Goal: Obtain resource: Obtain resource

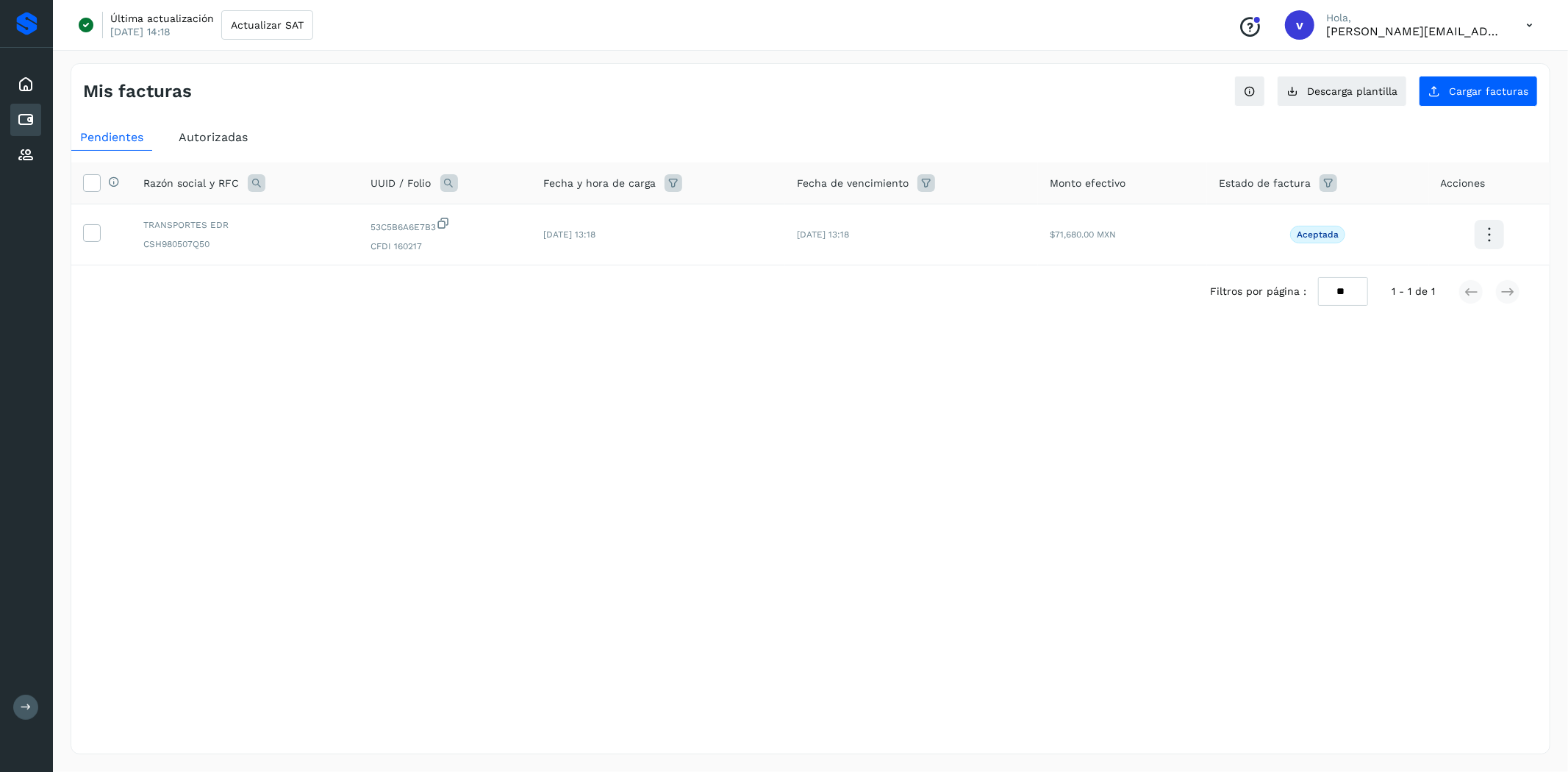
click at [235, 141] on span "Autorizadas" at bounding box center [213, 137] width 69 height 14
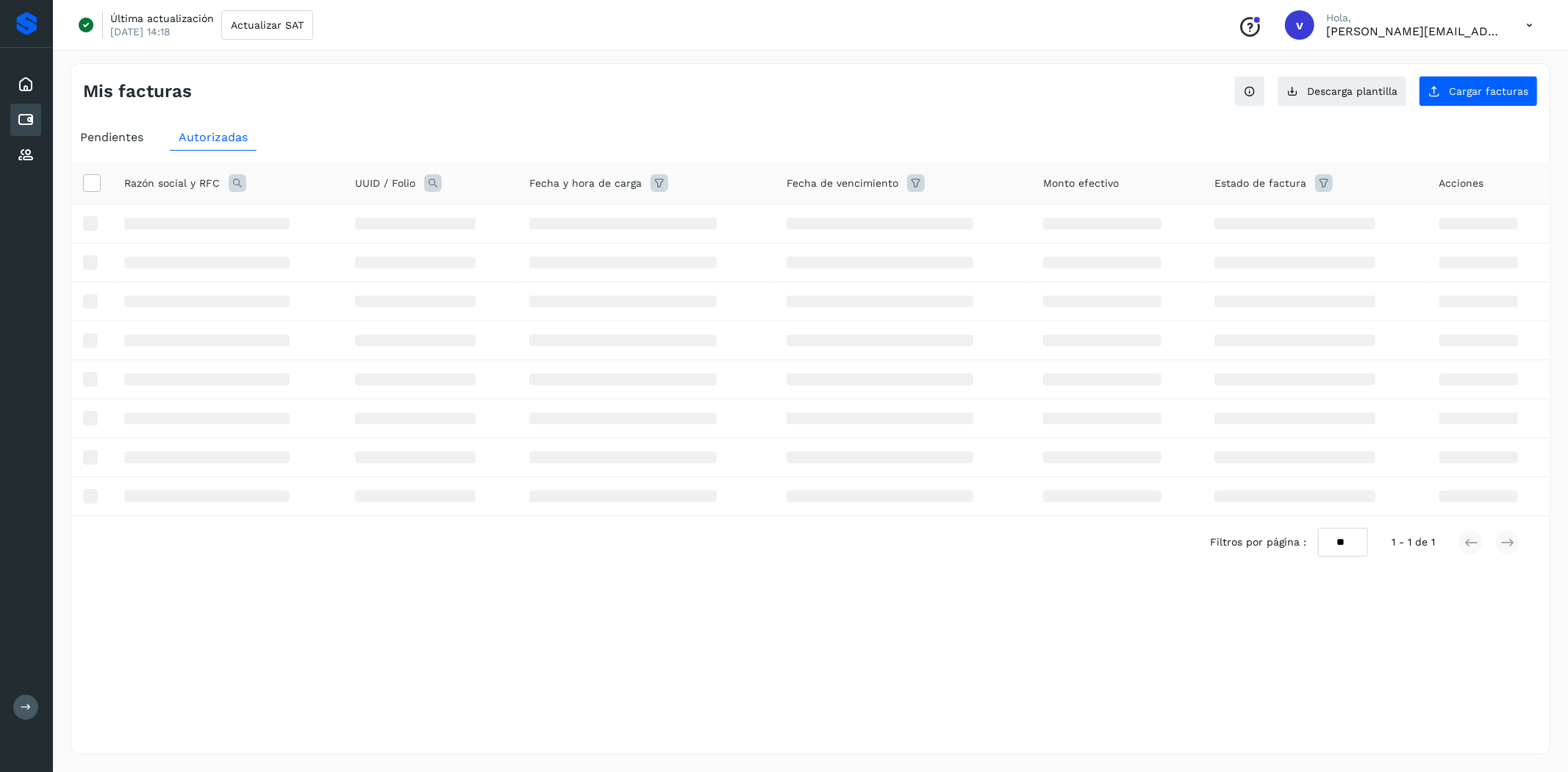
click at [239, 185] on icon at bounding box center [237, 183] width 18 height 18
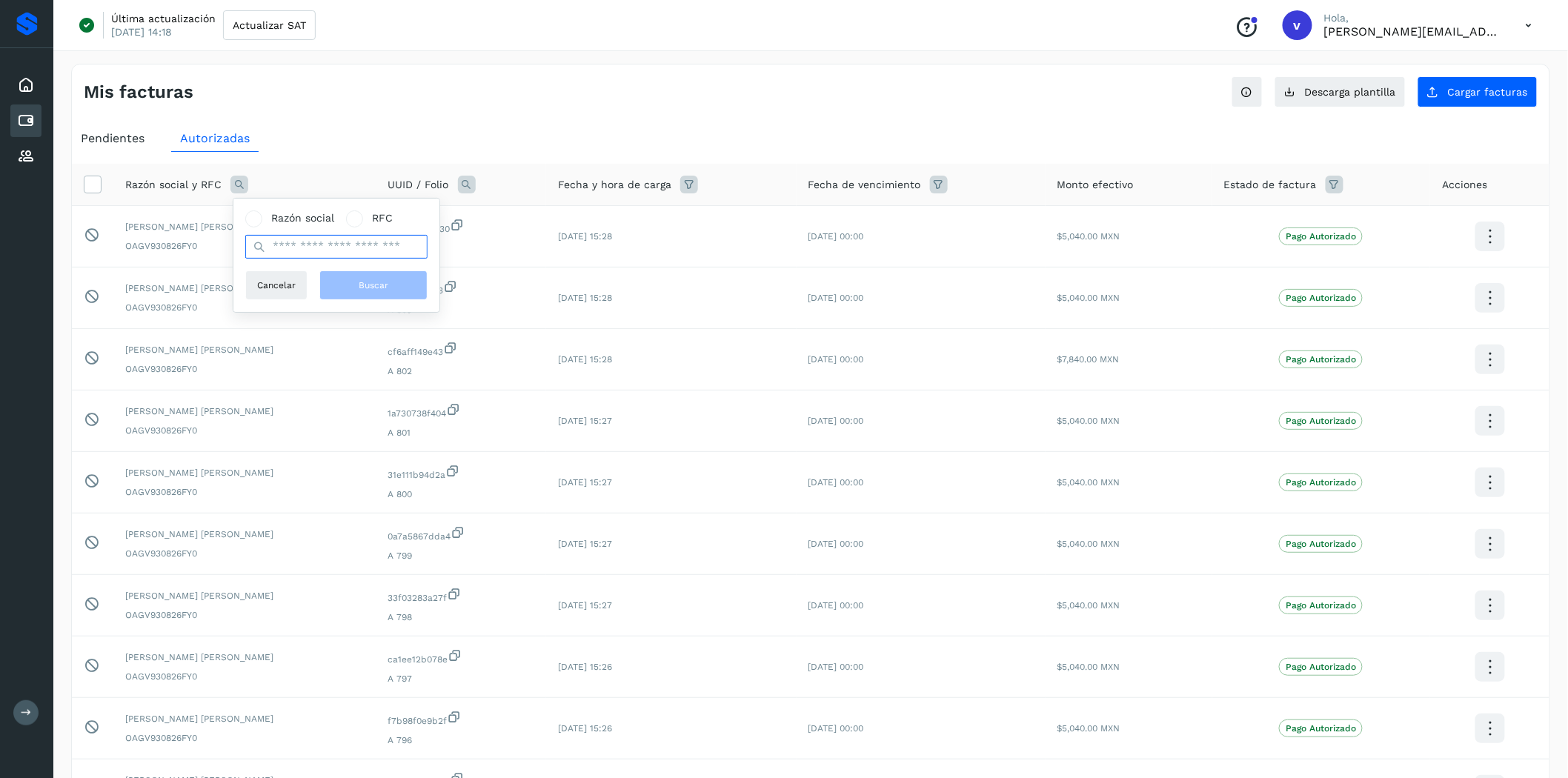
click at [294, 240] on input "text" at bounding box center [336, 247] width 183 height 24
type input "*****"
click at [345, 276] on button "Buscar" at bounding box center [373, 285] width 108 height 30
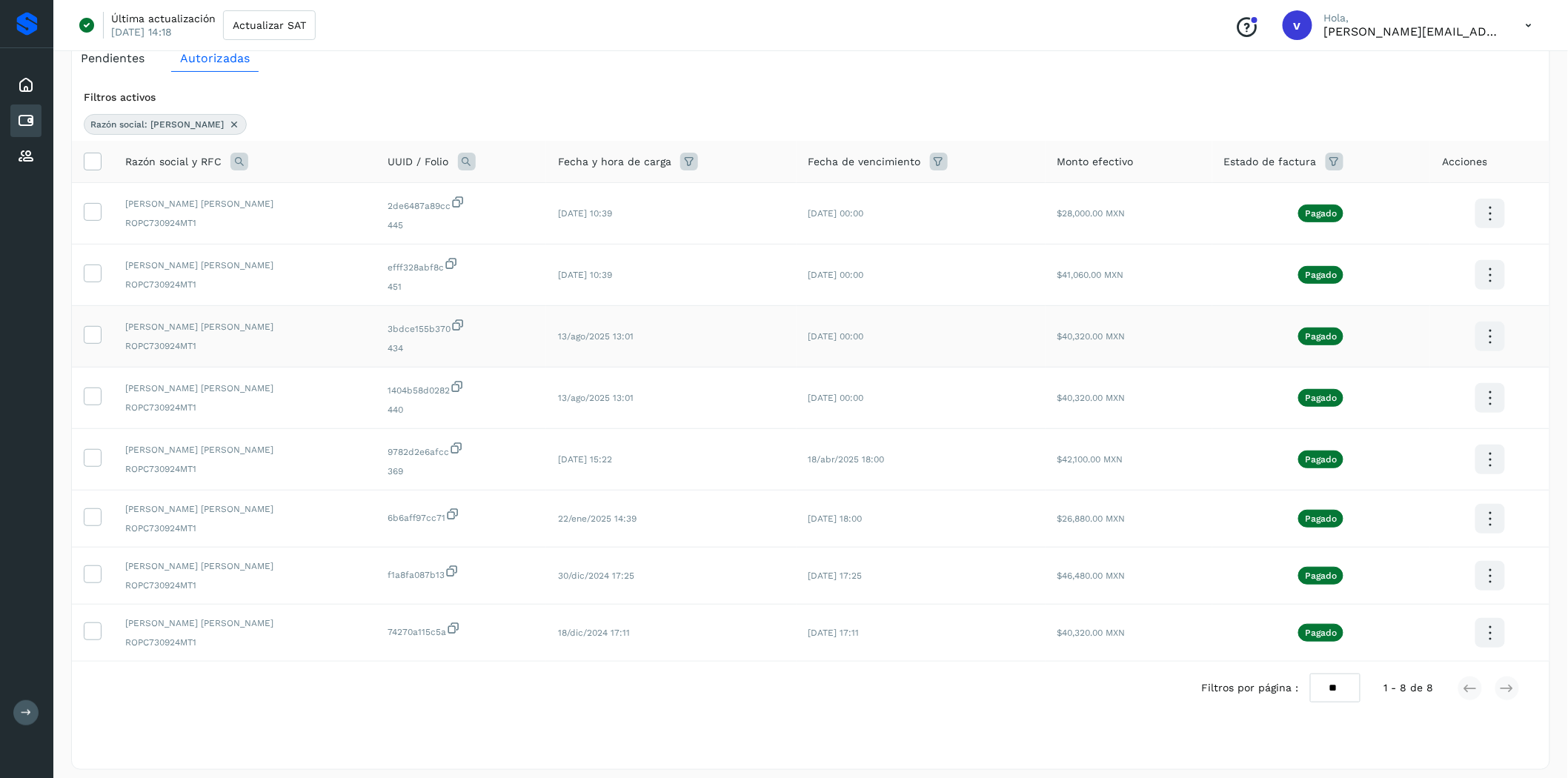
scroll to position [82, 0]
click at [98, 388] on icon at bounding box center [92, 393] width 15 height 15
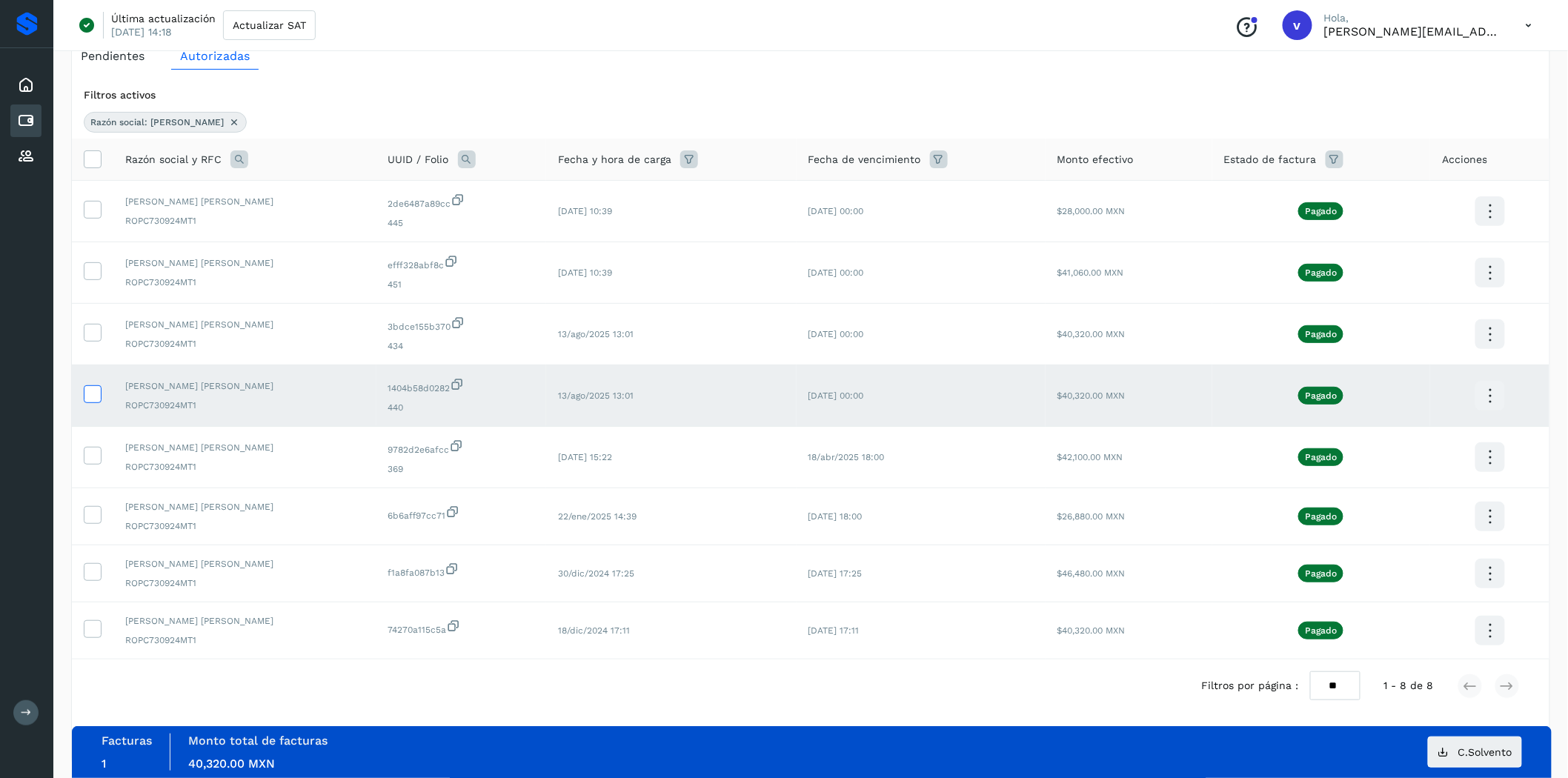
click at [89, 387] on icon at bounding box center [92, 393] width 15 height 15
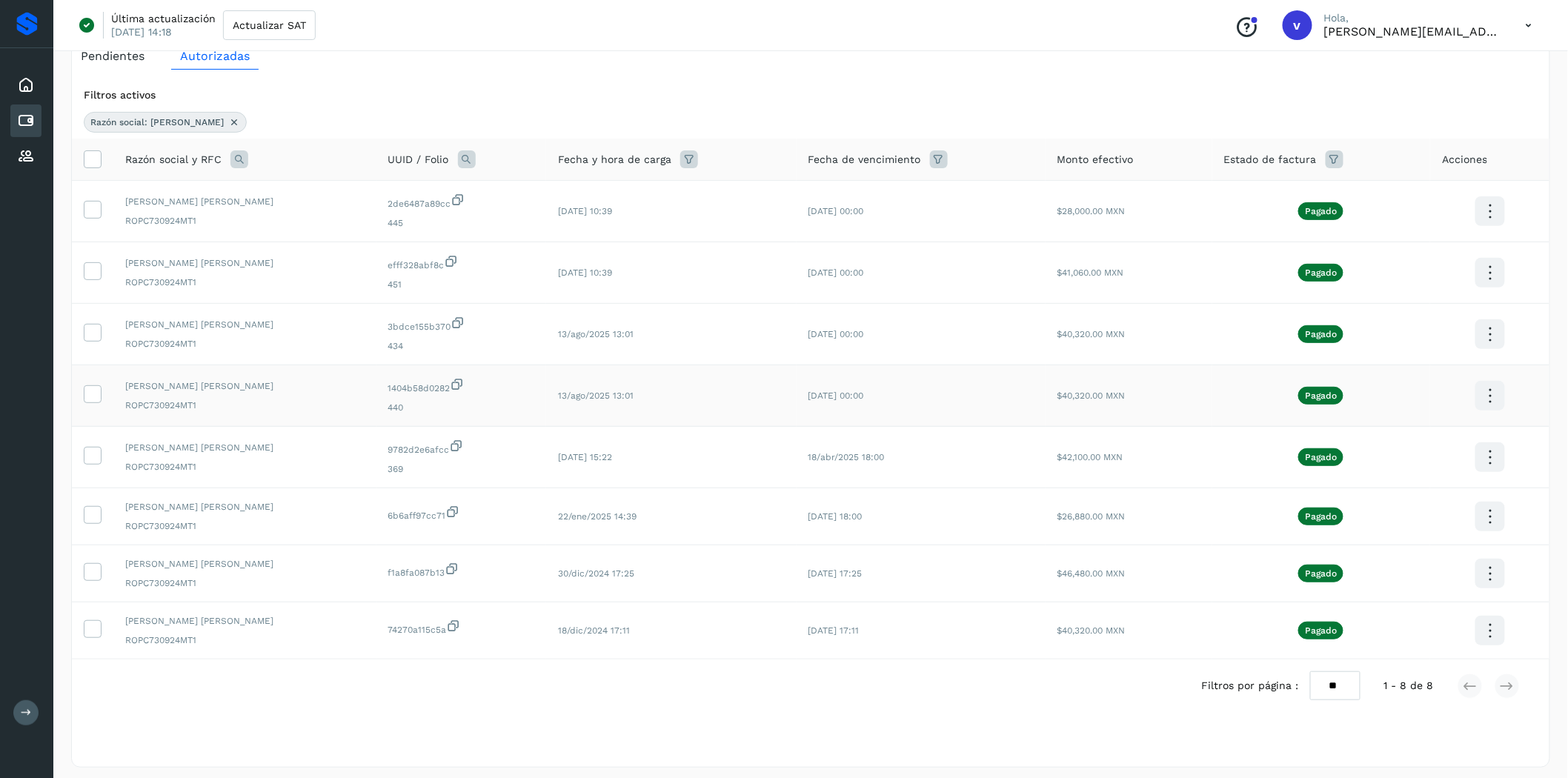
click at [1488, 396] on icon at bounding box center [1490, 396] width 35 height 35
click at [1411, 408] on button "C.Solvento" at bounding box center [1415, 411] width 177 height 29
click at [1490, 334] on icon at bounding box center [1490, 334] width 35 height 35
click at [1416, 352] on button "C.Solvento" at bounding box center [1415, 350] width 177 height 29
click at [237, 155] on icon at bounding box center [239, 159] width 18 height 18
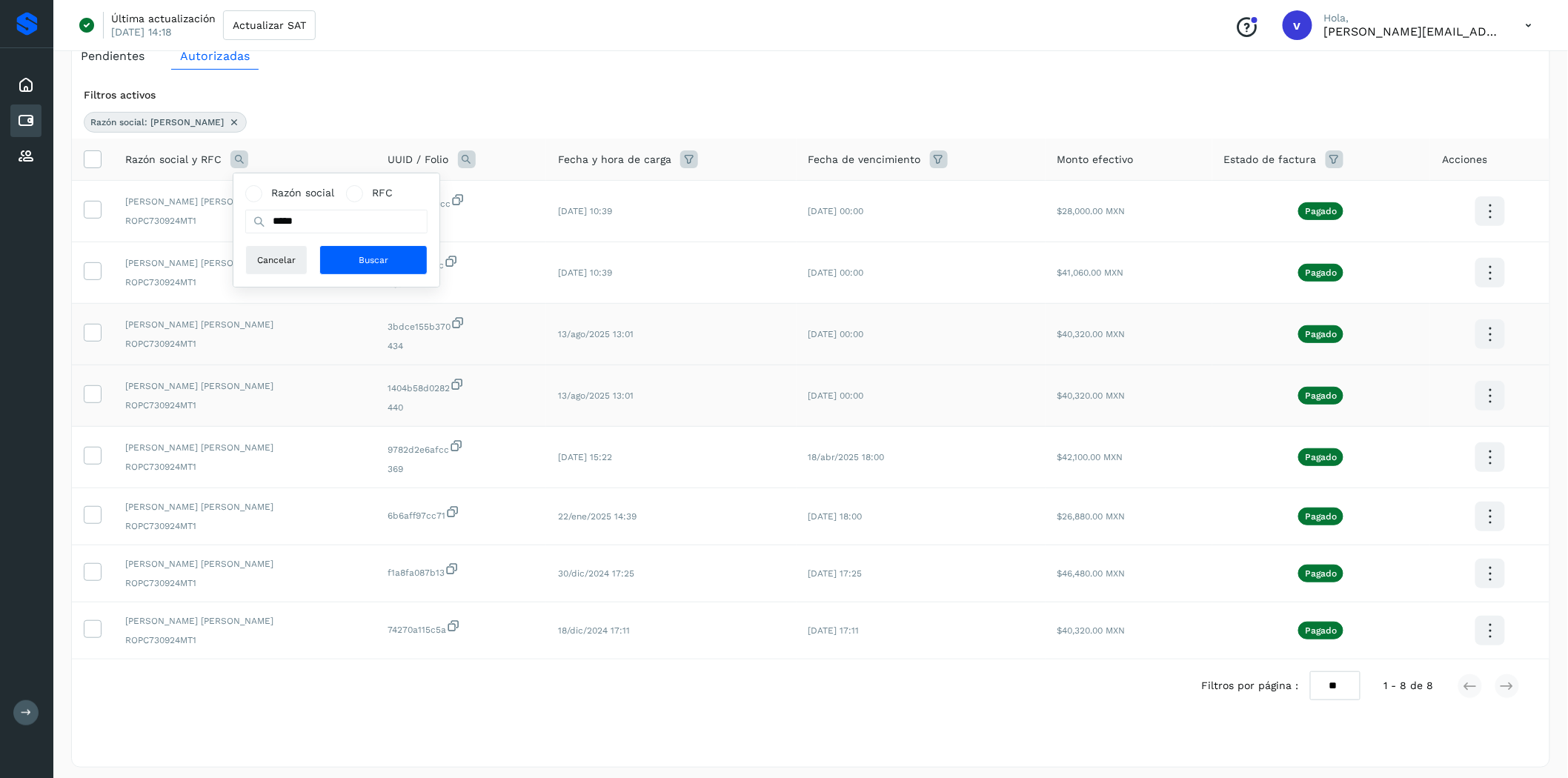
click at [228, 120] on icon at bounding box center [234, 122] width 12 height 12
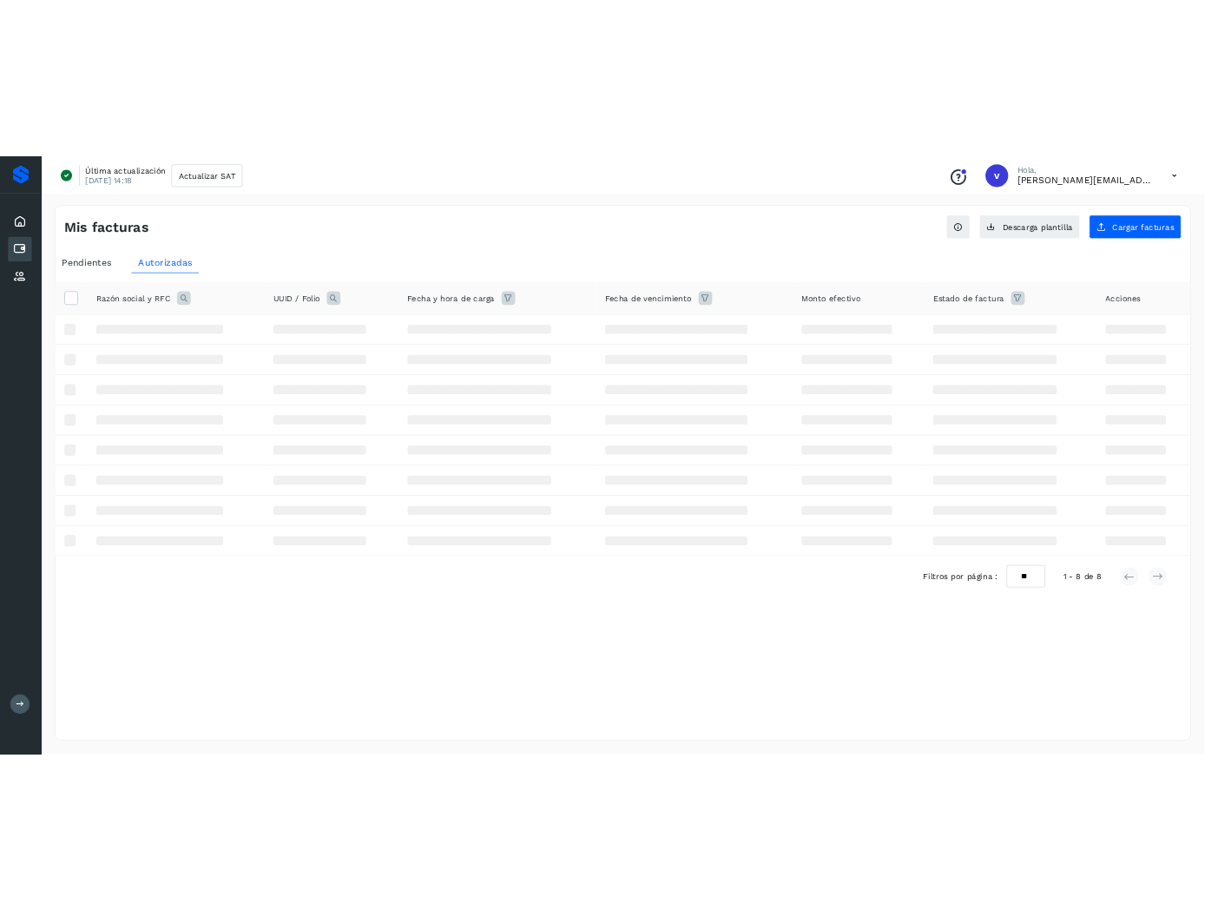
scroll to position [0, 0]
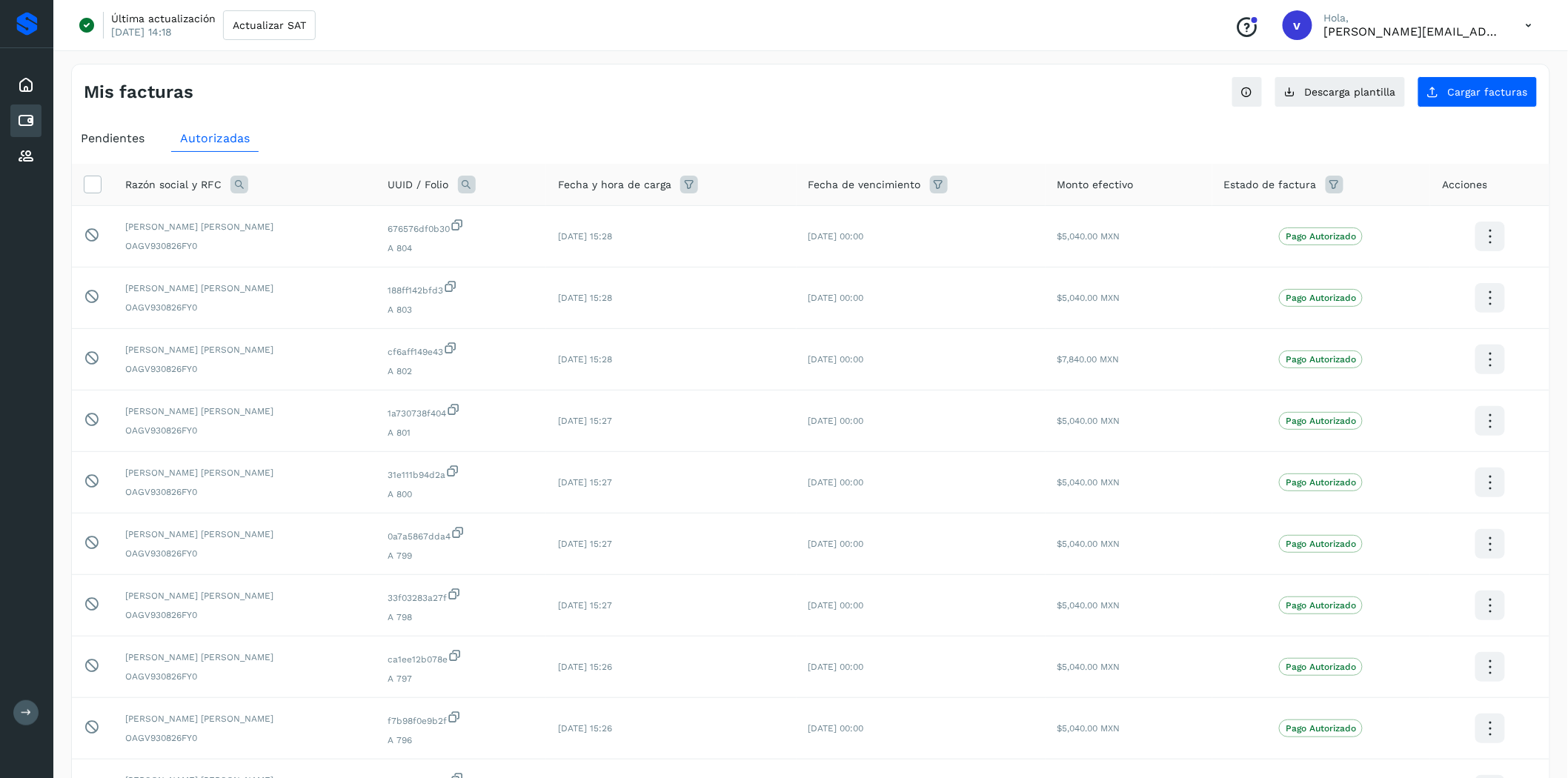
click at [234, 181] on icon at bounding box center [239, 184] width 18 height 18
click at [295, 239] on input "text" at bounding box center [336, 247] width 183 height 24
type input "***"
click at [345, 294] on button "Buscar" at bounding box center [373, 285] width 108 height 30
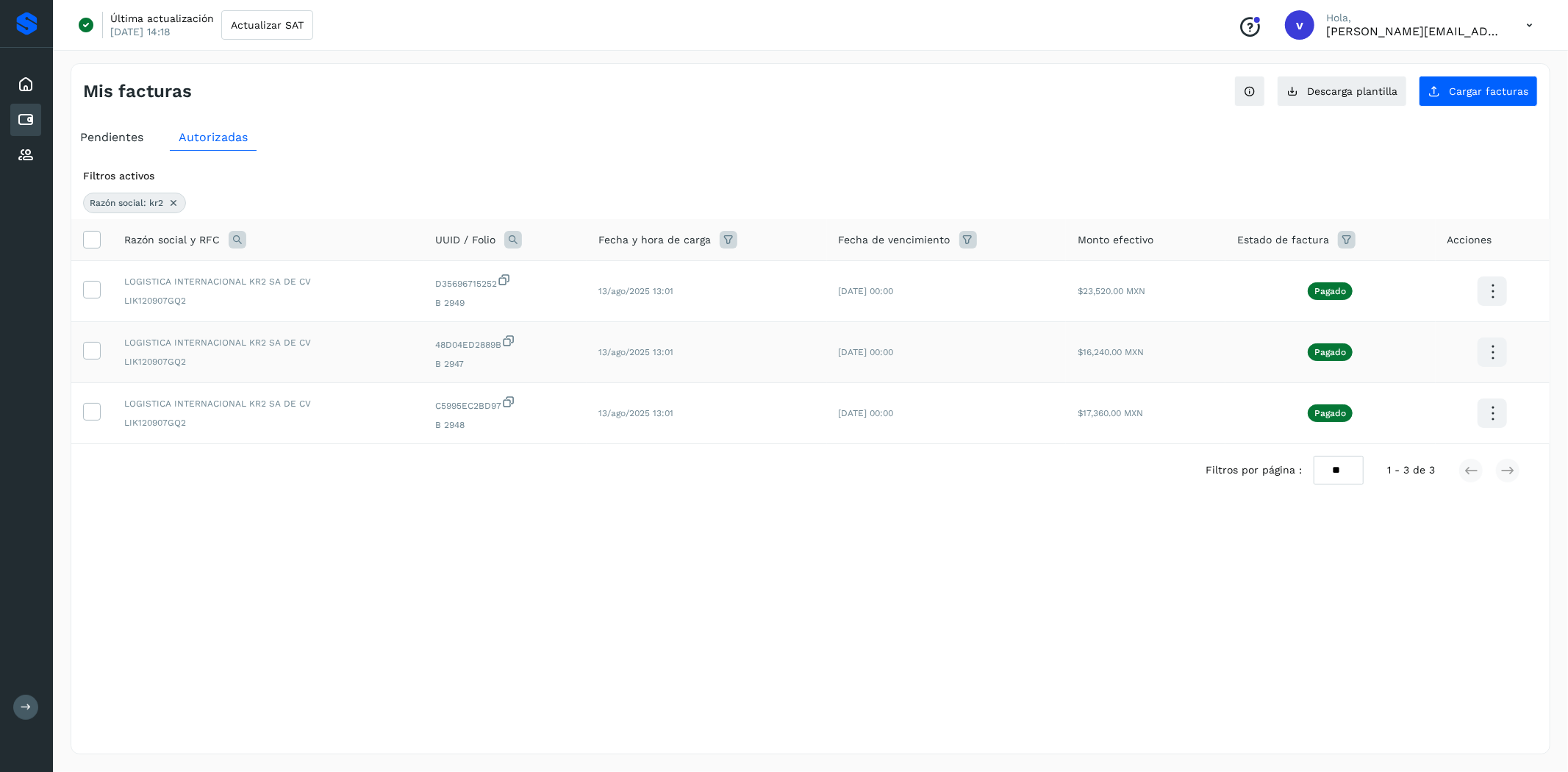
drag, startPoint x: 92, startPoint y: 416, endPoint x: 97, endPoint y: 378, distance: 38.3
click at [92, 415] on icon at bounding box center [91, 411] width 15 height 15
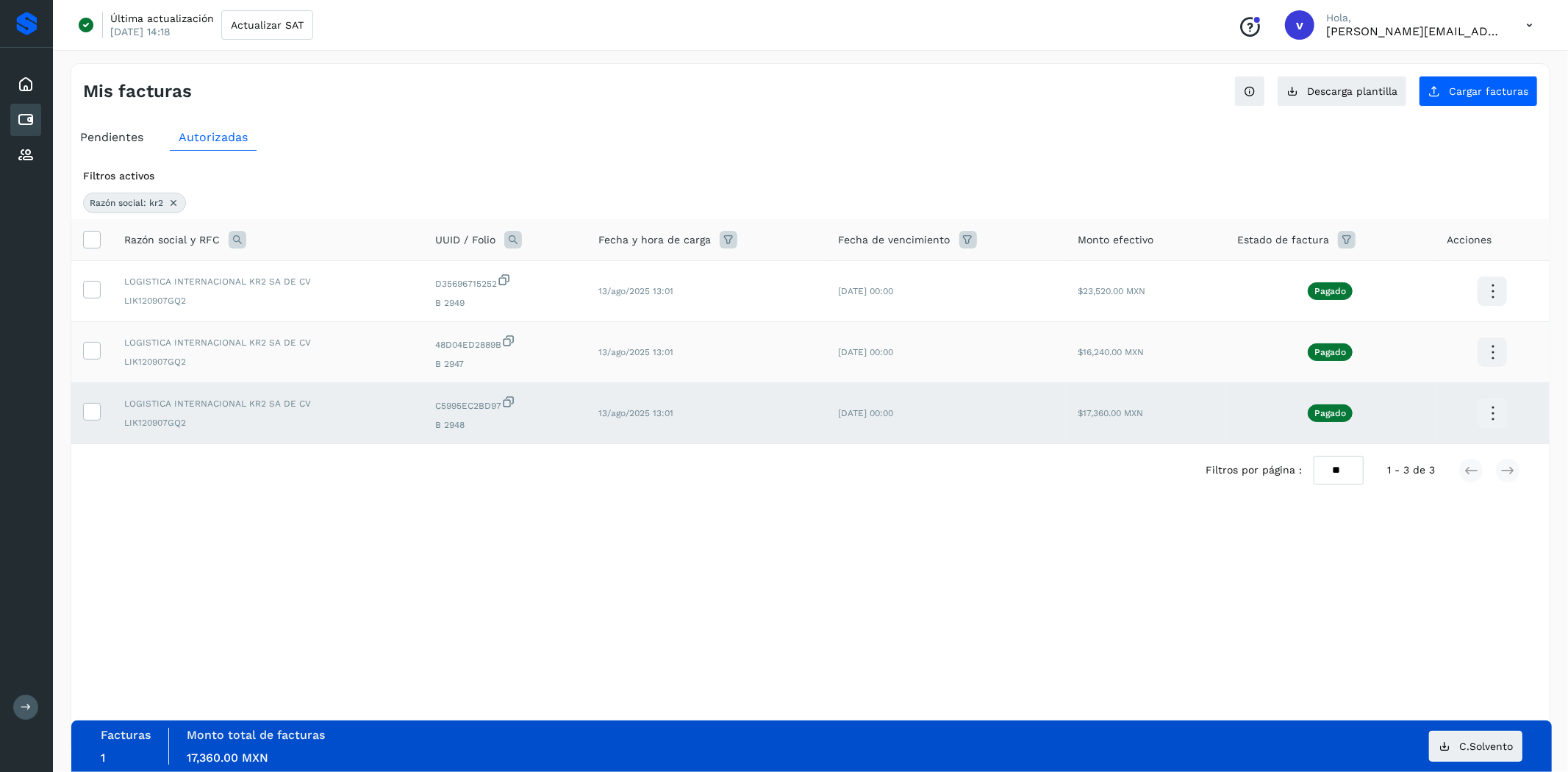
click at [97, 361] on td at bounding box center [91, 352] width 41 height 61
drag, startPoint x: 92, startPoint y: 350, endPoint x: 101, endPoint y: 273, distance: 77.5
click at [92, 349] on icon at bounding box center [91, 350] width 15 height 15
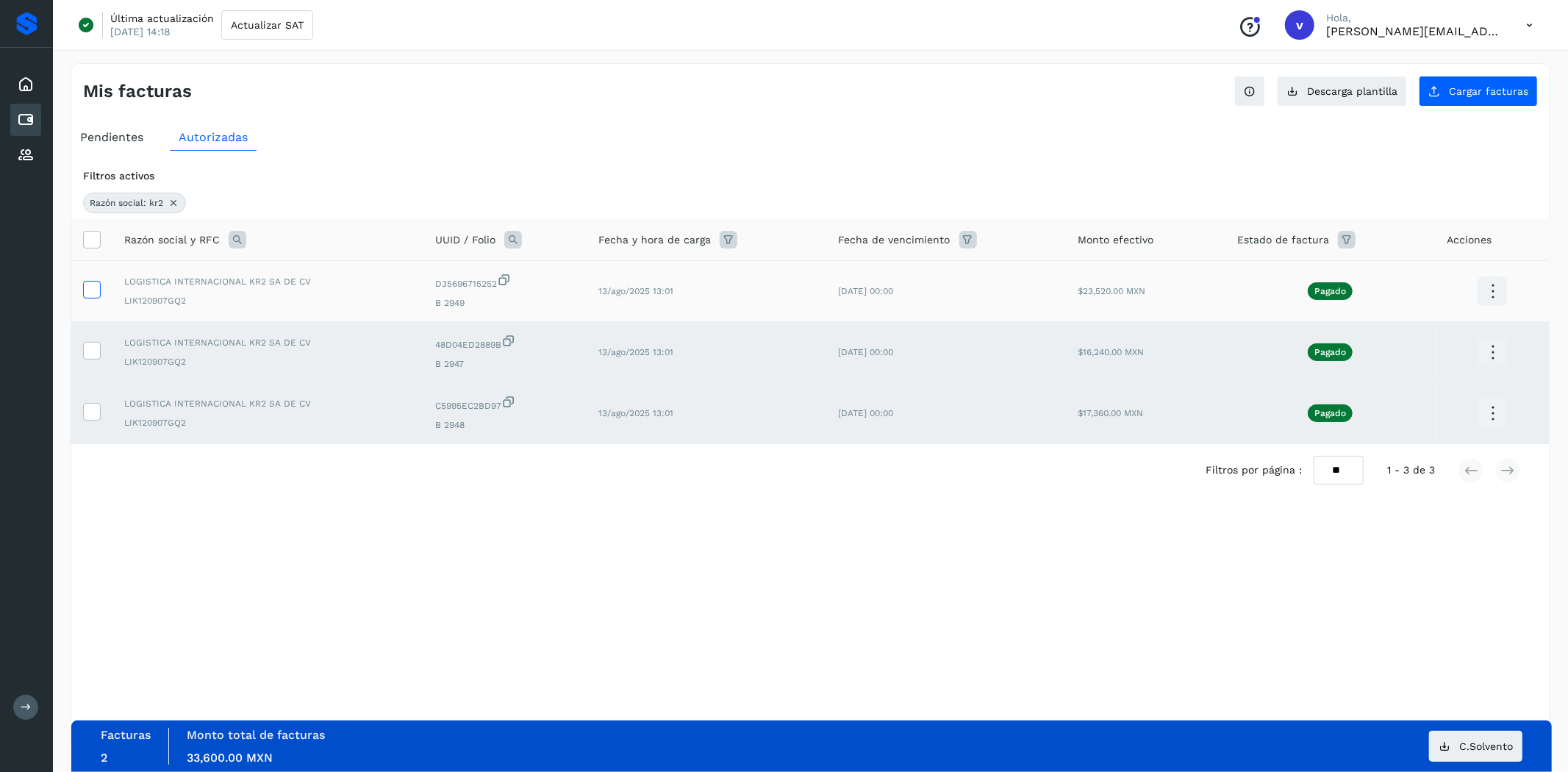
click at [92, 284] on icon at bounding box center [91, 289] width 15 height 15
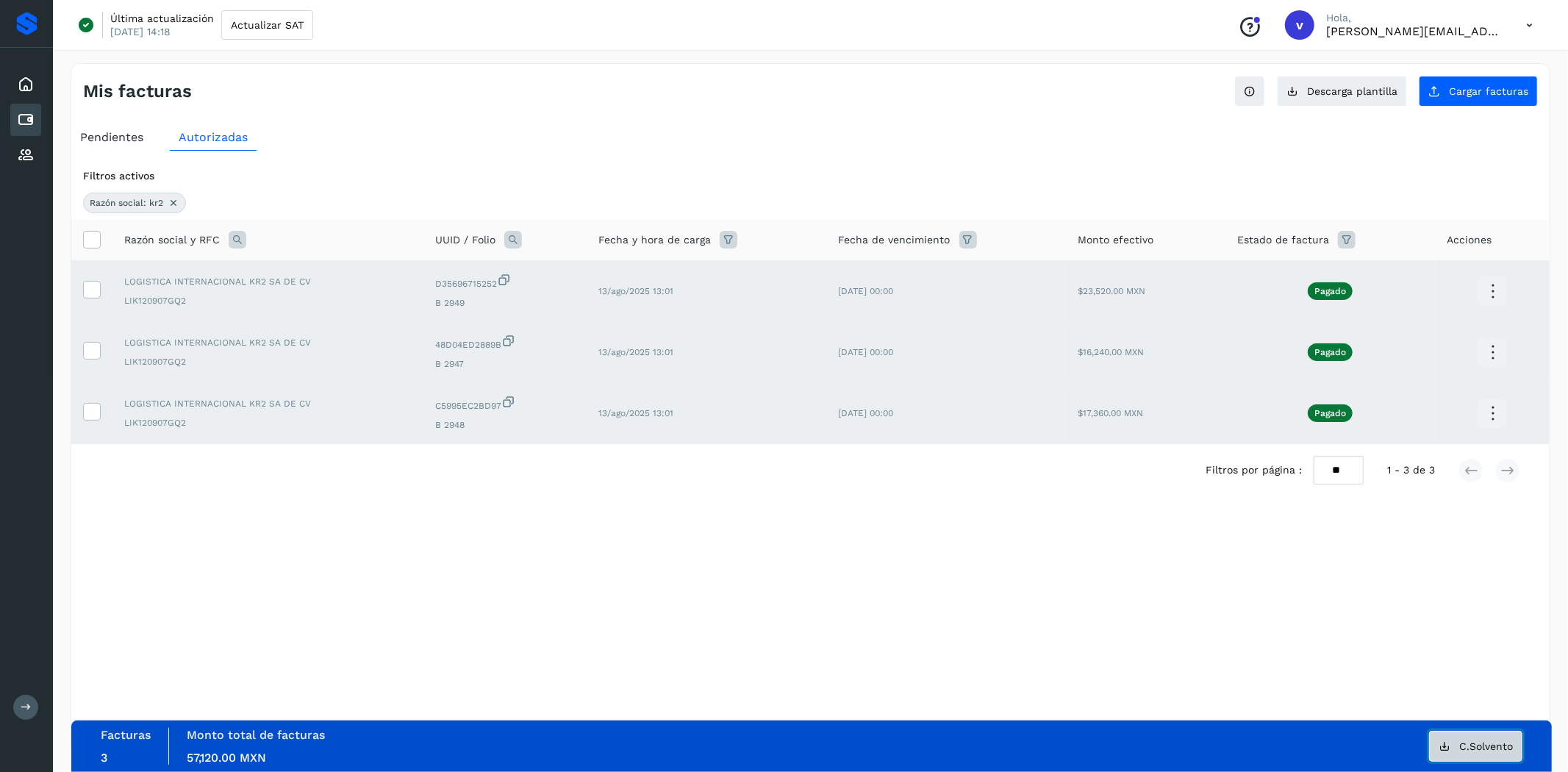
click at [1487, 736] on button "C.Solvento" at bounding box center [1476, 746] width 93 height 30
click at [173, 201] on icon at bounding box center [174, 203] width 12 height 12
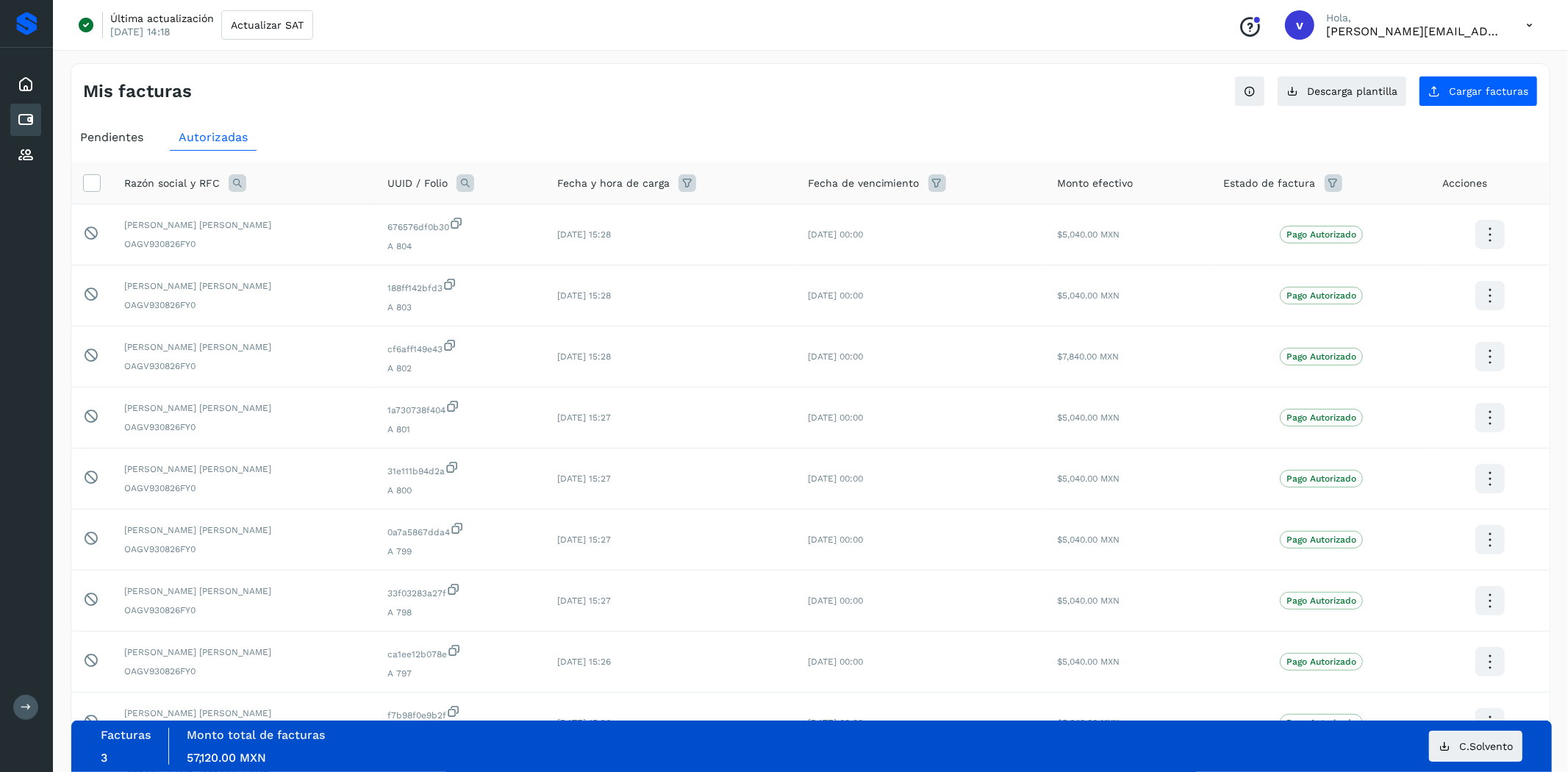
click at [237, 180] on icon at bounding box center [237, 183] width 18 height 18
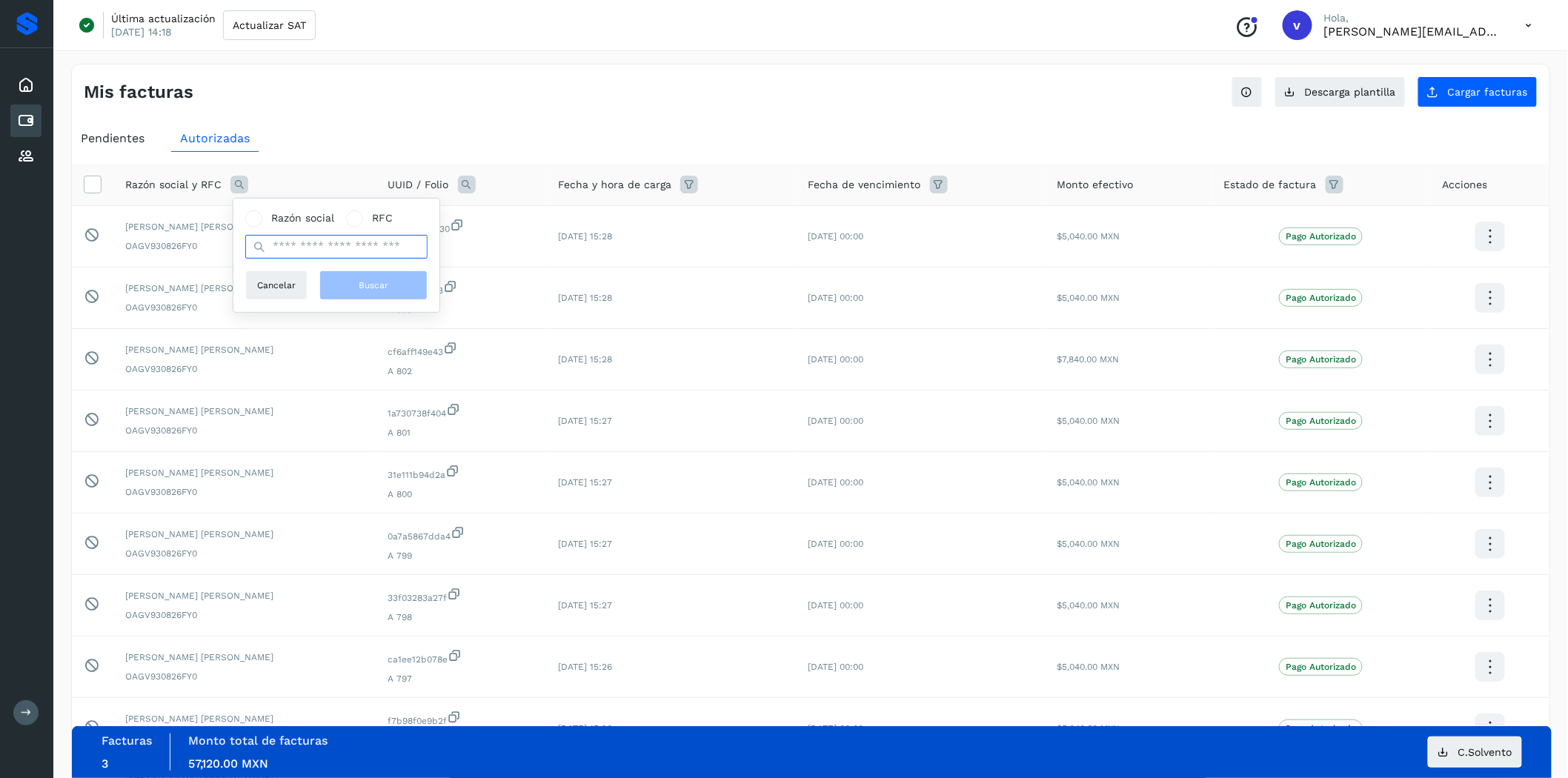
click at [273, 247] on input "text" at bounding box center [336, 247] width 183 height 24
type input "***"
click at [346, 275] on button "Buscar" at bounding box center [373, 285] width 108 height 30
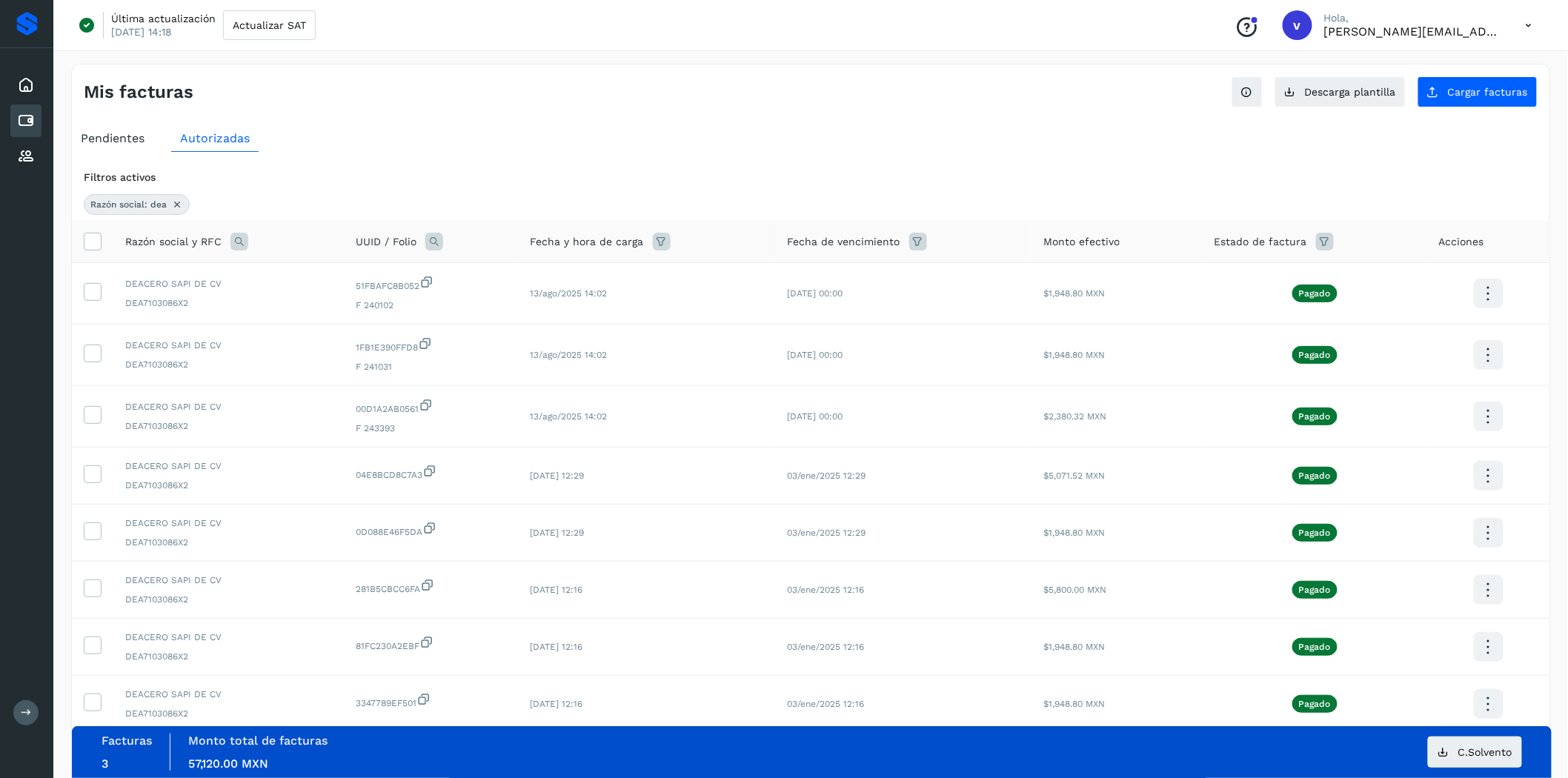
click at [104, 758] on span "3" at bounding box center [105, 763] width 7 height 15
click at [18, 92] on icon at bounding box center [26, 84] width 18 height 18
click at [30, 89] on icon at bounding box center [26, 84] width 18 height 18
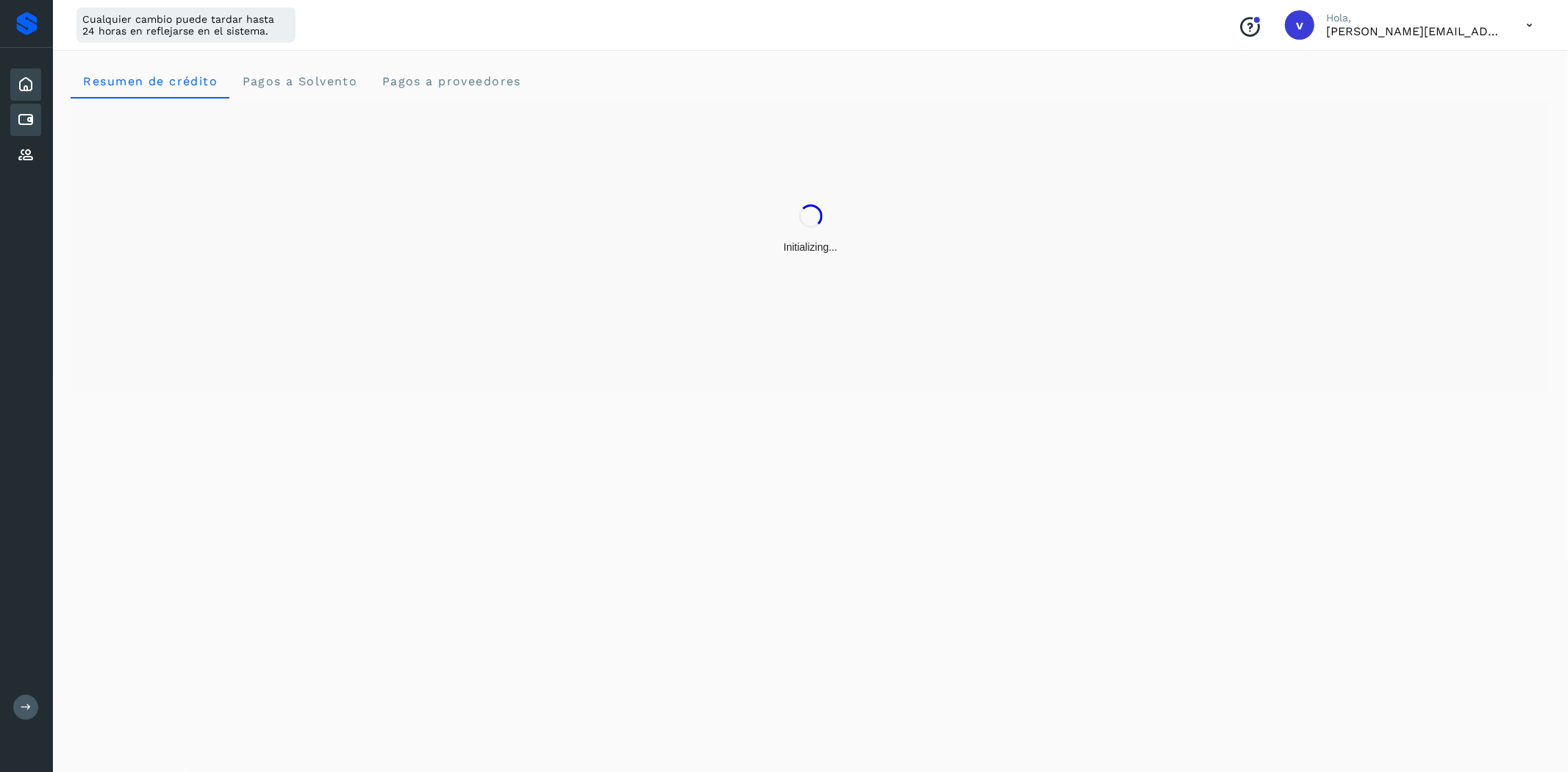
click at [28, 111] on icon at bounding box center [25, 119] width 18 height 18
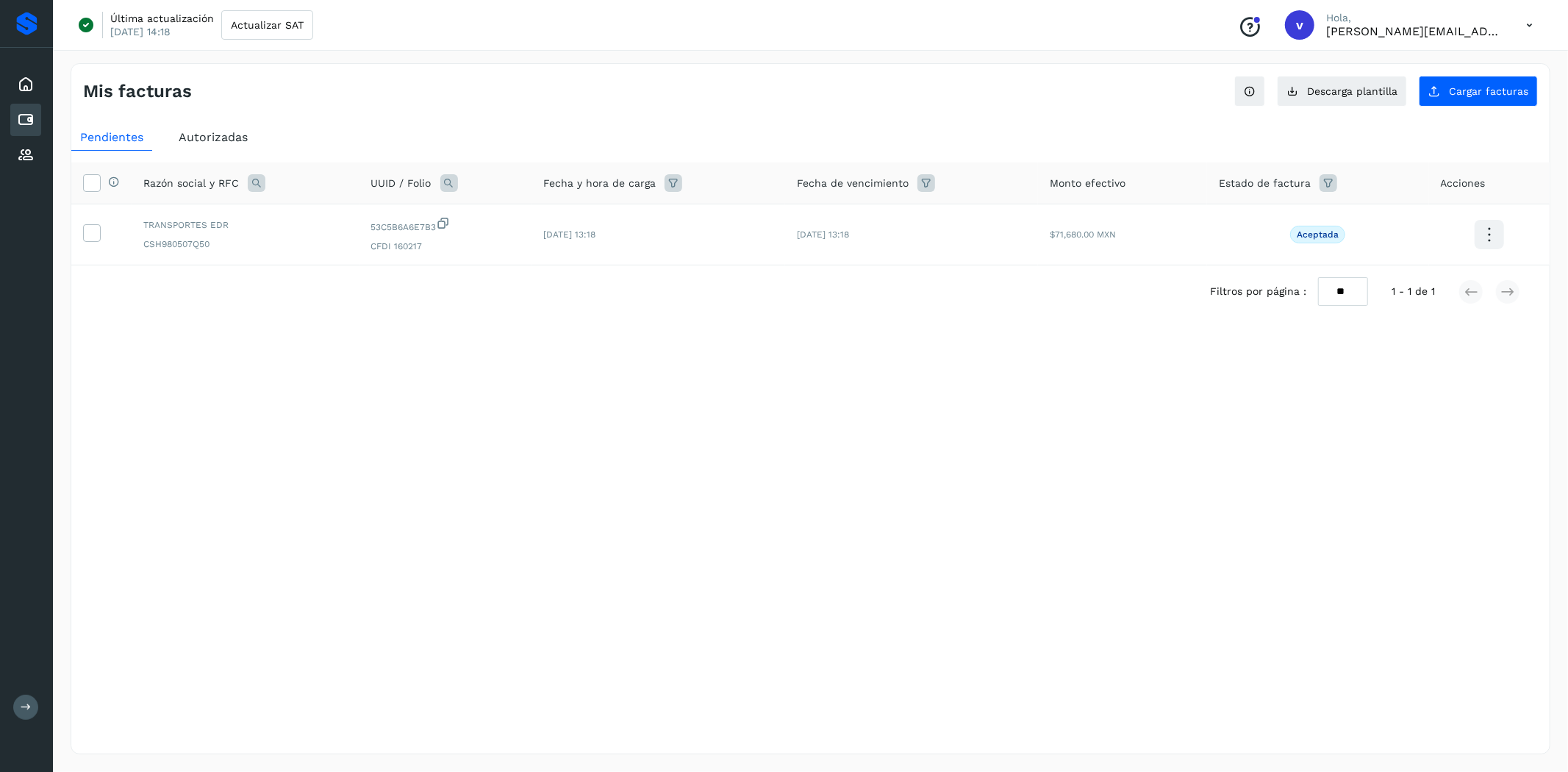
click at [223, 133] on span "Autorizadas" at bounding box center [213, 137] width 69 height 14
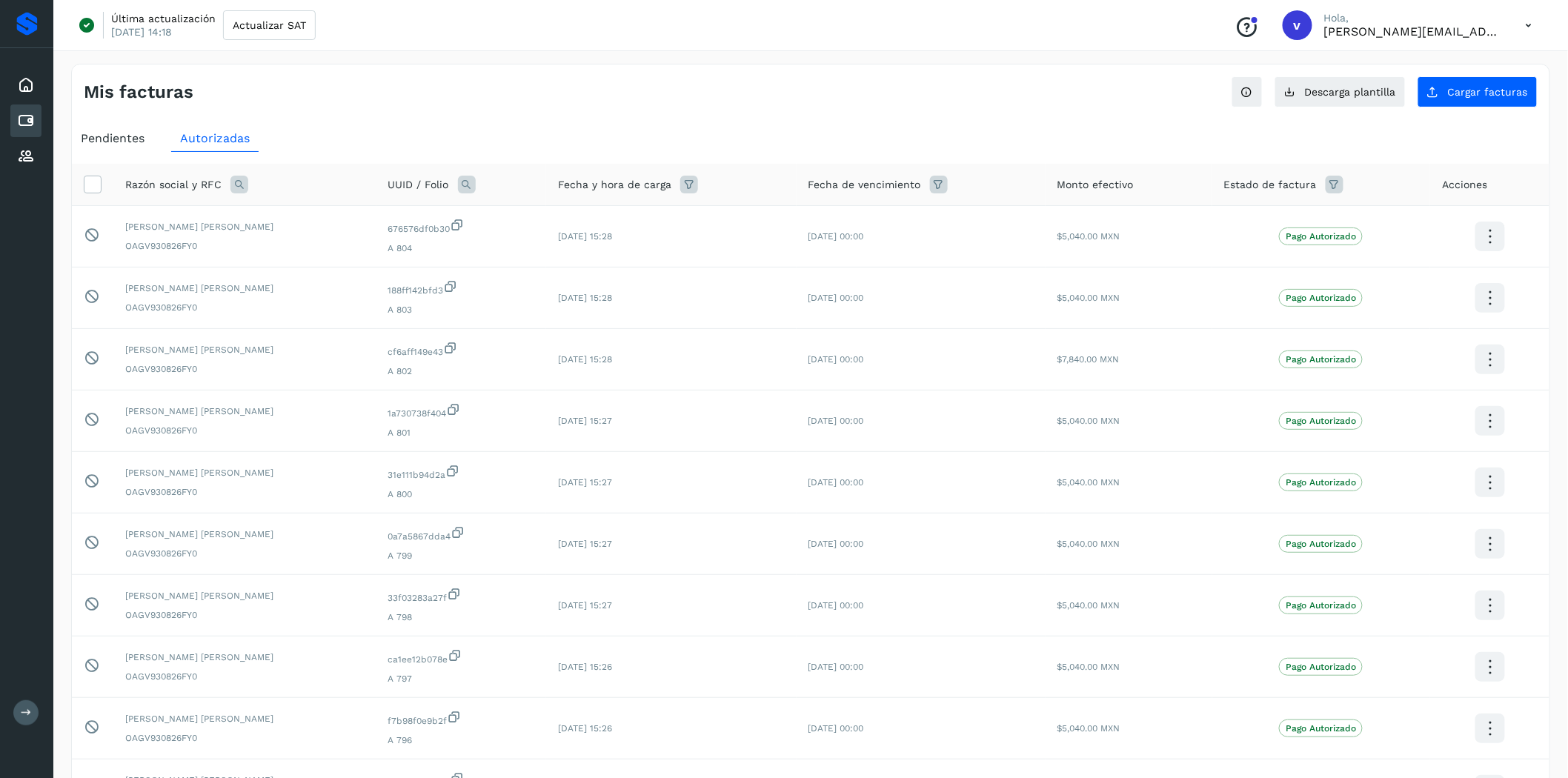
click at [241, 179] on icon at bounding box center [239, 184] width 18 height 18
click at [295, 243] on input "text" at bounding box center [336, 247] width 183 height 24
type input "******"
click at [351, 286] on button "Buscar" at bounding box center [373, 285] width 108 height 30
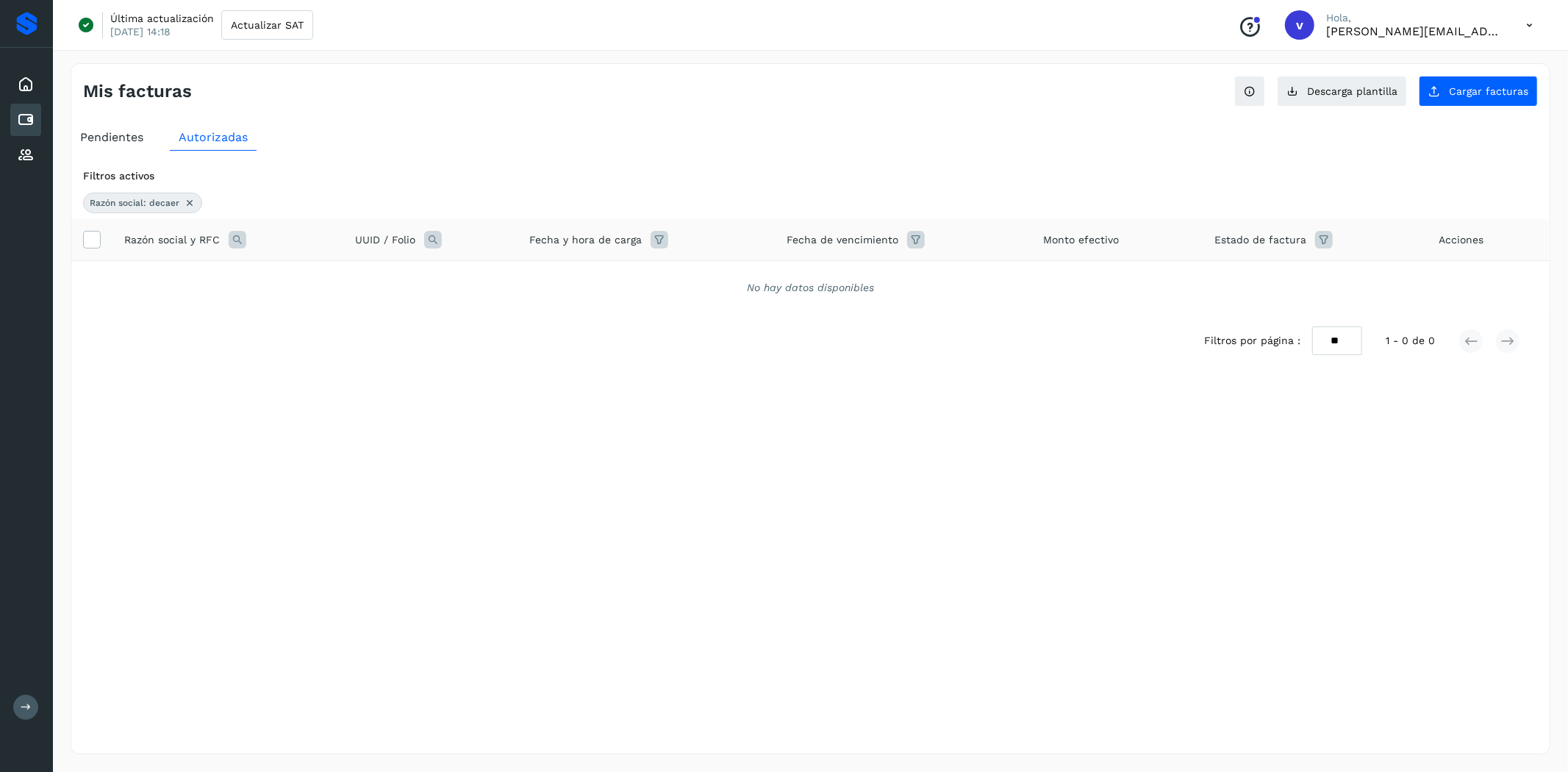
click at [189, 202] on icon at bounding box center [190, 203] width 12 height 12
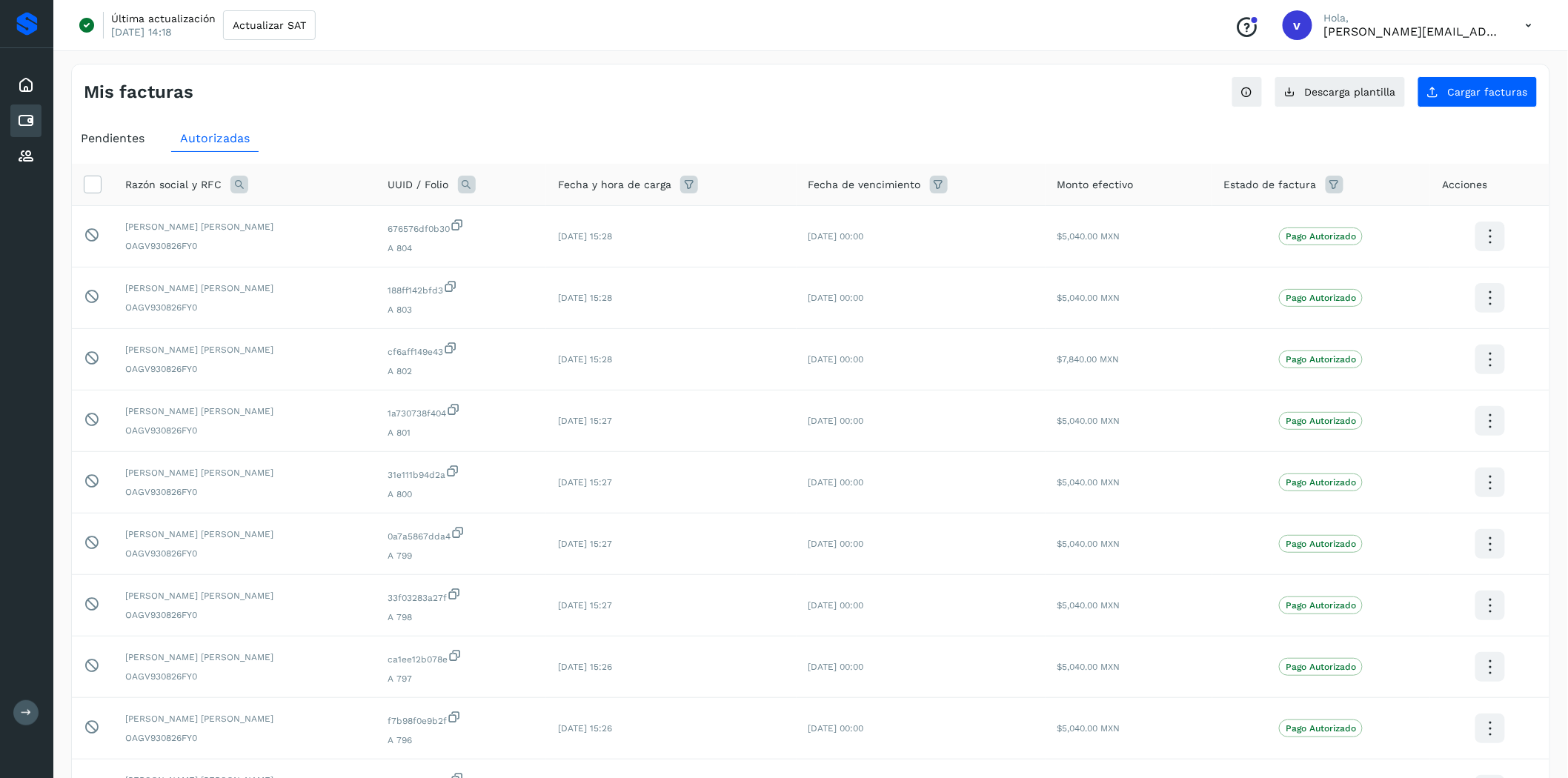
click at [240, 183] on icon at bounding box center [239, 184] width 18 height 18
click at [279, 245] on input "text" at bounding box center [336, 247] width 183 height 24
type input "***"
click at [362, 285] on span "Buscar" at bounding box center [373, 286] width 30 height 14
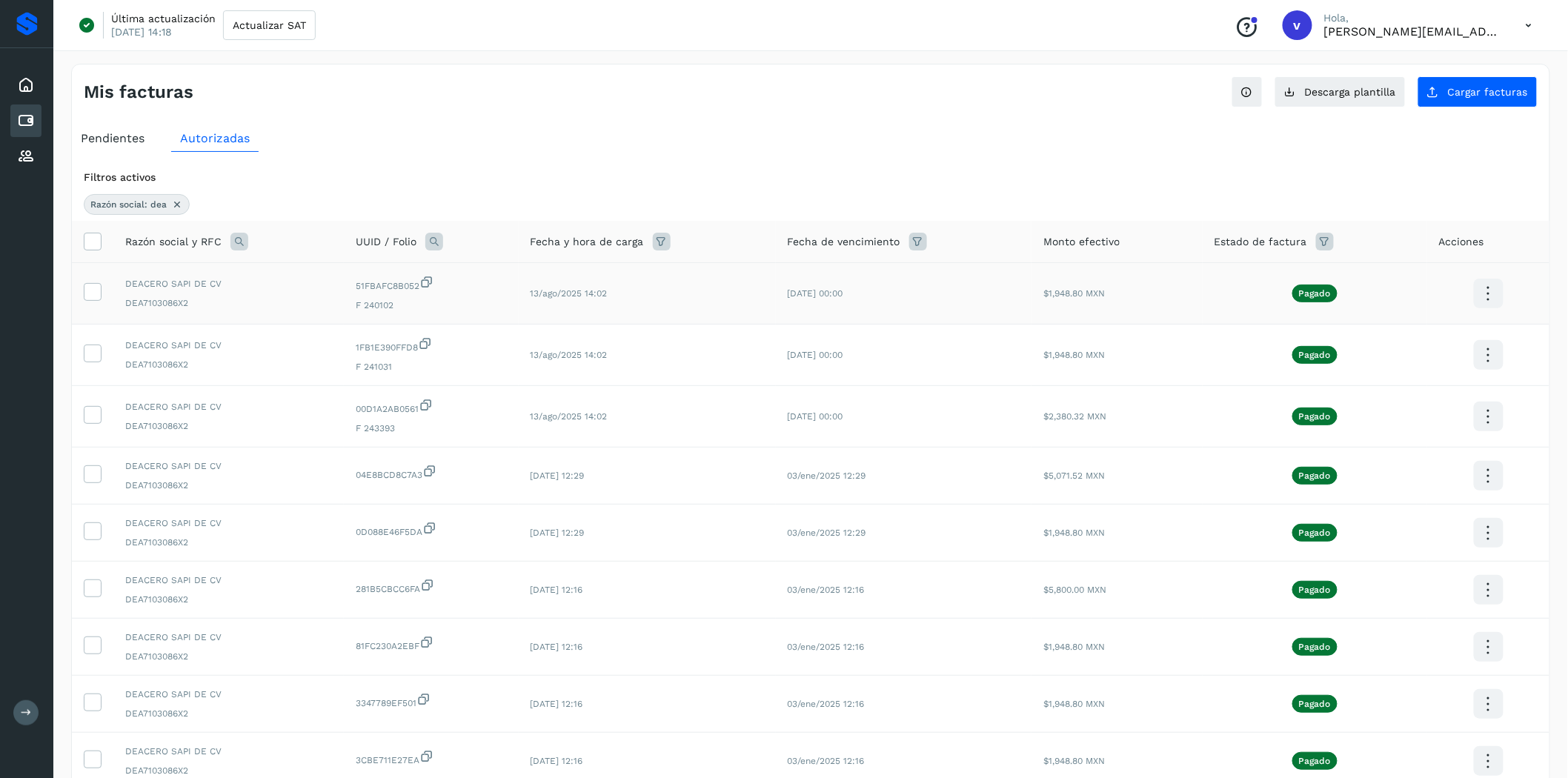
click at [97, 299] on span at bounding box center [92, 295] width 15 height 10
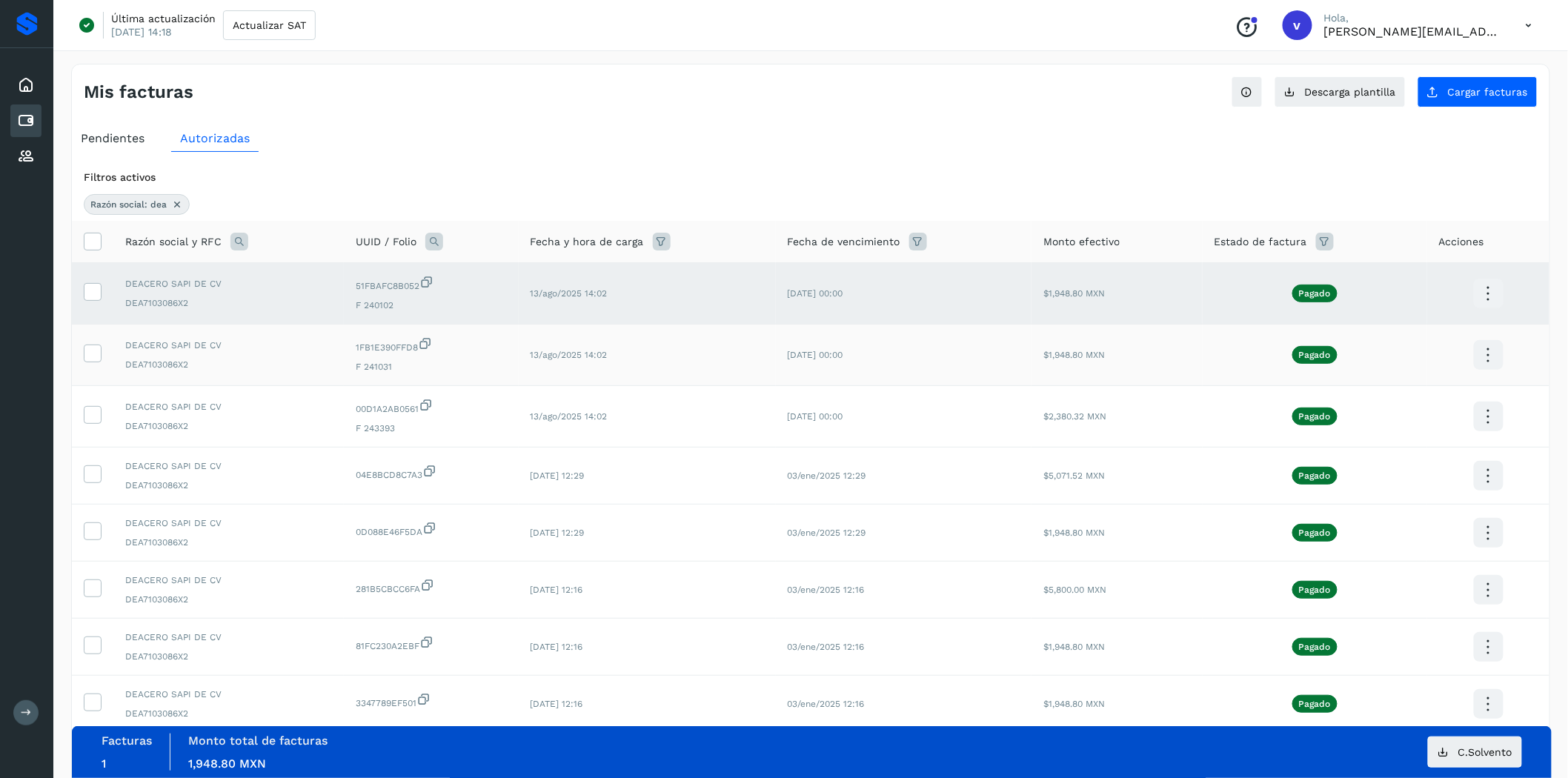
click at [95, 340] on td at bounding box center [92, 355] width 42 height 61
click at [94, 346] on icon at bounding box center [92, 352] width 15 height 15
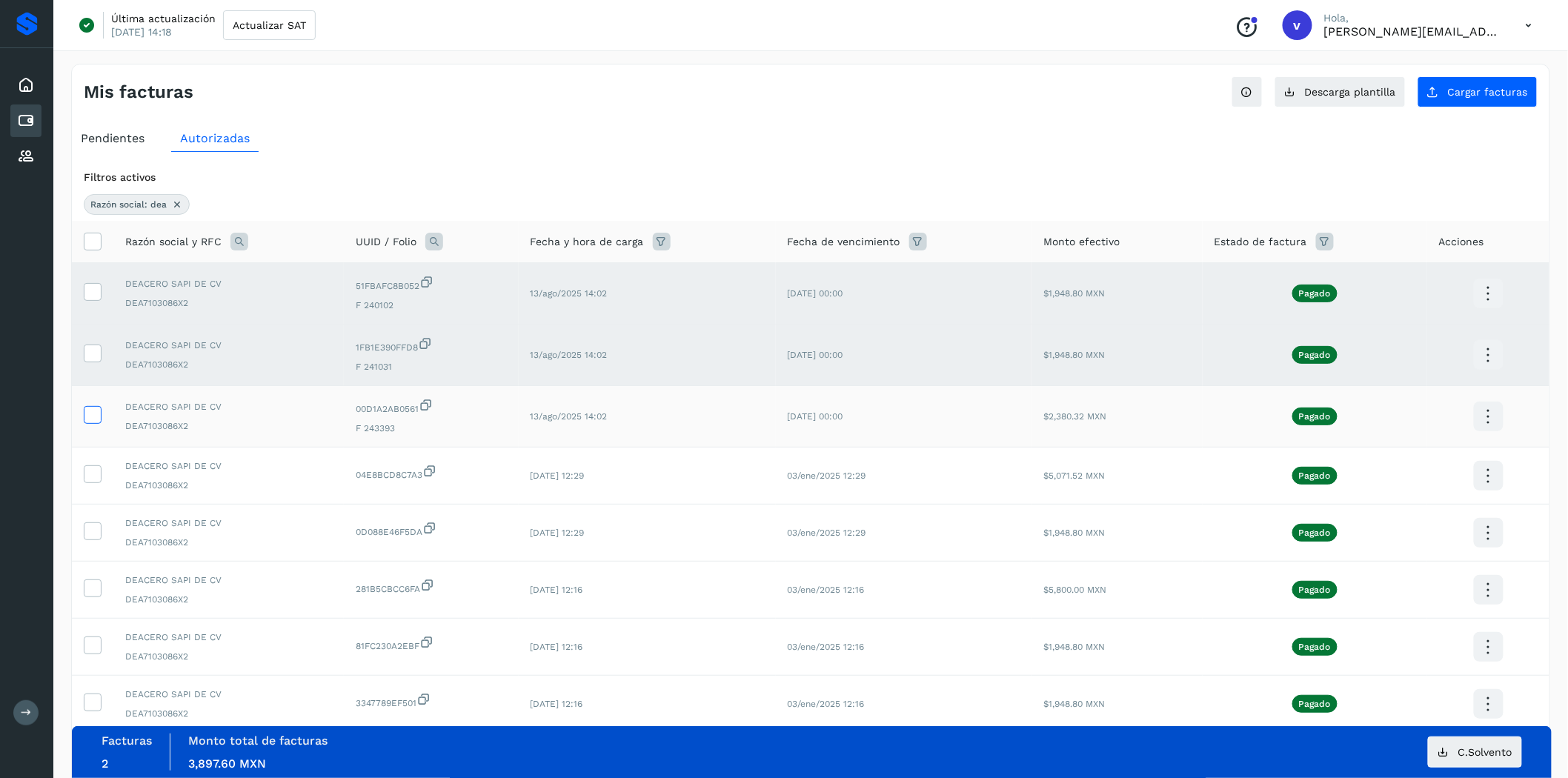
click at [87, 420] on icon at bounding box center [92, 414] width 15 height 15
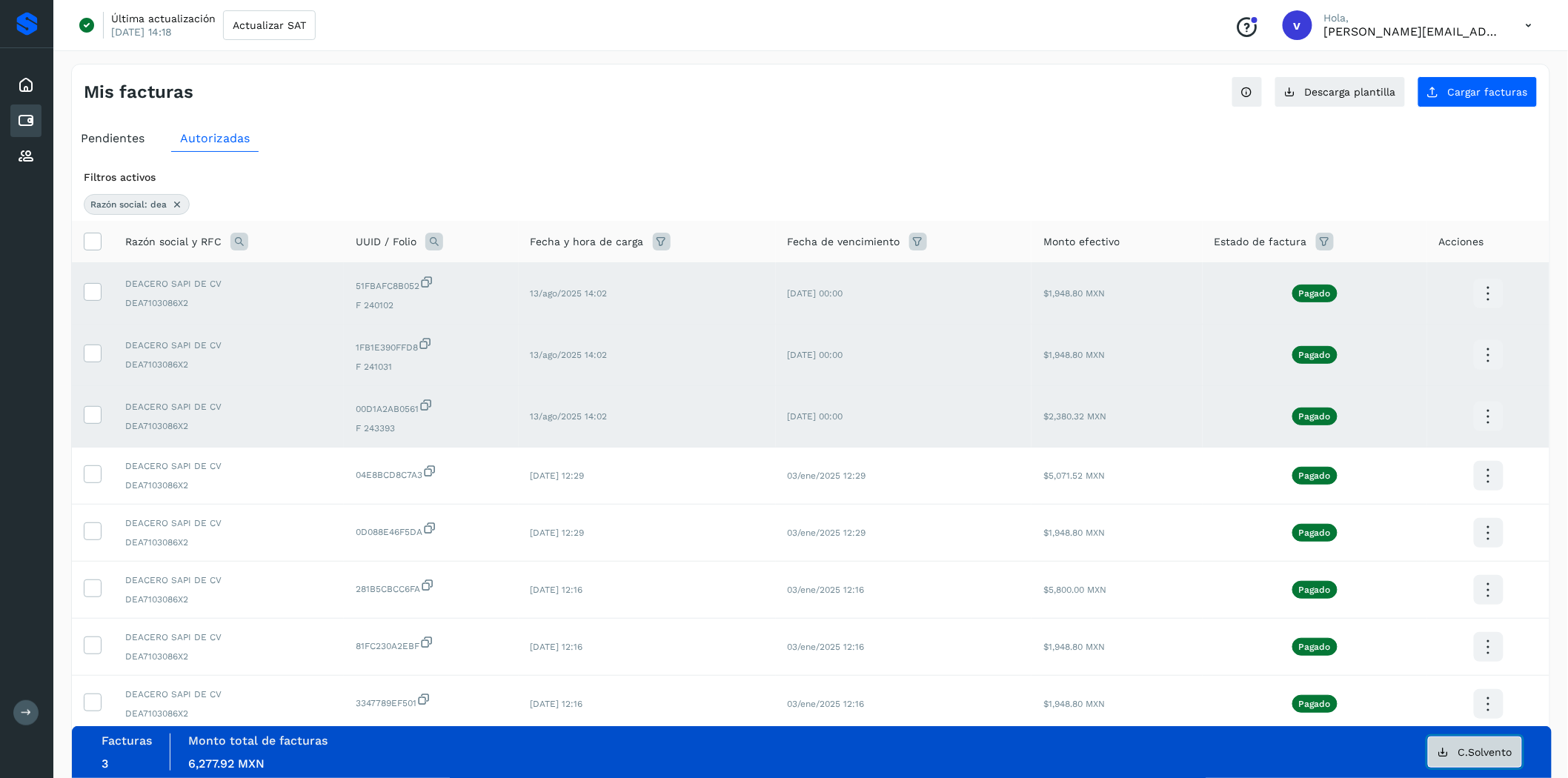
click at [1490, 763] on button "C.Solvento" at bounding box center [1474, 752] width 94 height 31
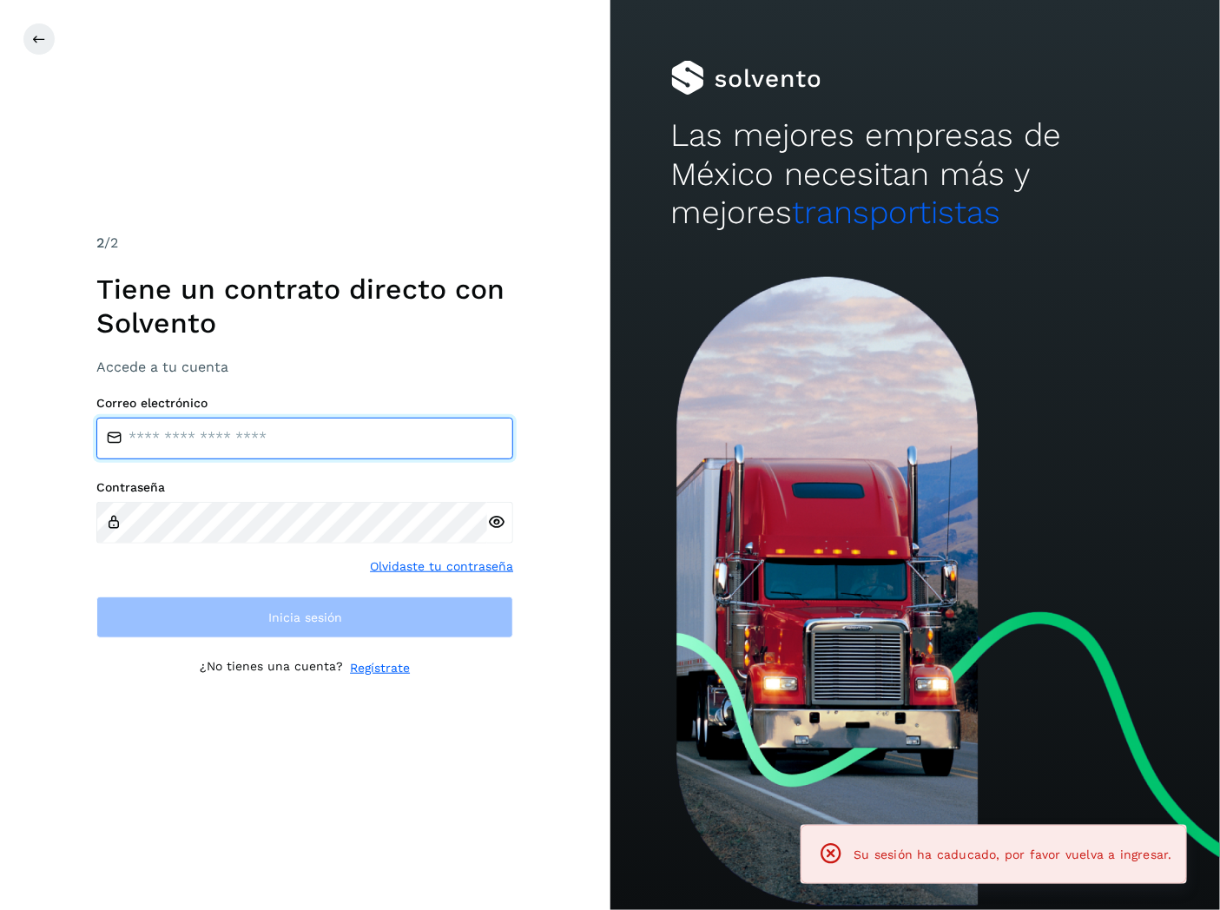
type input "**********"
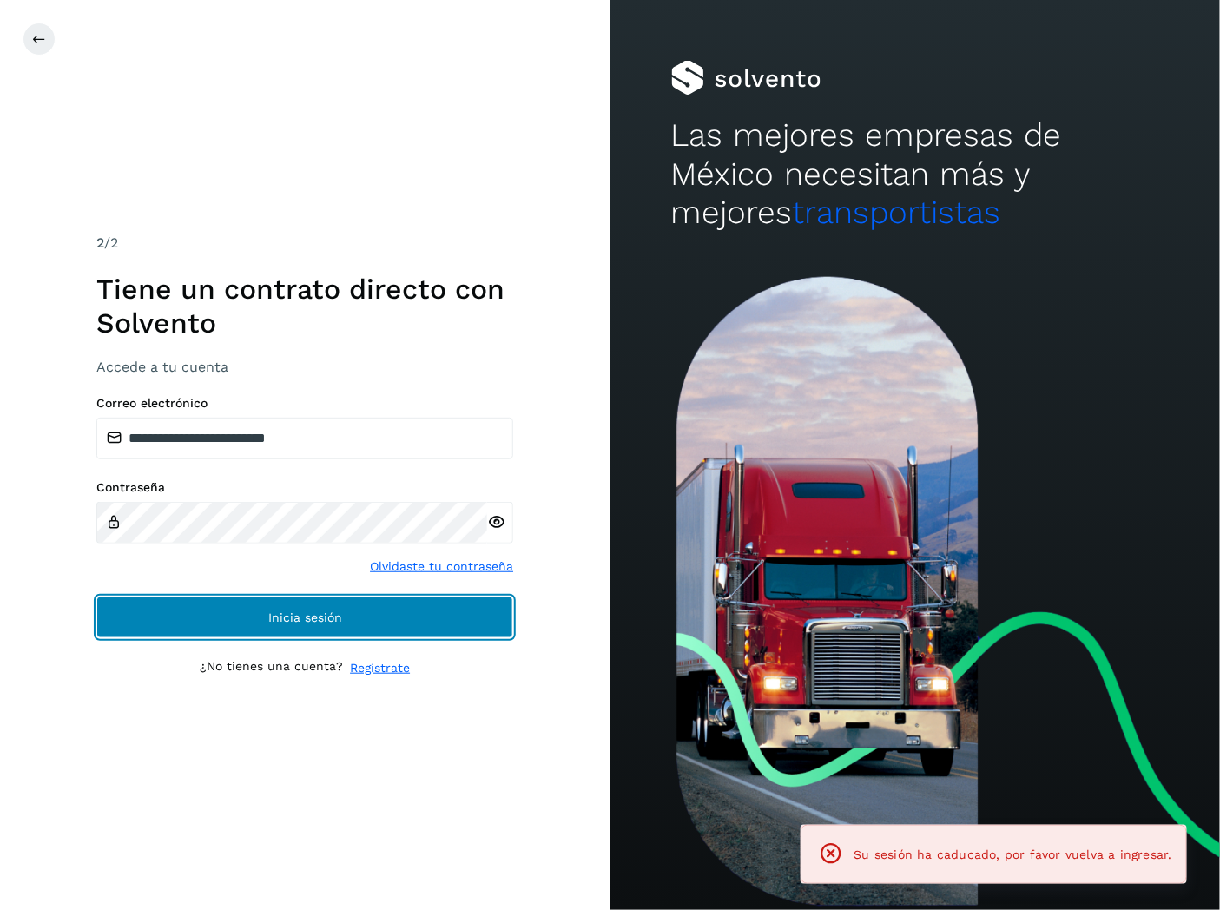
click at [287, 604] on button "Inicia sesión" at bounding box center [304, 618] width 417 height 42
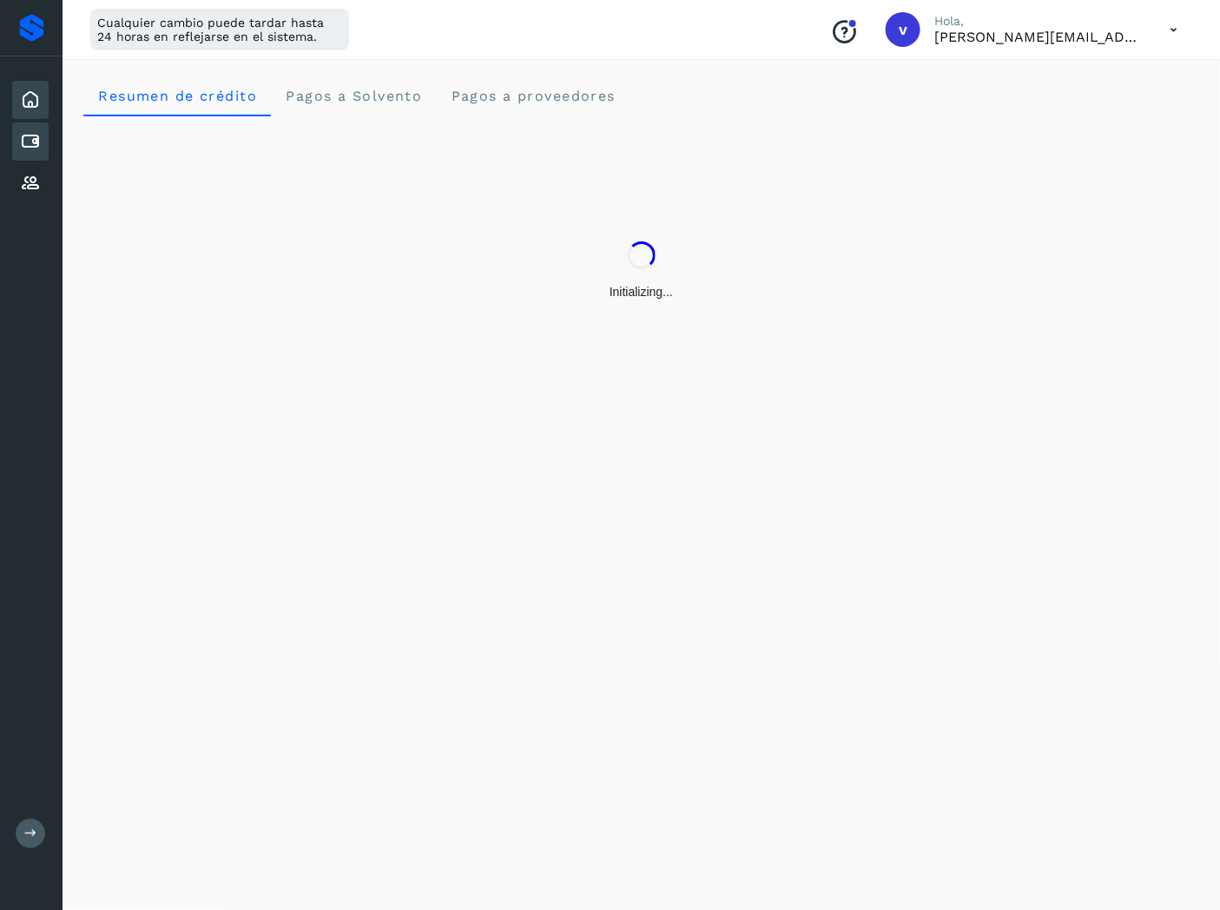
click at [23, 136] on icon at bounding box center [30, 141] width 21 height 21
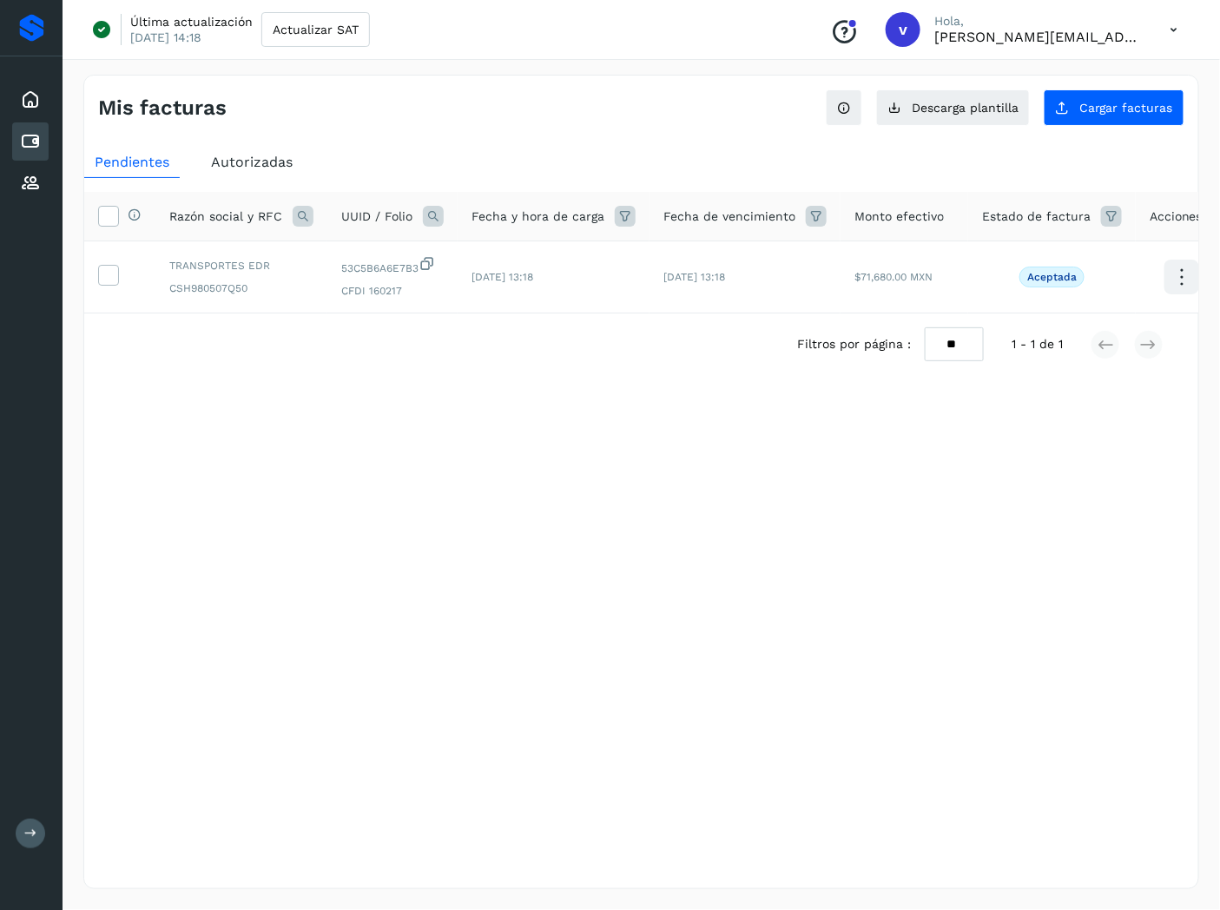
click at [249, 167] on span "Autorizadas" at bounding box center [252, 162] width 82 height 17
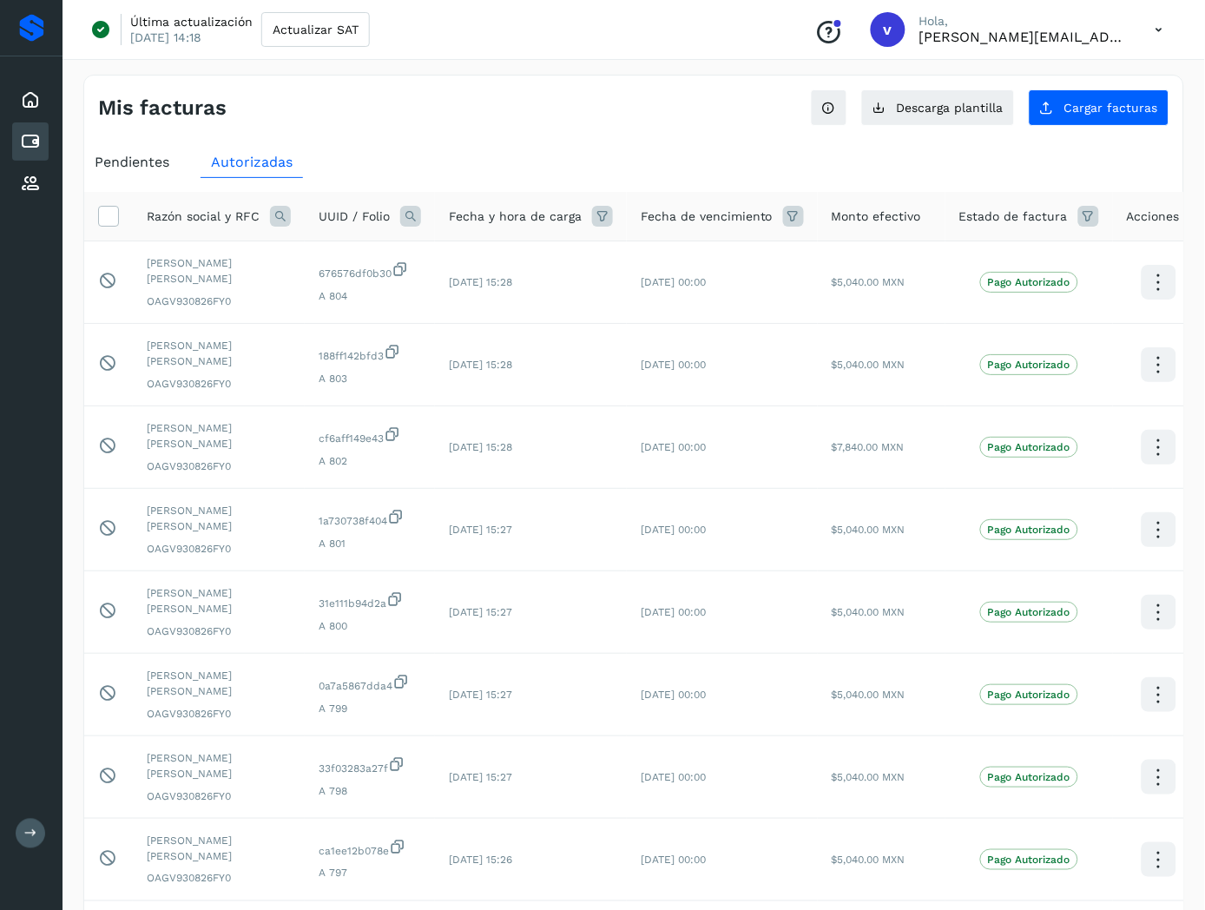
click at [596, 217] on icon at bounding box center [602, 216] width 21 height 21
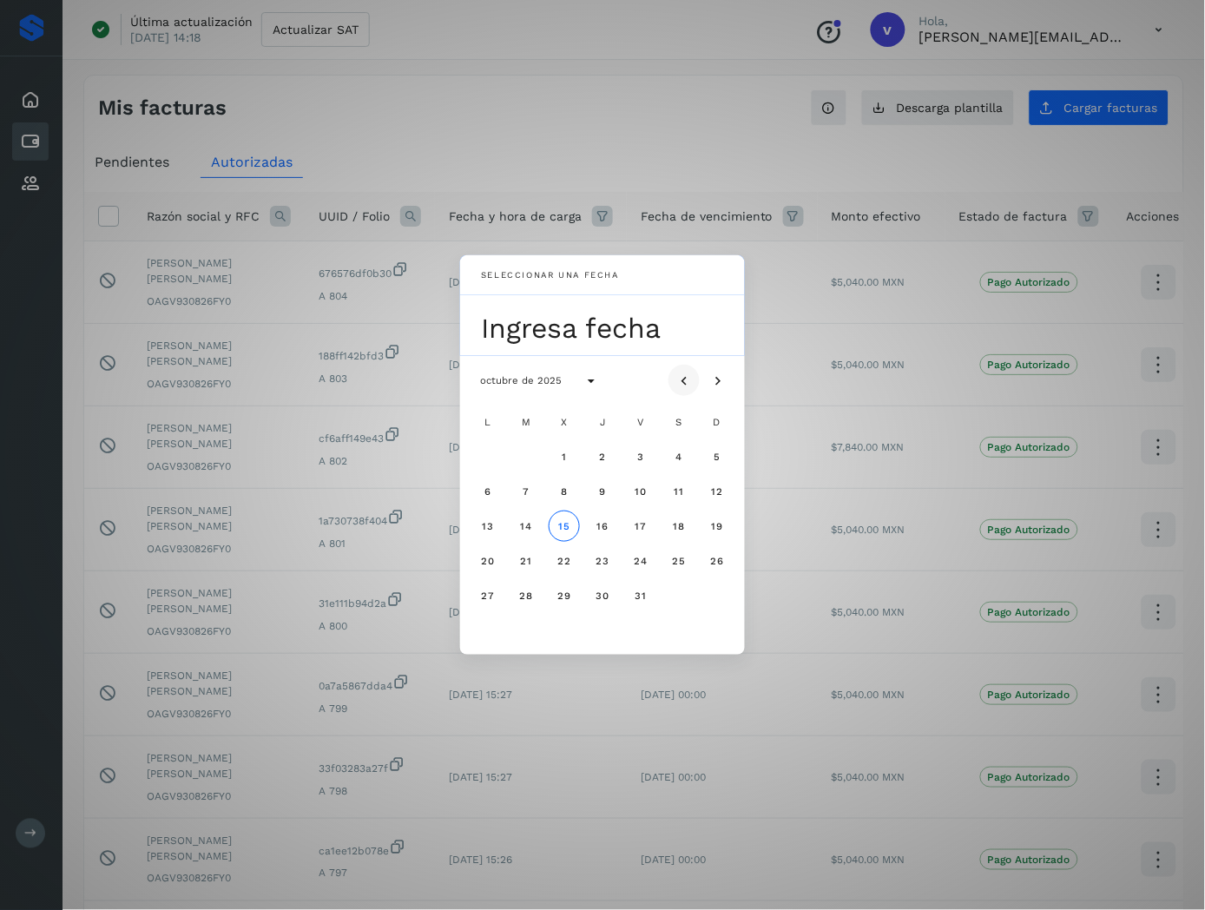
click at [686, 382] on icon "Mes anterior" at bounding box center [684, 381] width 17 height 17
click at [690, 382] on icon "Mes anterior" at bounding box center [684, 381] width 17 height 17
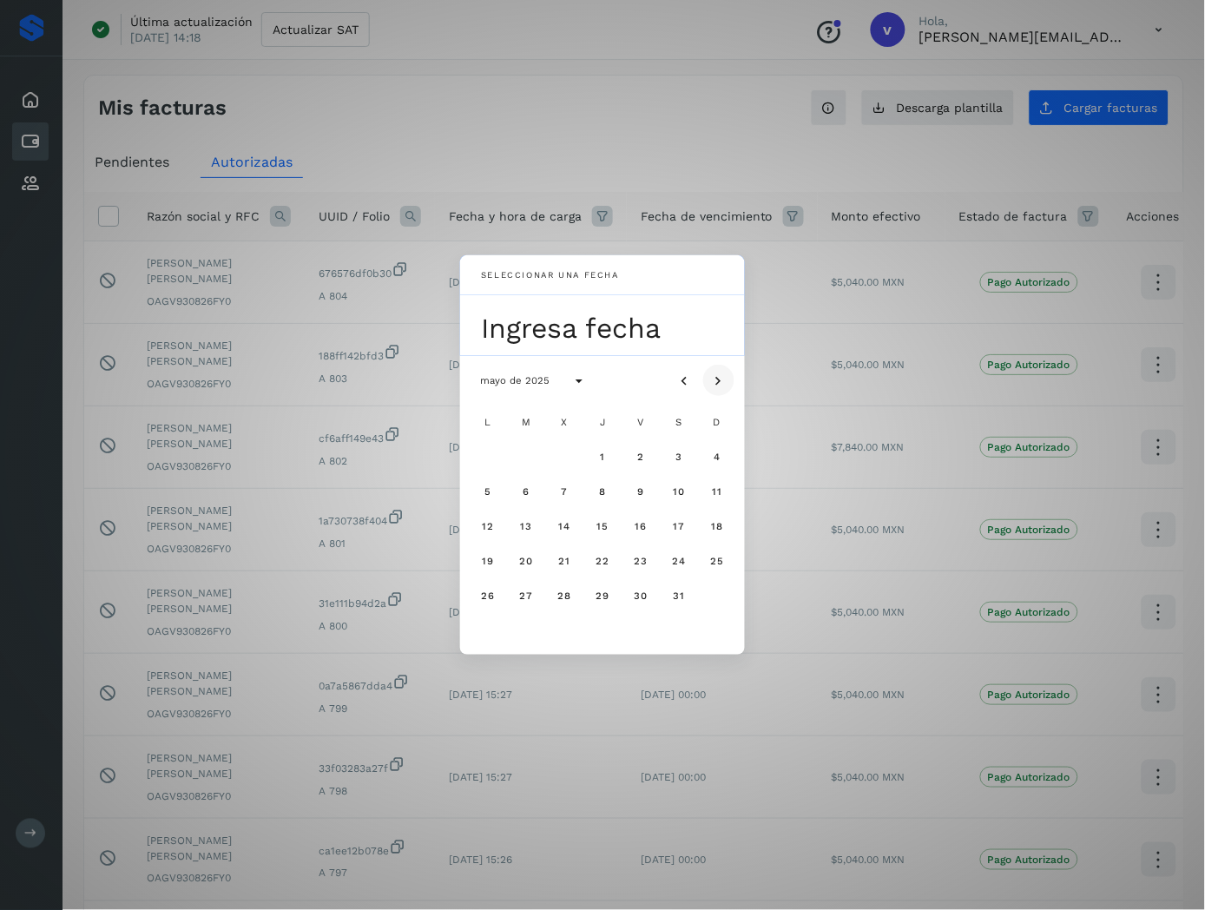
click at [728, 377] on button "Mes siguiente" at bounding box center [718, 380] width 31 height 31
click at [727, 377] on button "Mes siguiente" at bounding box center [718, 380] width 31 height 31
click at [722, 382] on icon "Mes siguiente" at bounding box center [718, 381] width 17 height 17
click at [632, 532] on button "15" at bounding box center [640, 526] width 31 height 31
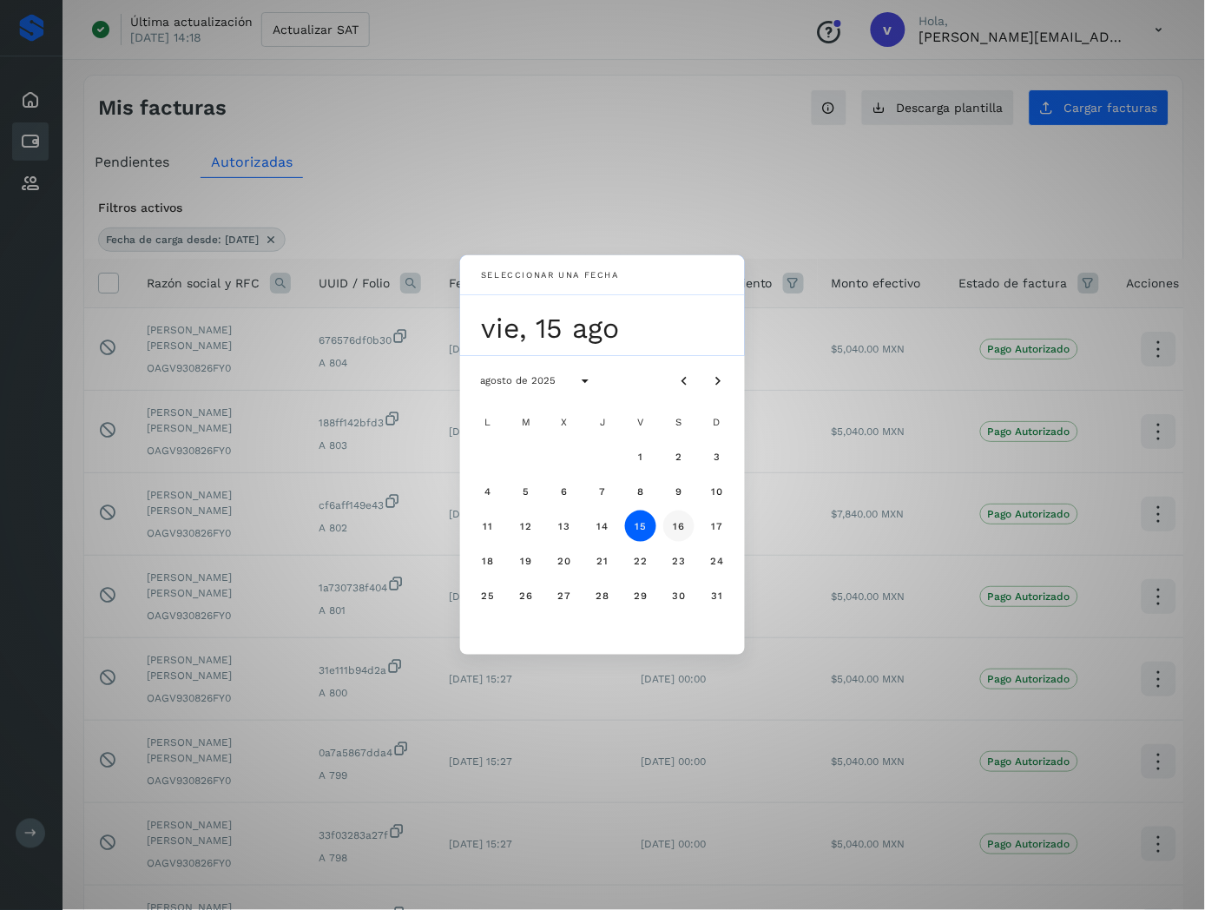
click at [683, 533] on button "16" at bounding box center [678, 526] width 31 height 31
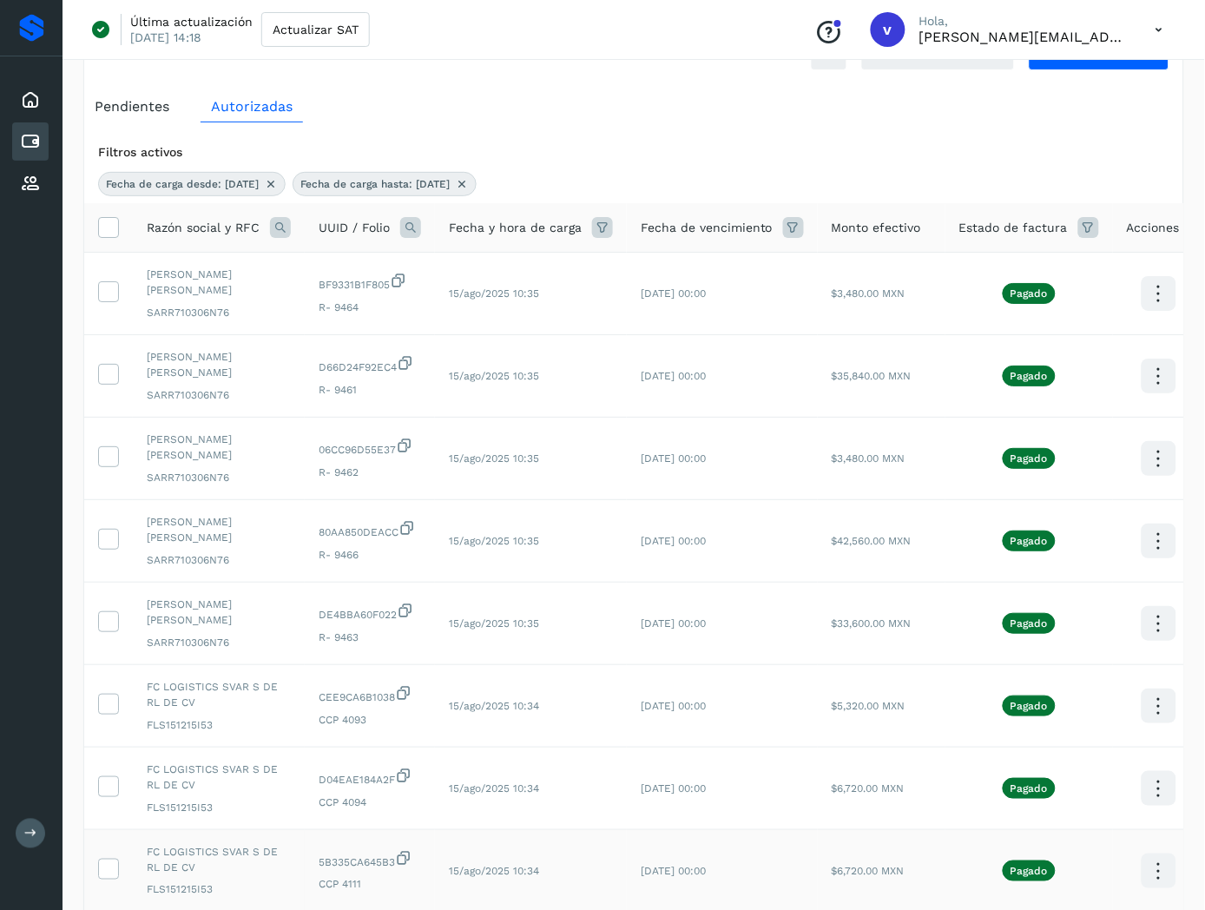
scroll to position [370, 0]
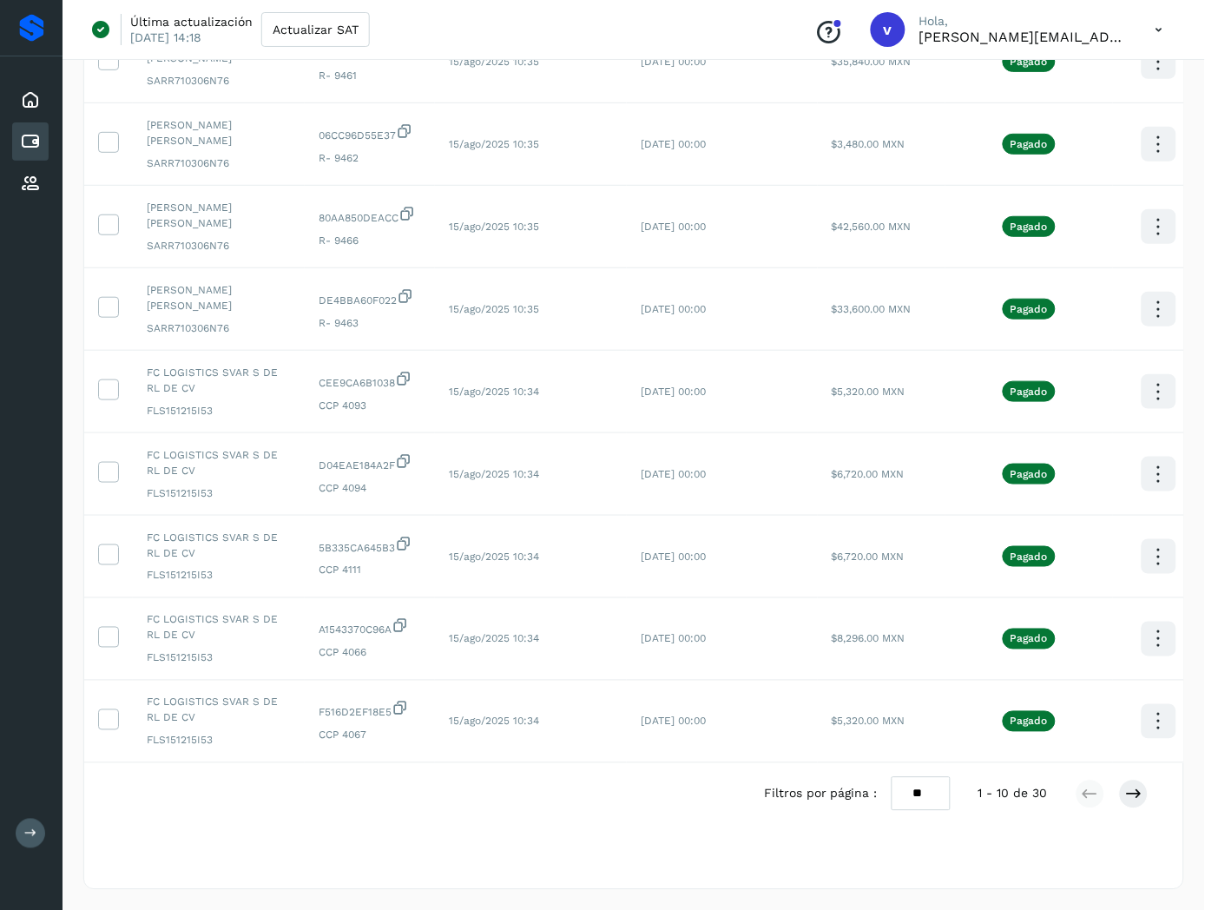
click at [934, 799] on select "** ** **" at bounding box center [921, 794] width 59 height 34
select select "**"
click at [905, 777] on select "** ** **" at bounding box center [921, 794] width 59 height 34
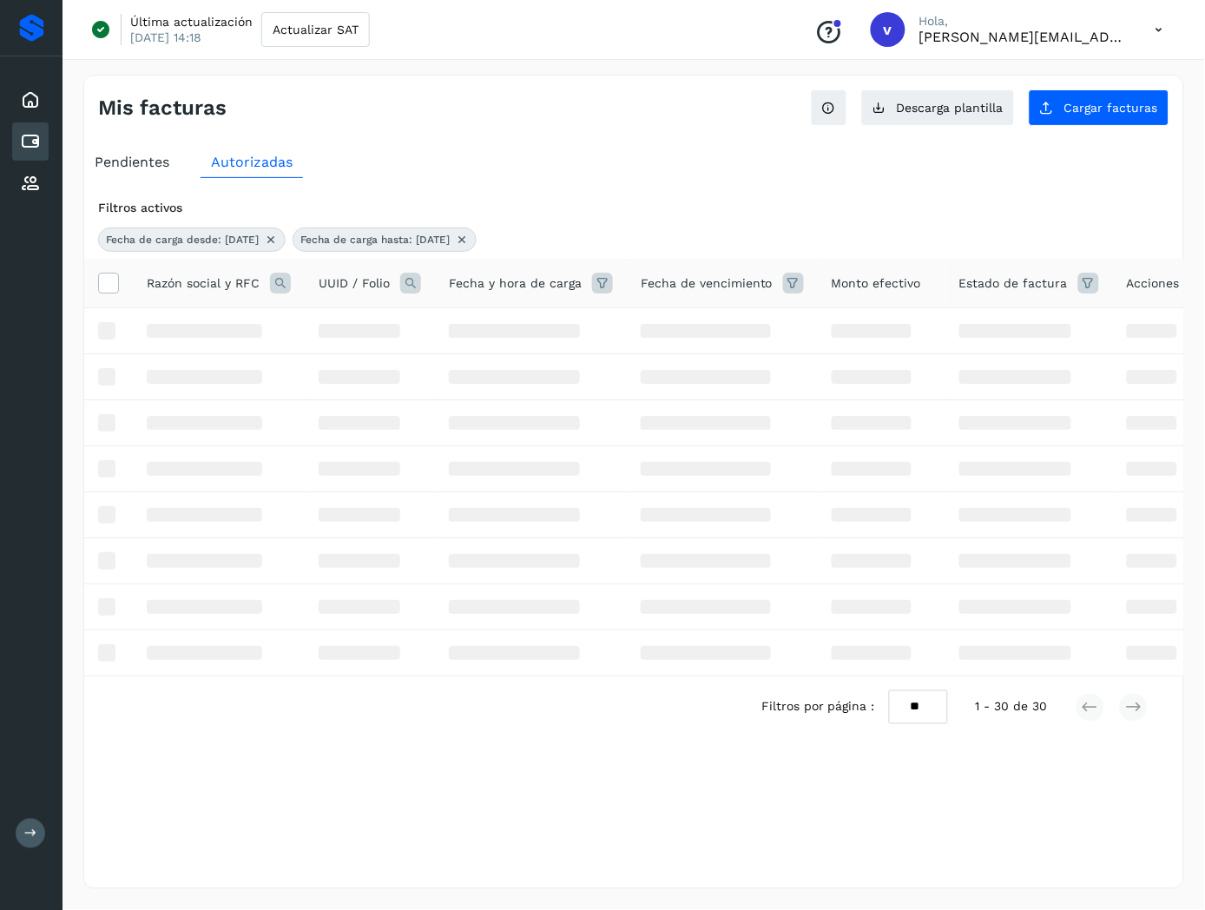
scroll to position [0, 0]
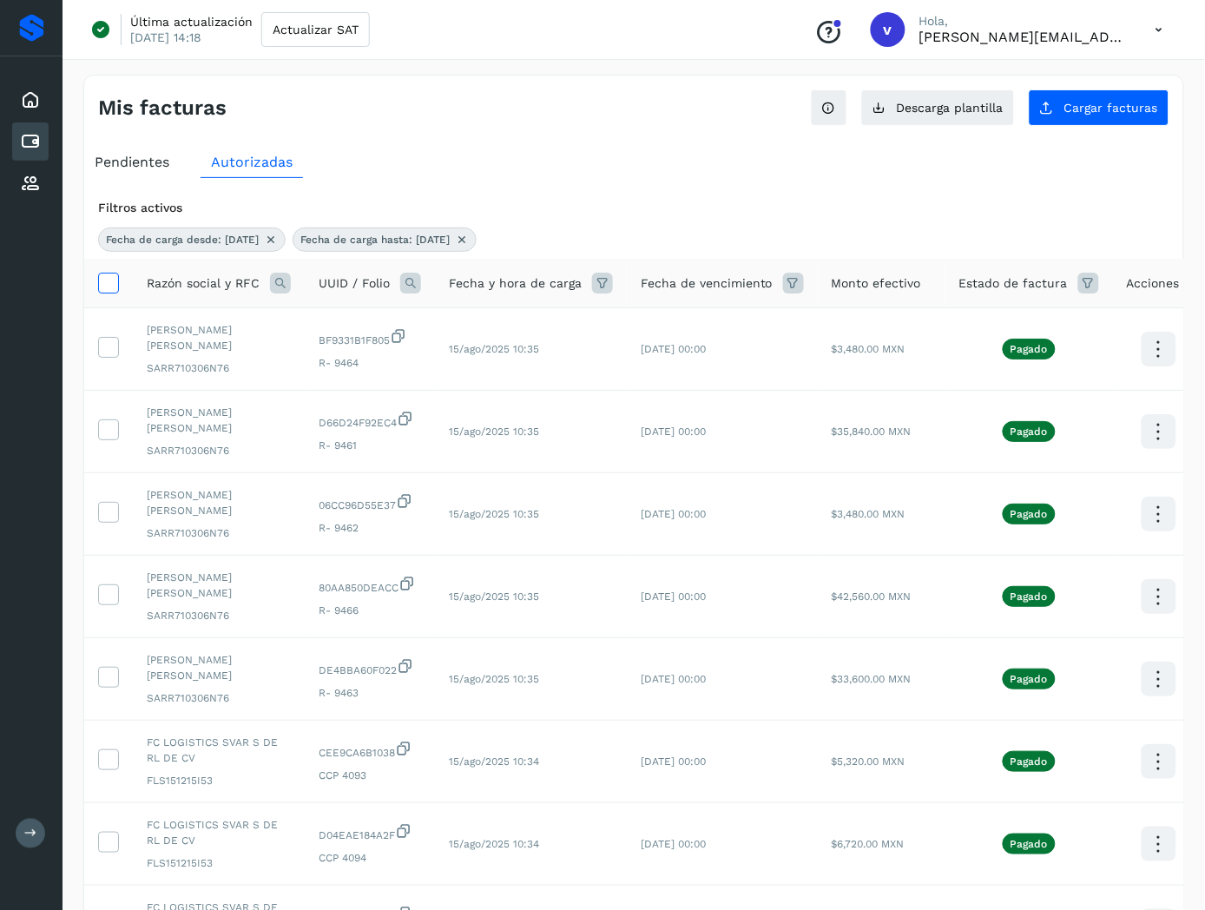
click at [119, 282] on th at bounding box center [108, 284] width 49 height 50
click at [102, 284] on icon at bounding box center [108, 282] width 18 height 18
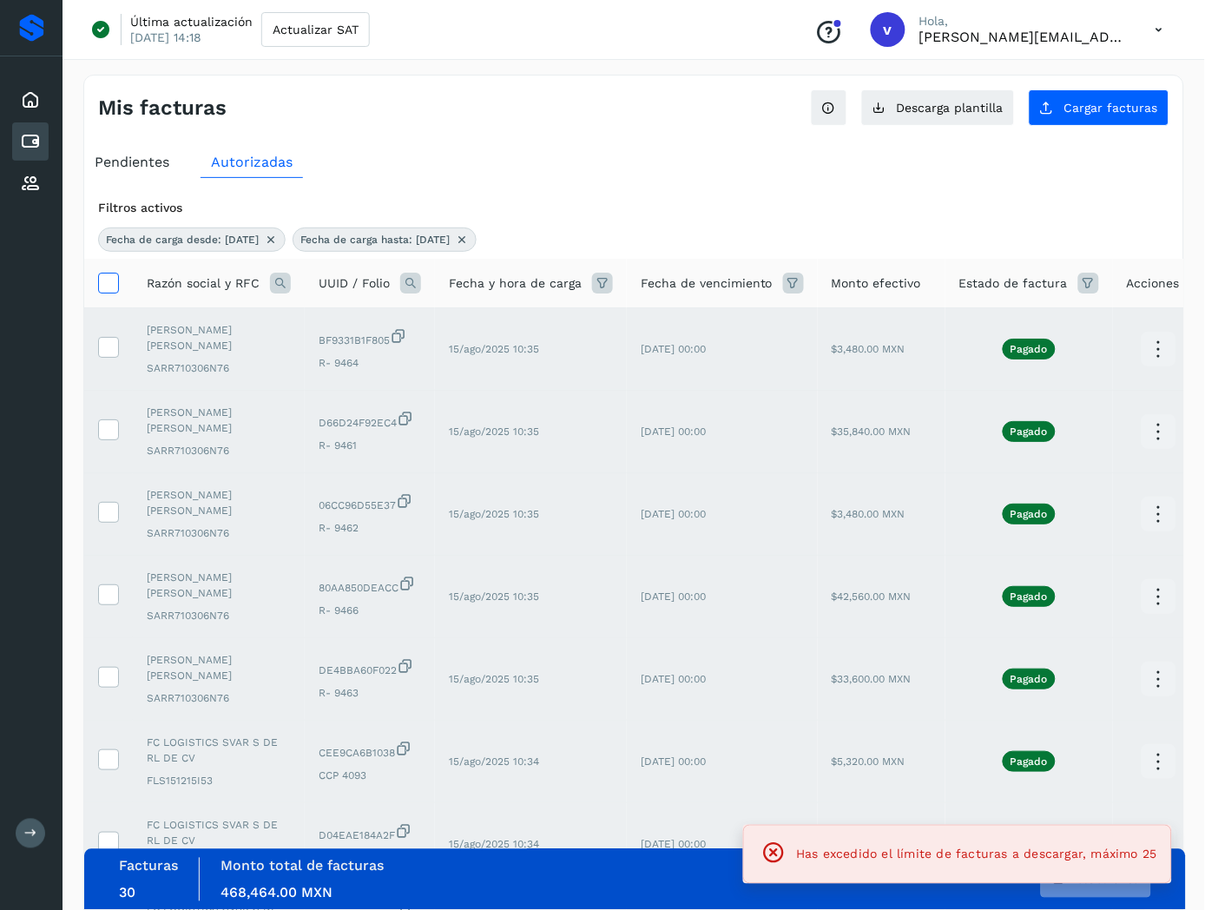
click at [102, 282] on icon at bounding box center [108, 282] width 18 height 18
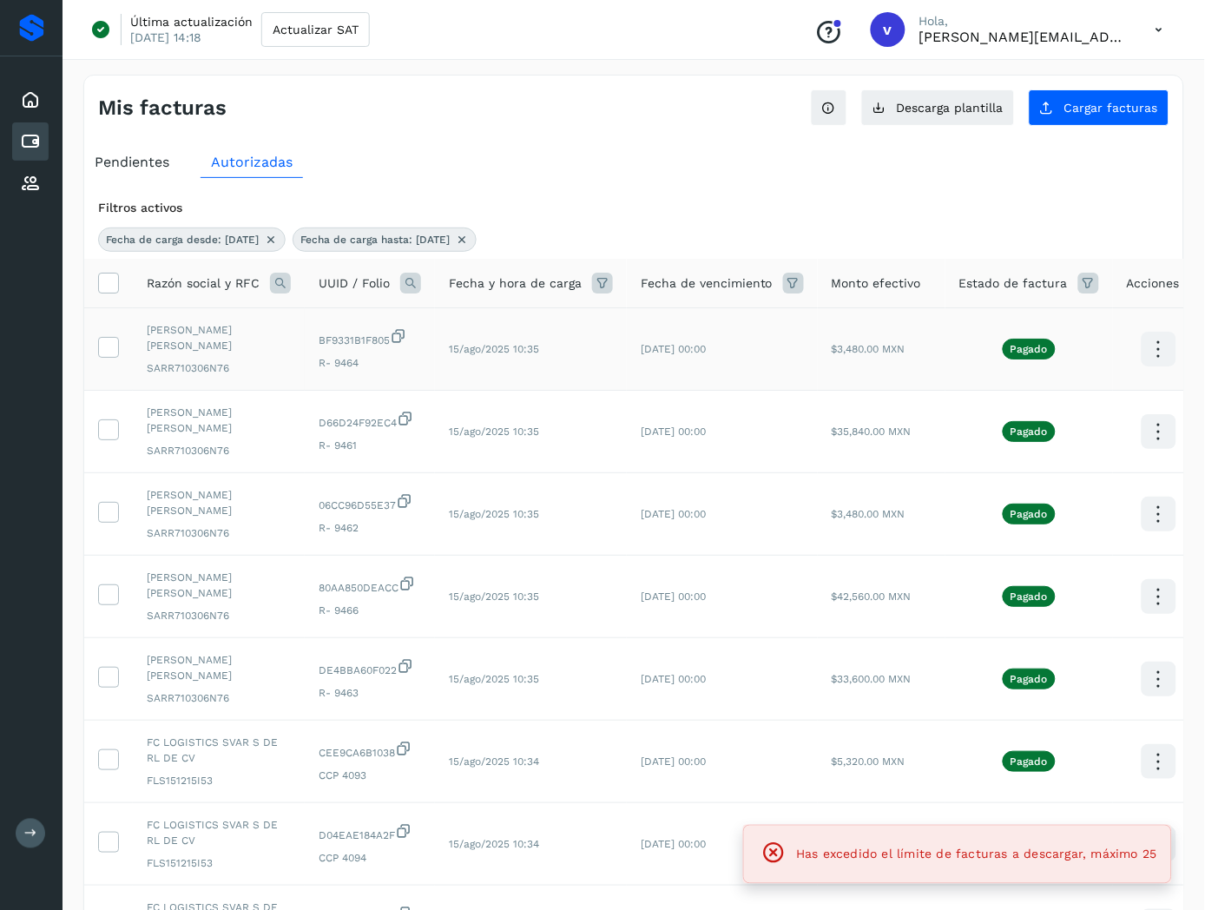
click at [107, 341] on icon at bounding box center [108, 346] width 18 height 18
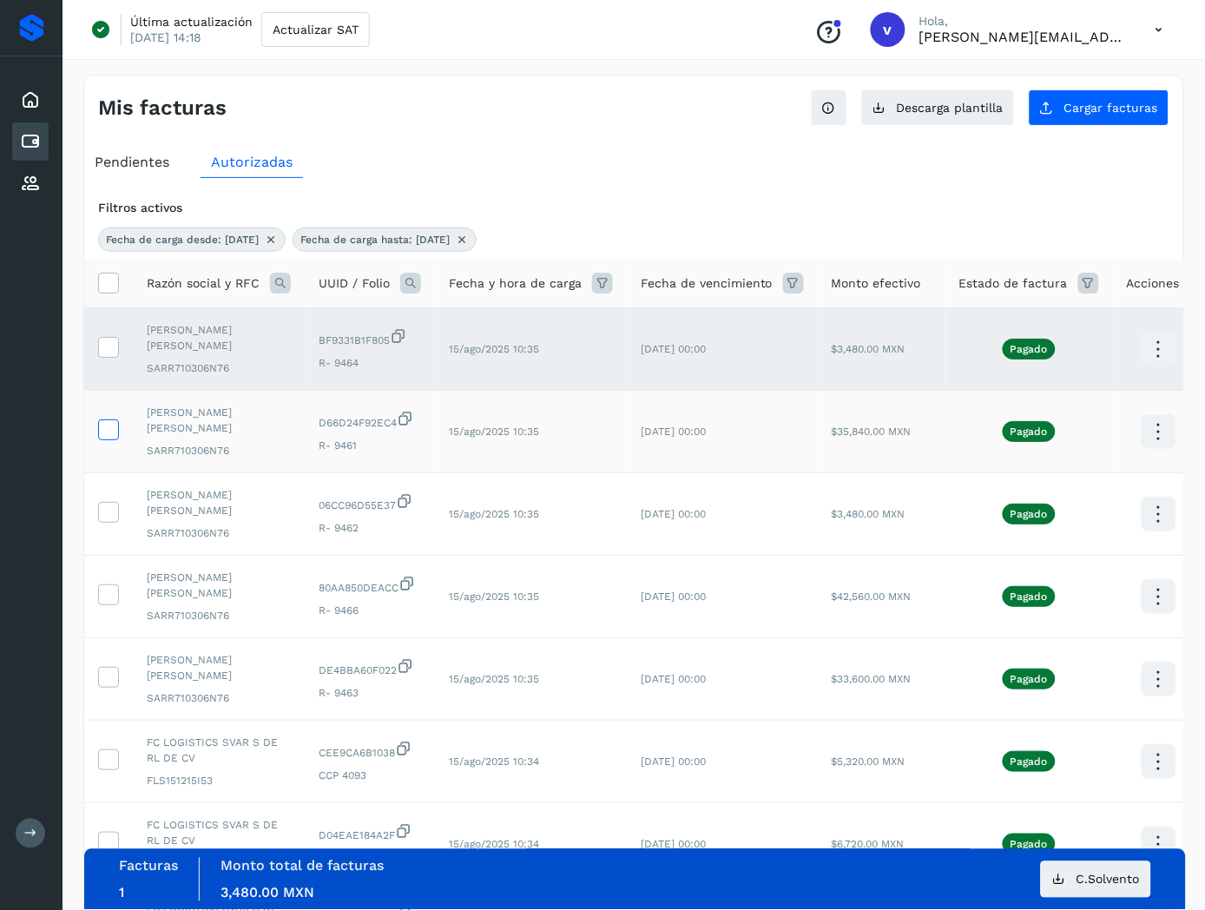
click at [105, 427] on icon at bounding box center [108, 428] width 18 height 18
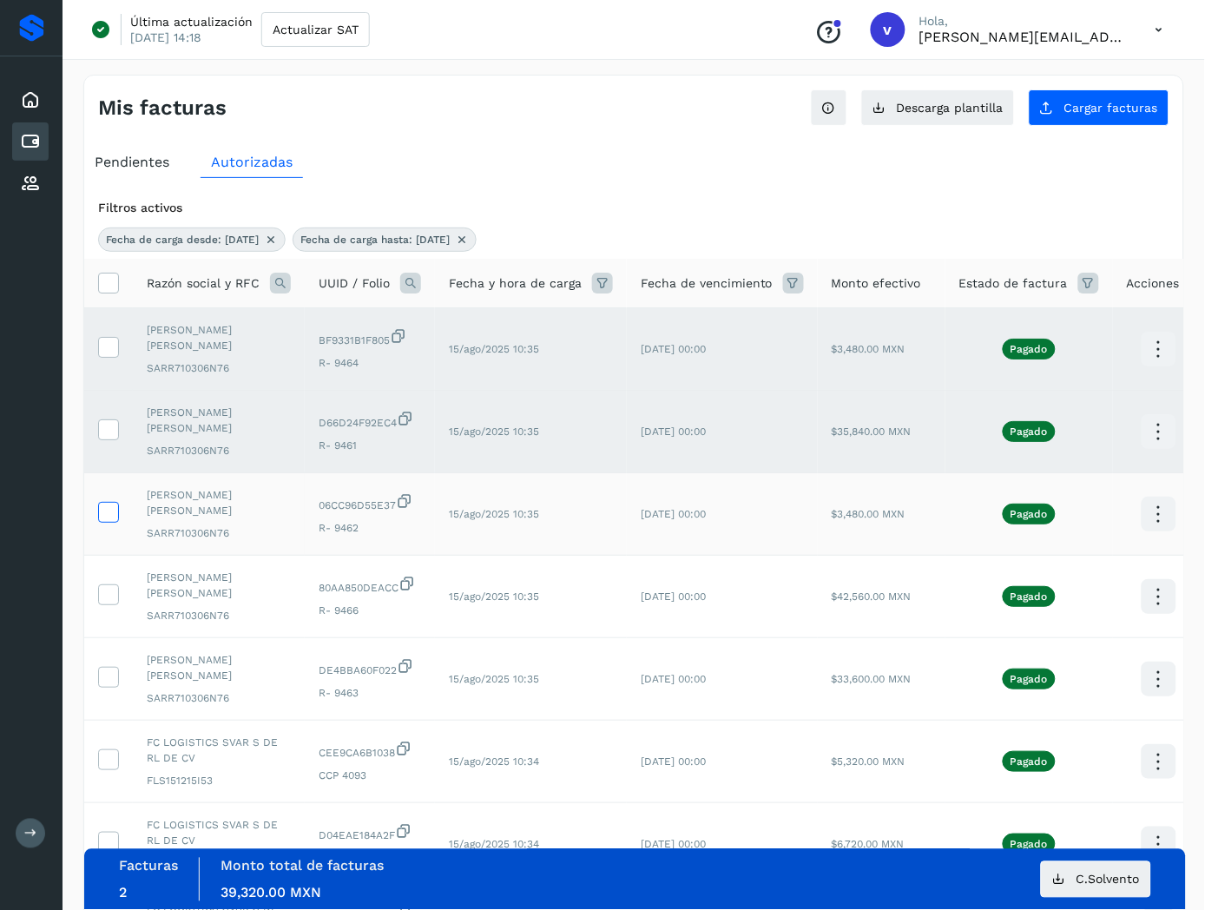
click at [105, 512] on icon at bounding box center [108, 511] width 18 height 18
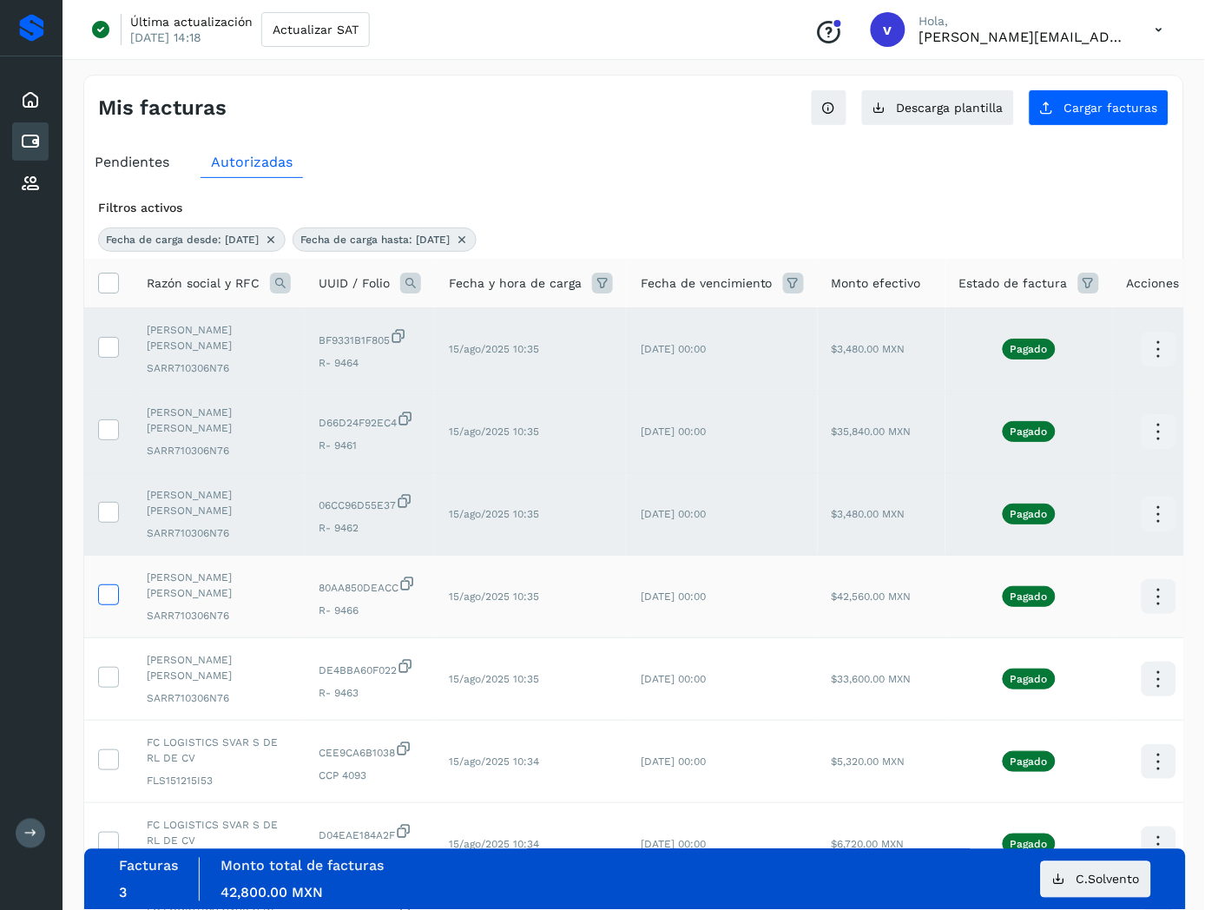
click at [105, 592] on icon at bounding box center [108, 593] width 18 height 18
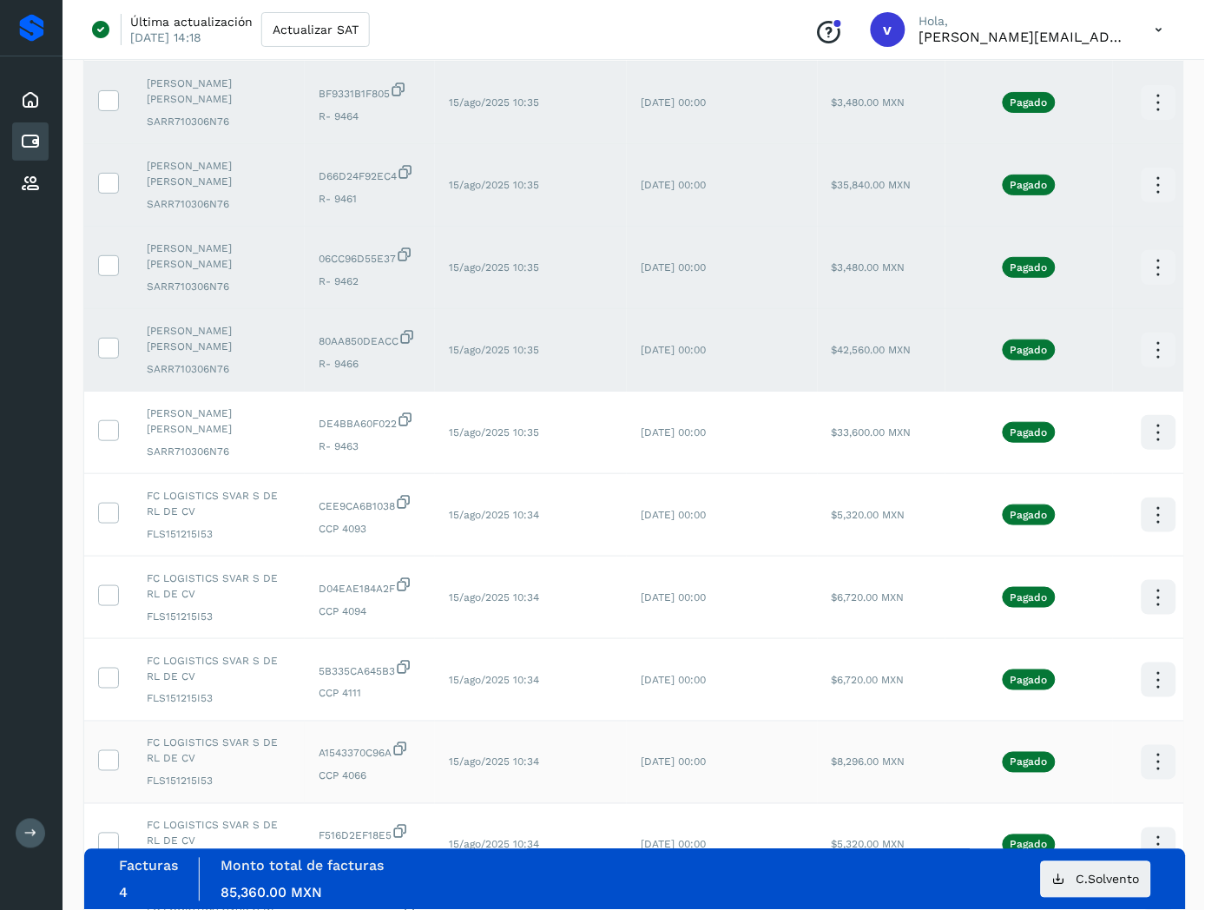
scroll to position [482, 0]
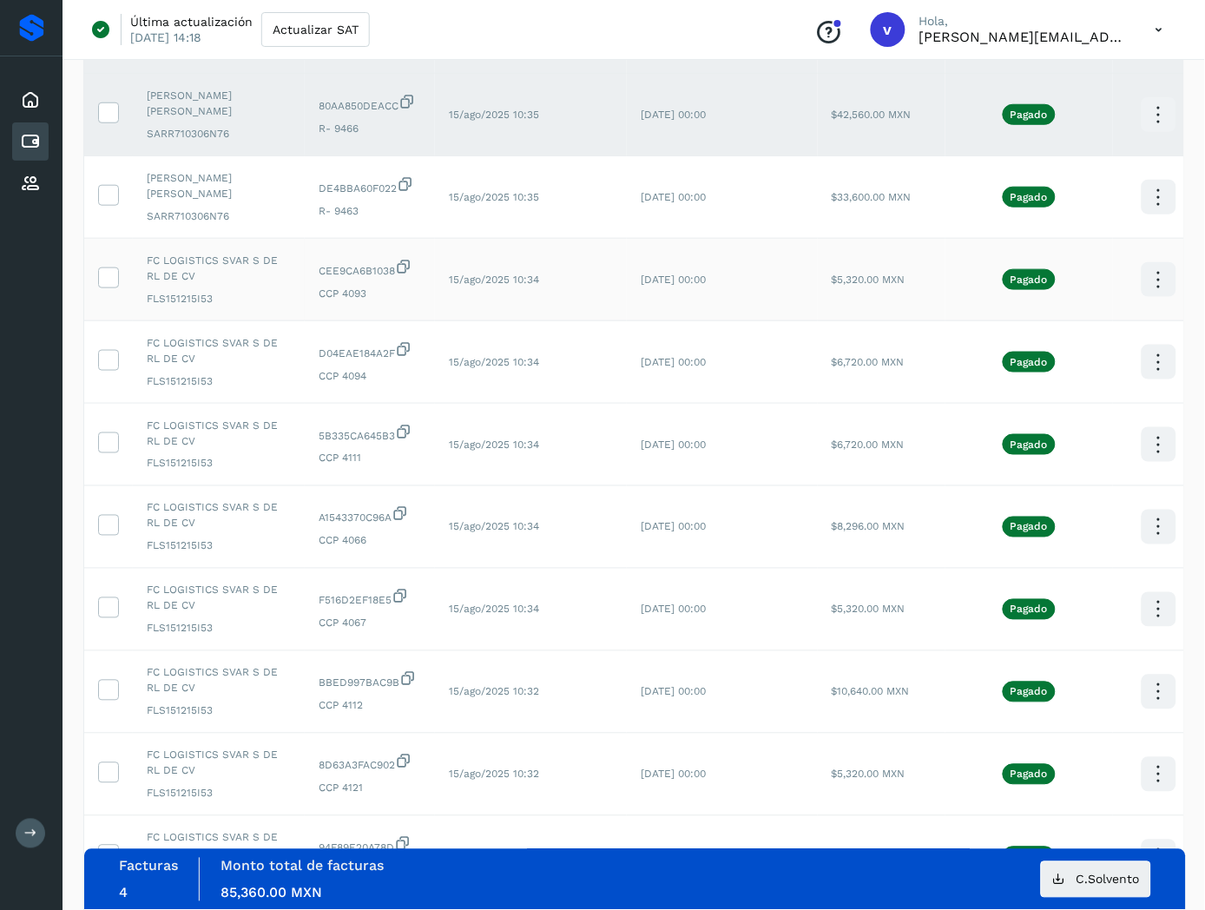
drag, startPoint x: 102, startPoint y: 188, endPoint x: 113, endPoint y: 296, distance: 108.2
click at [102, 189] on icon at bounding box center [108, 194] width 18 height 18
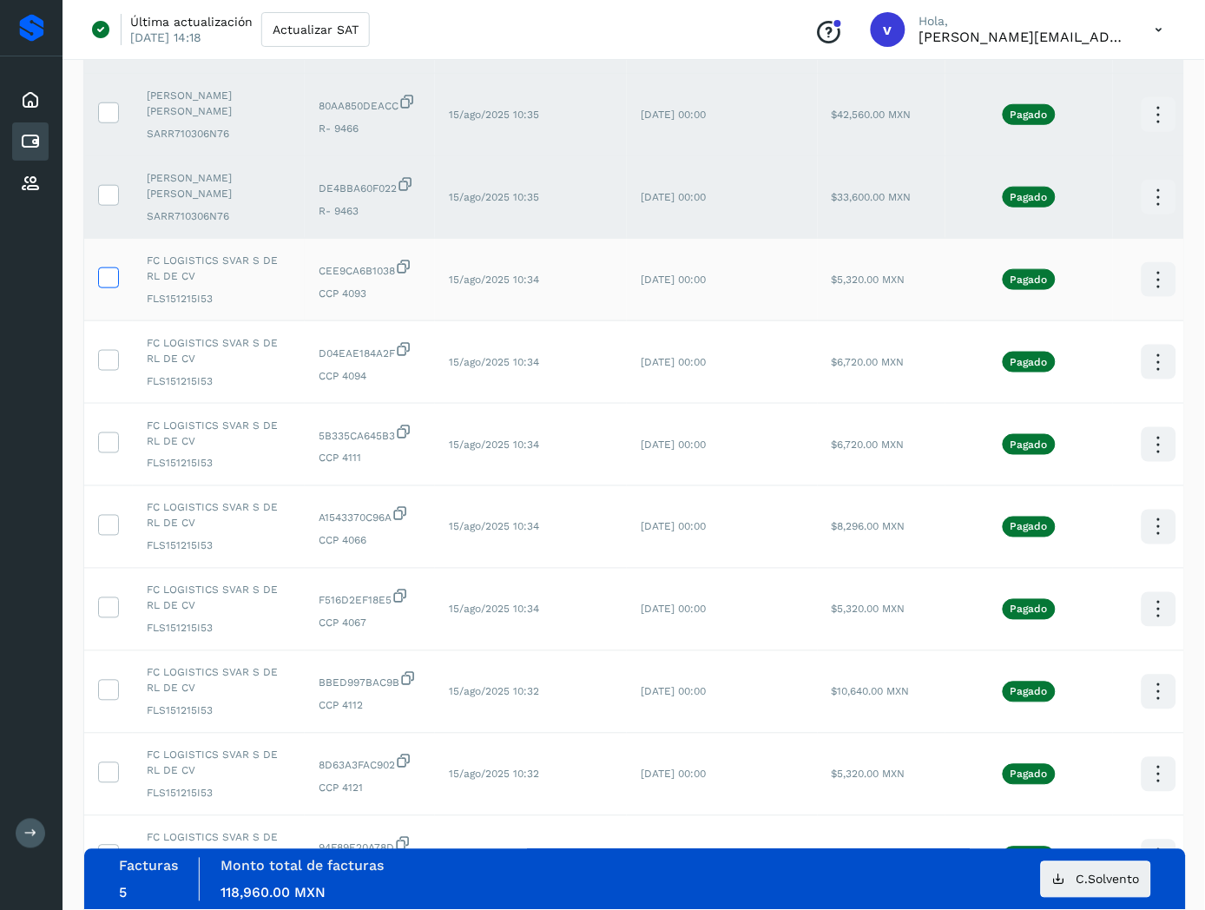
click at [111, 281] on icon at bounding box center [108, 276] width 18 height 18
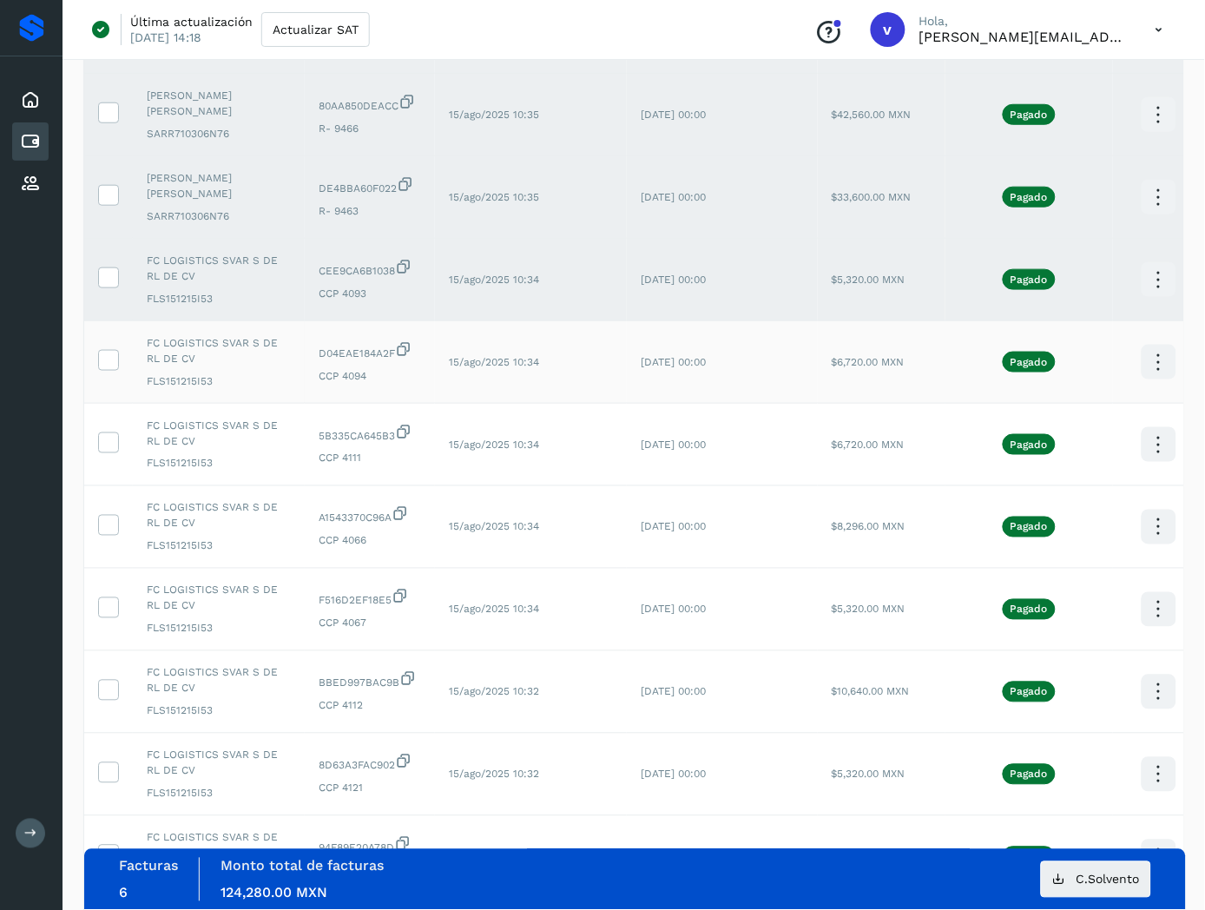
click at [118, 367] on div at bounding box center [108, 360] width 21 height 21
click at [115, 375] on td at bounding box center [108, 362] width 49 height 83
drag, startPoint x: 113, startPoint y: 362, endPoint x: 115, endPoint y: 412, distance: 49.5
click at [113, 363] on icon at bounding box center [108, 359] width 18 height 18
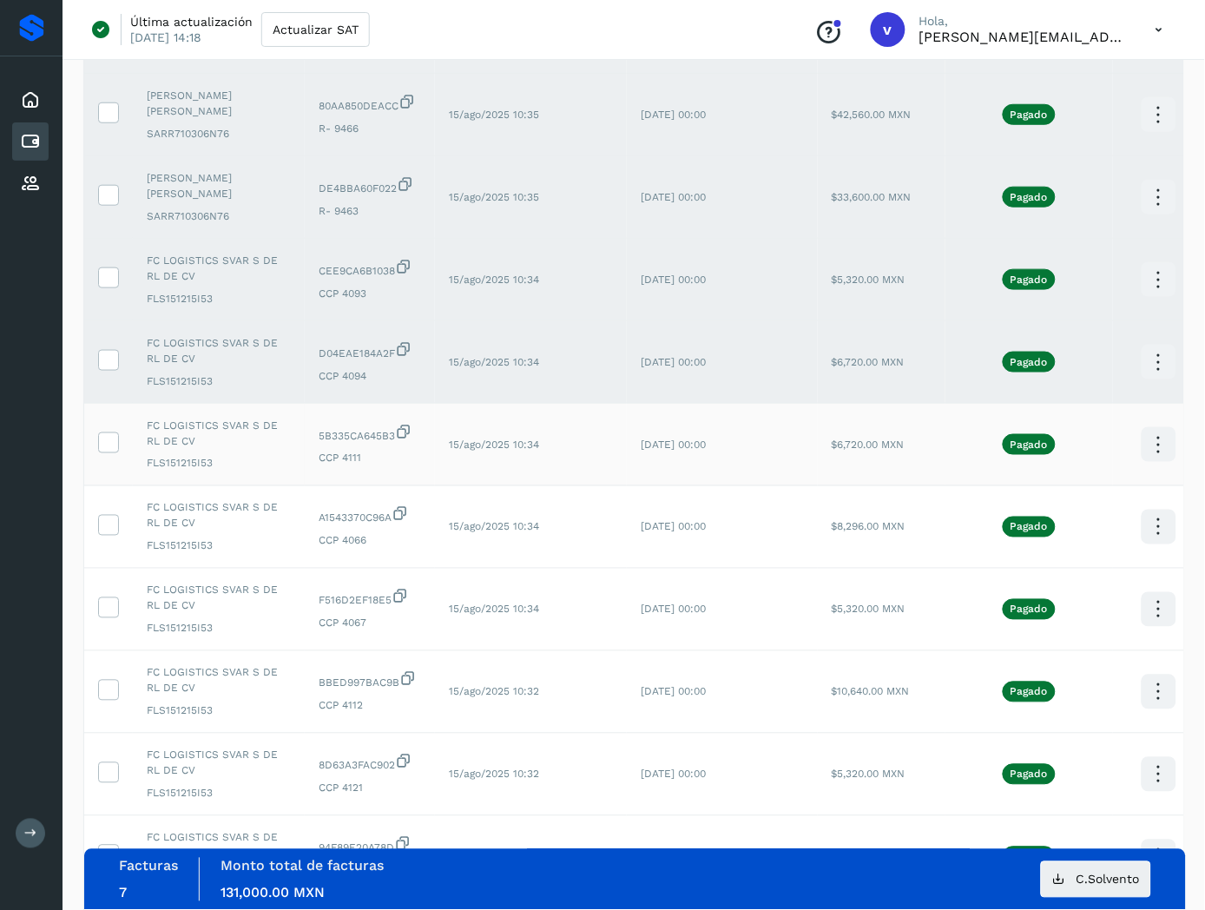
click at [109, 445] on icon at bounding box center [108, 441] width 18 height 18
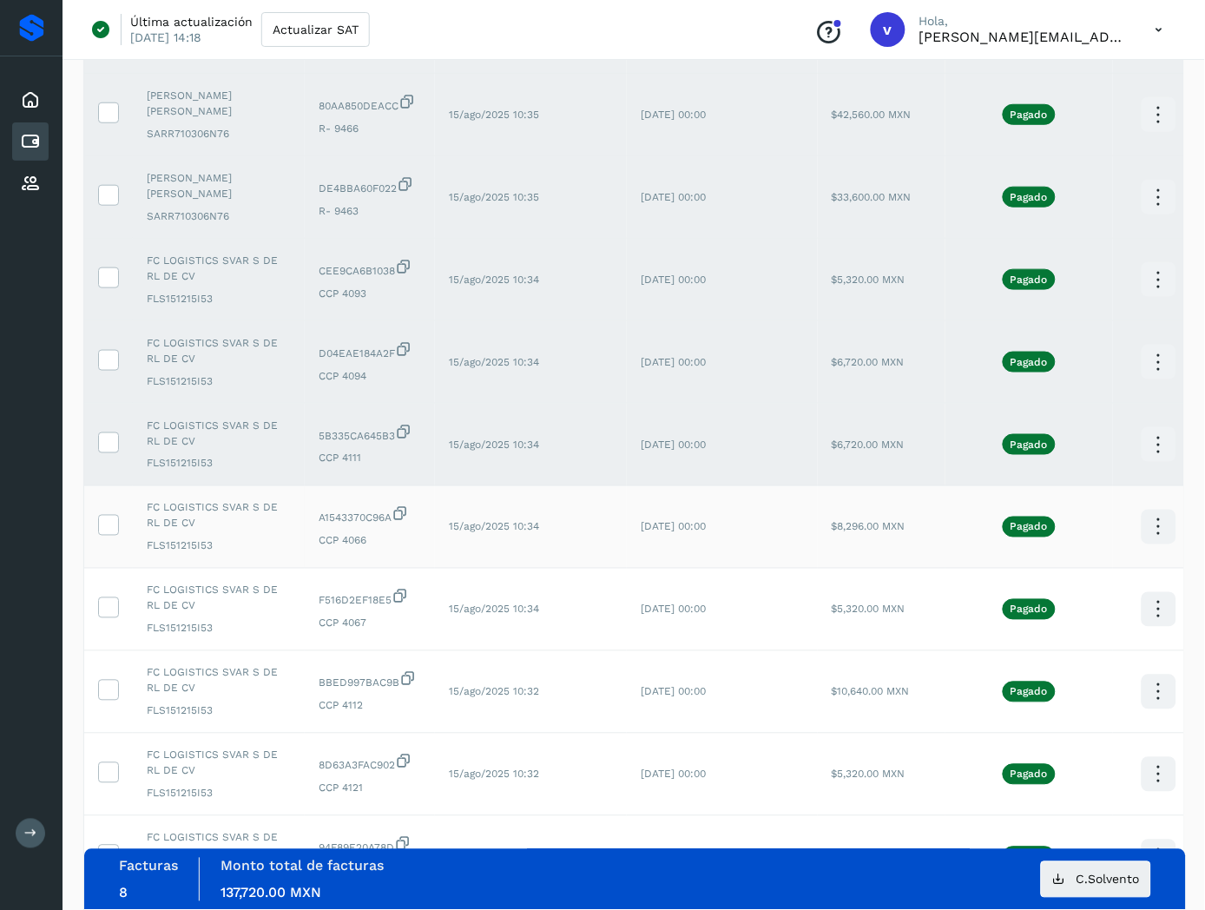
click at [101, 537] on td at bounding box center [108, 527] width 49 height 83
click at [107, 528] on icon at bounding box center [108, 524] width 18 height 18
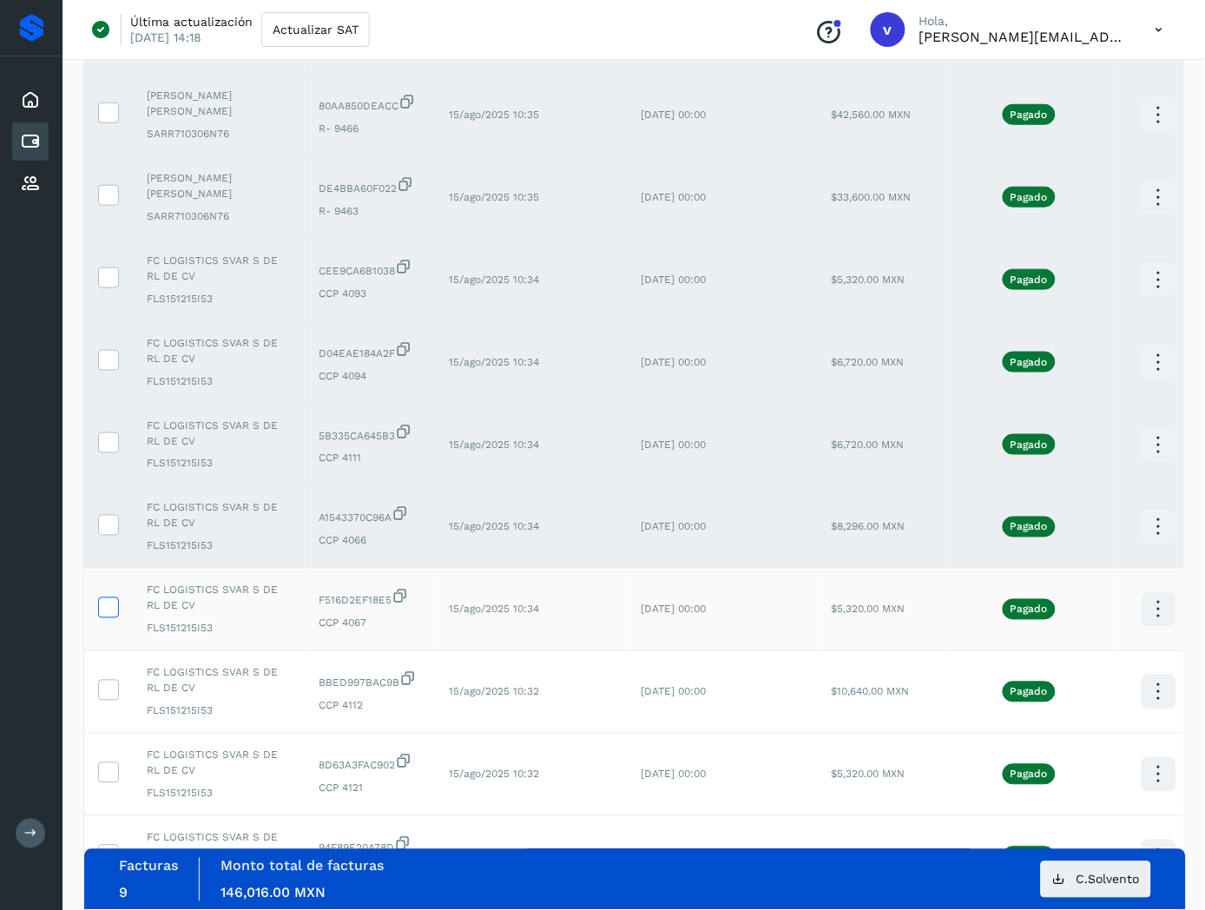
click at [118, 612] on label at bounding box center [108, 607] width 21 height 21
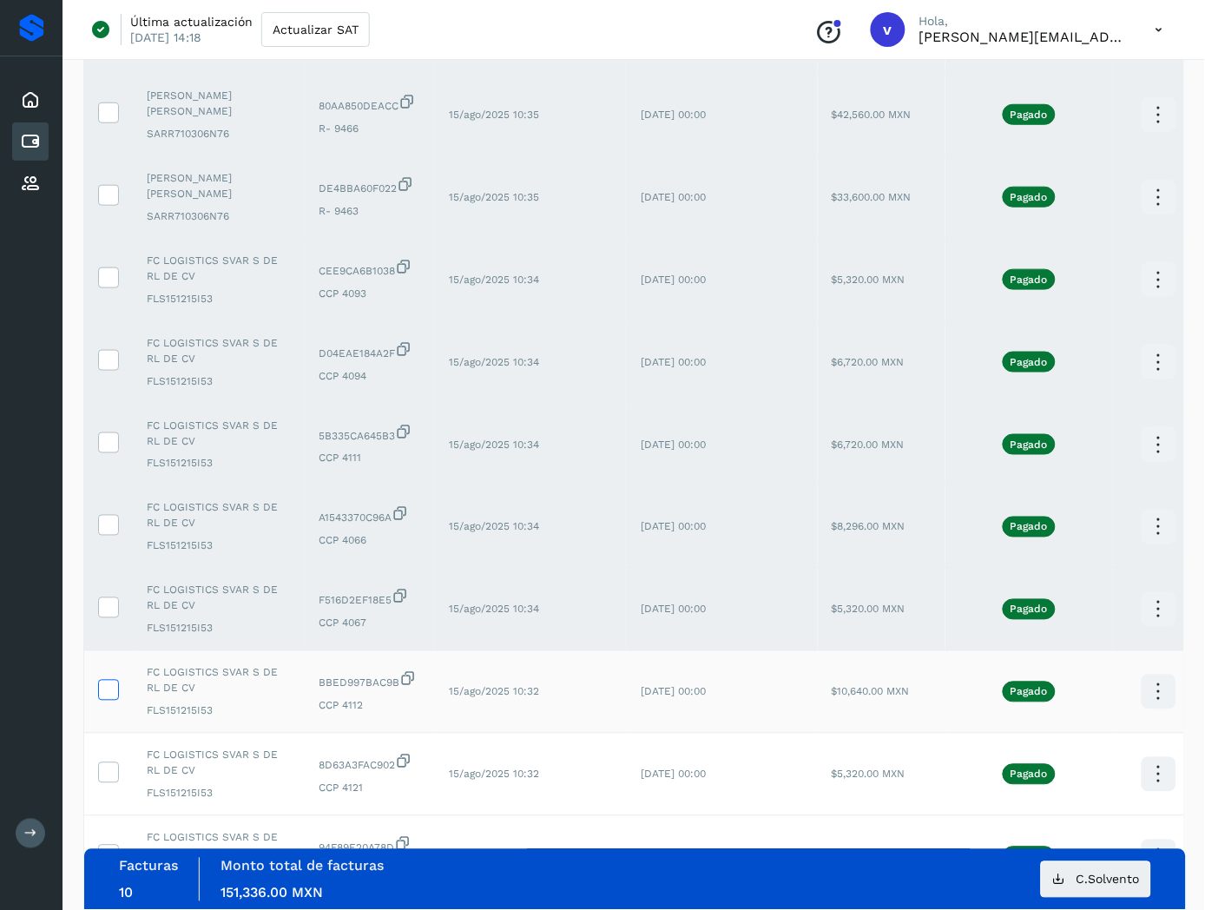
click at [113, 690] on icon at bounding box center [108, 689] width 18 height 18
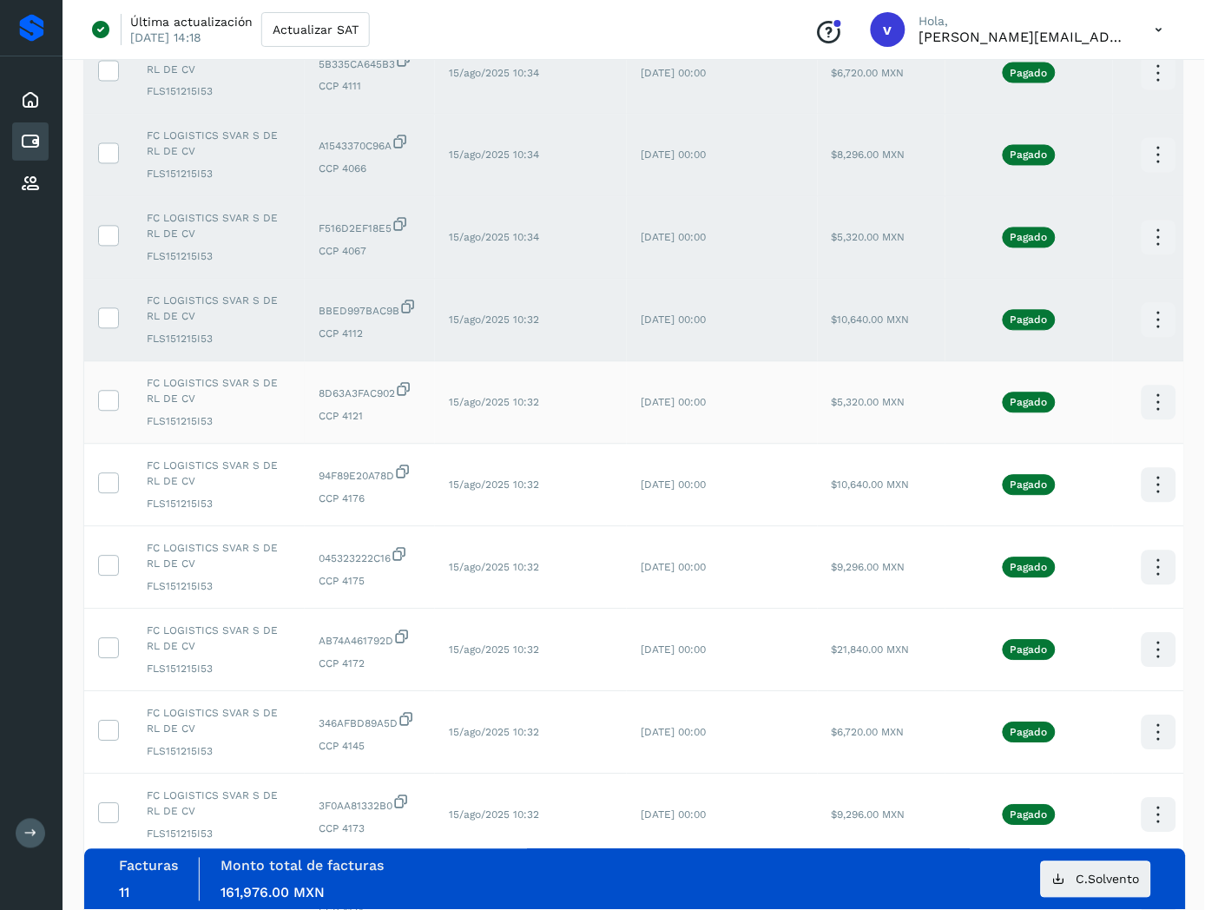
scroll to position [868, 0]
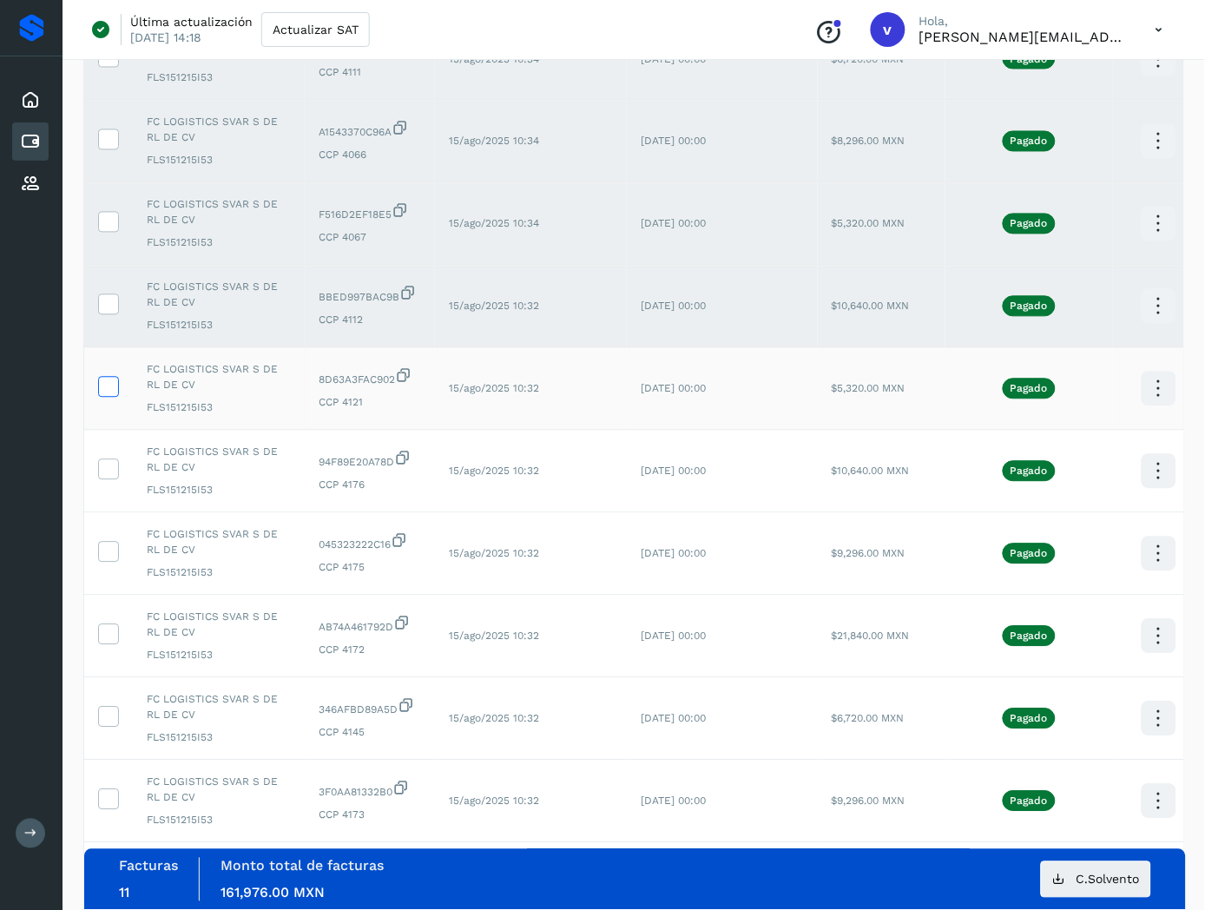
click at [106, 380] on icon at bounding box center [108, 385] width 18 height 18
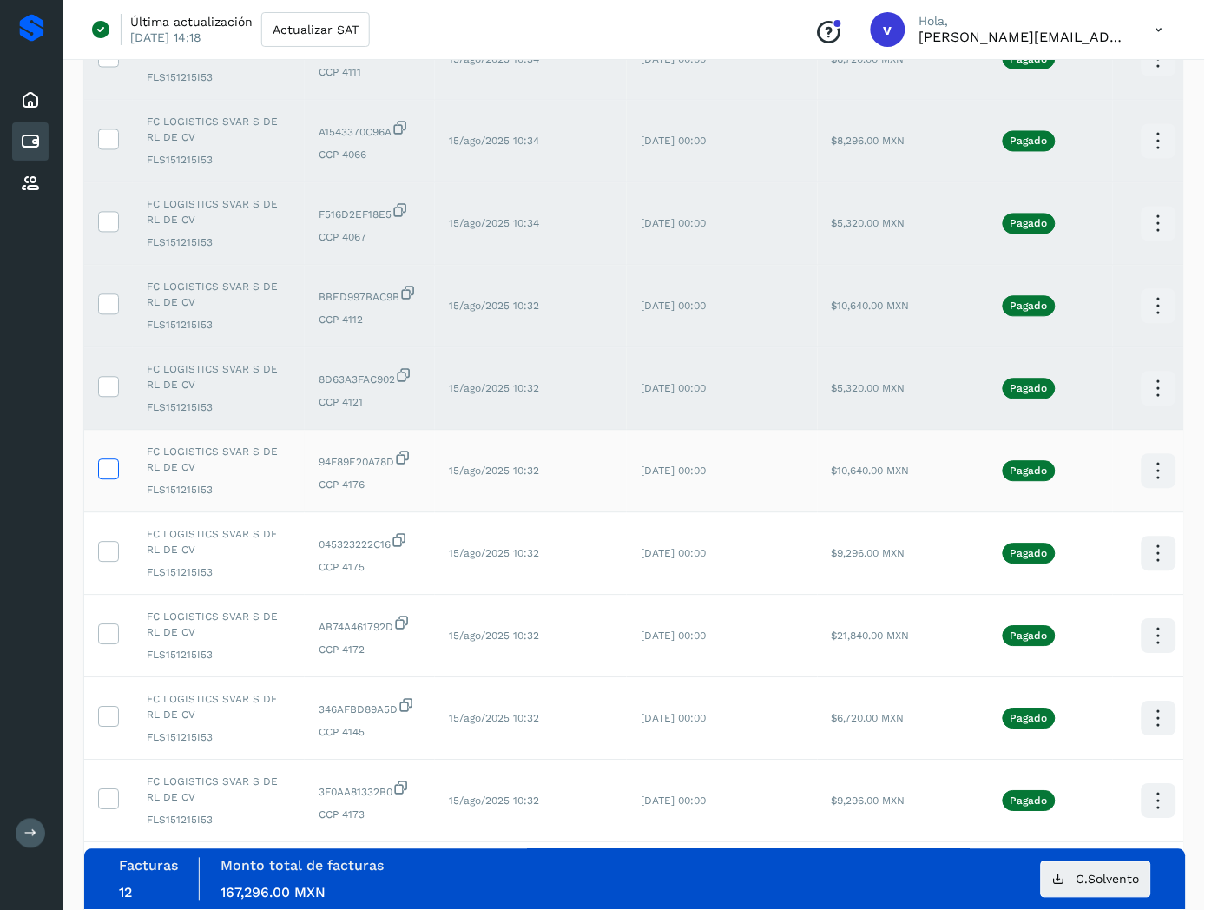
drag, startPoint x: 111, startPoint y: 465, endPoint x: 110, endPoint y: 516, distance: 50.4
click at [111, 469] on icon at bounding box center [108, 468] width 18 height 18
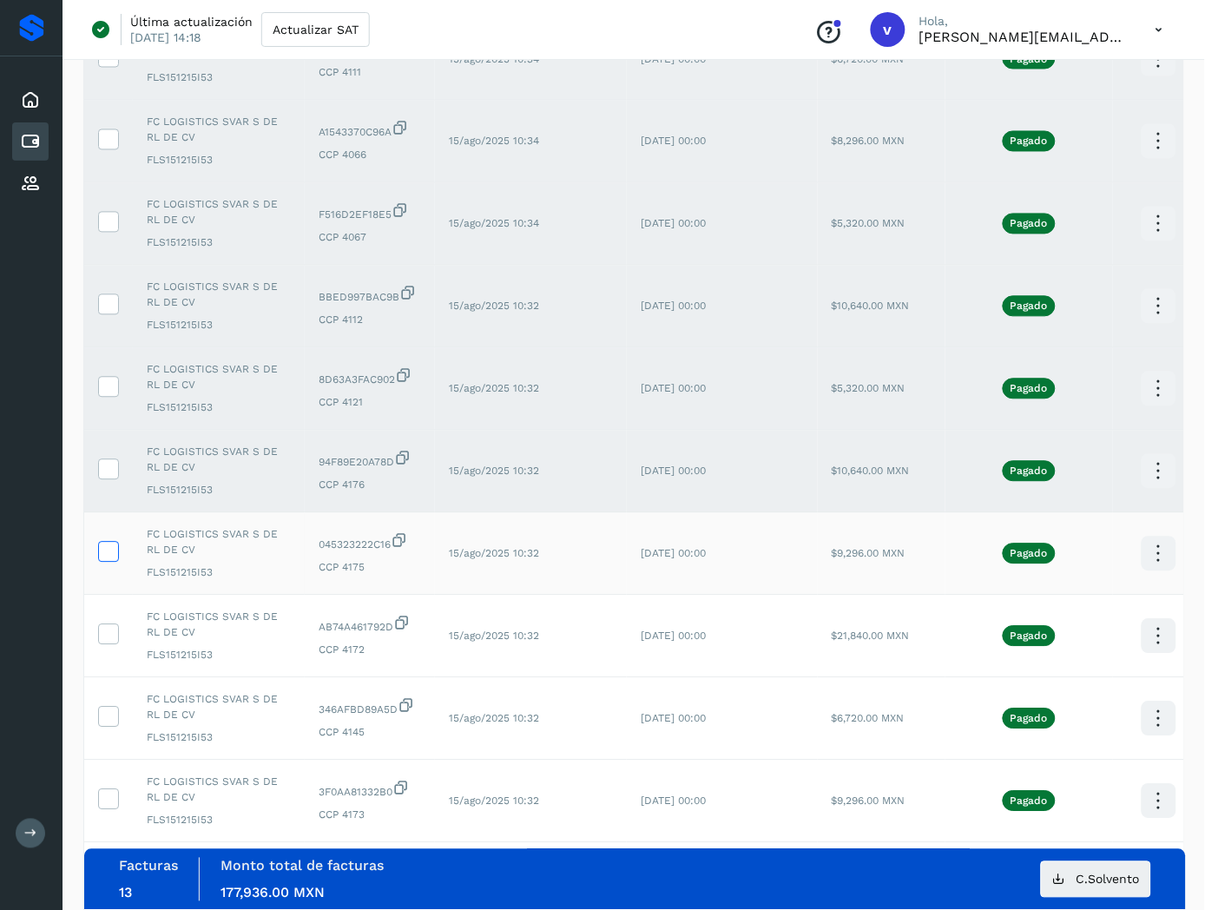
click at [113, 554] on icon at bounding box center [108, 550] width 18 height 18
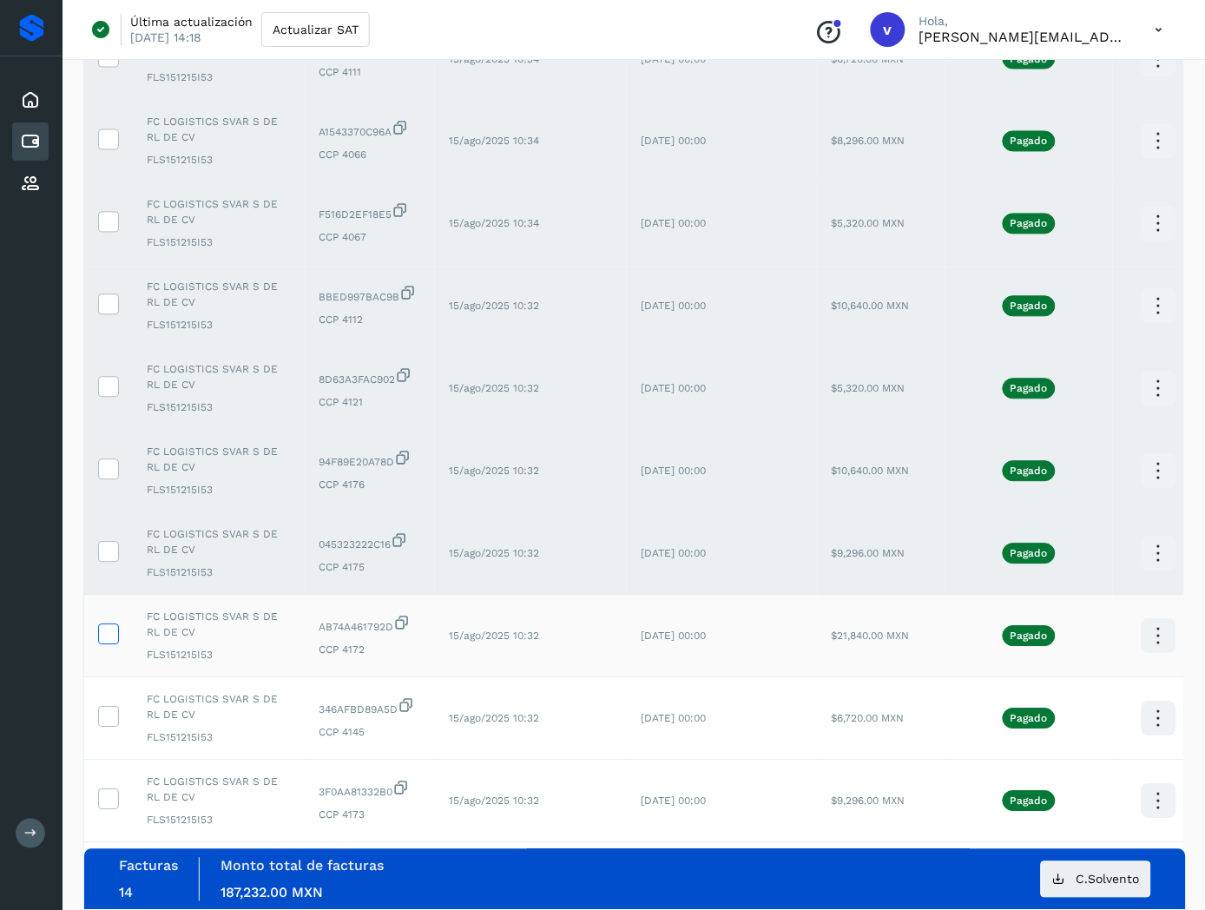
click at [115, 637] on icon at bounding box center [108, 633] width 18 height 18
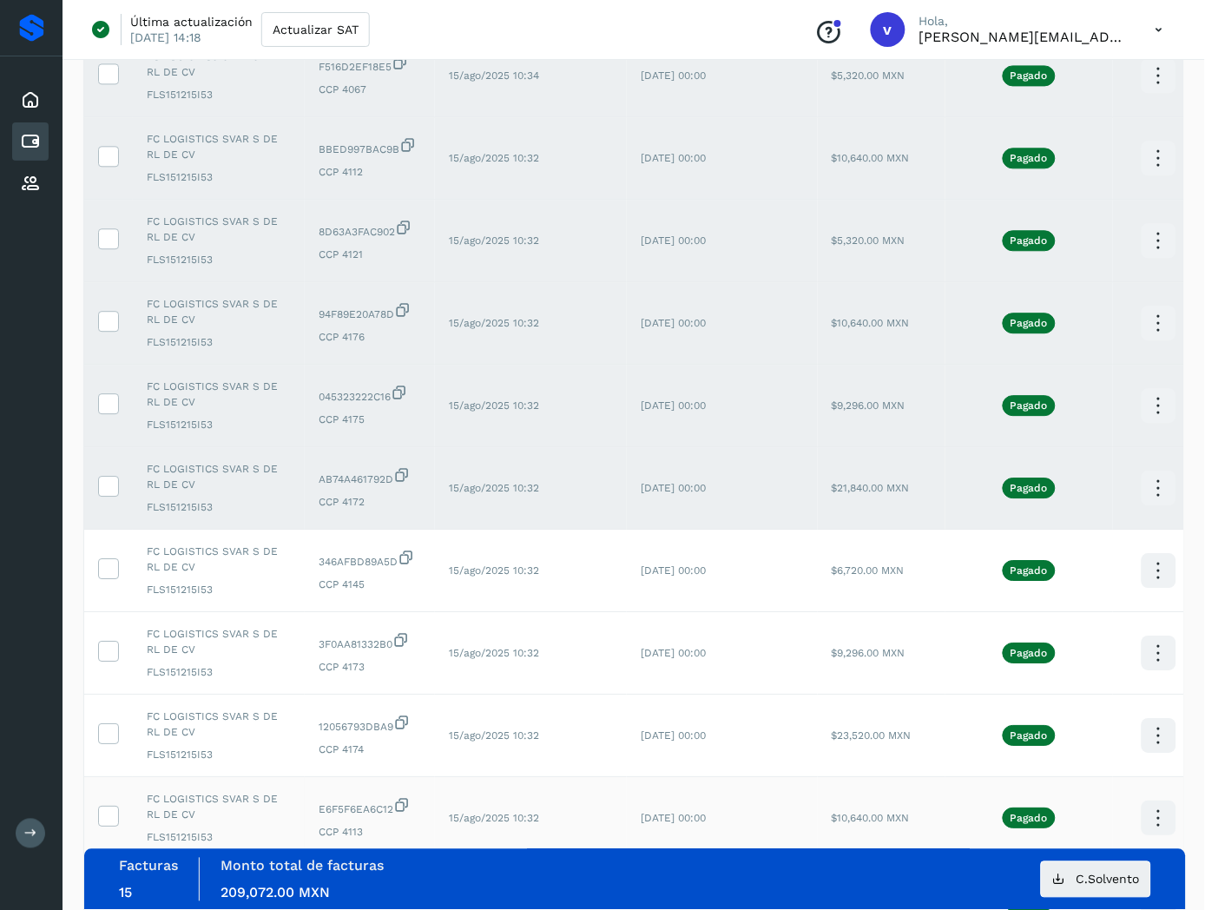
scroll to position [1254, 0]
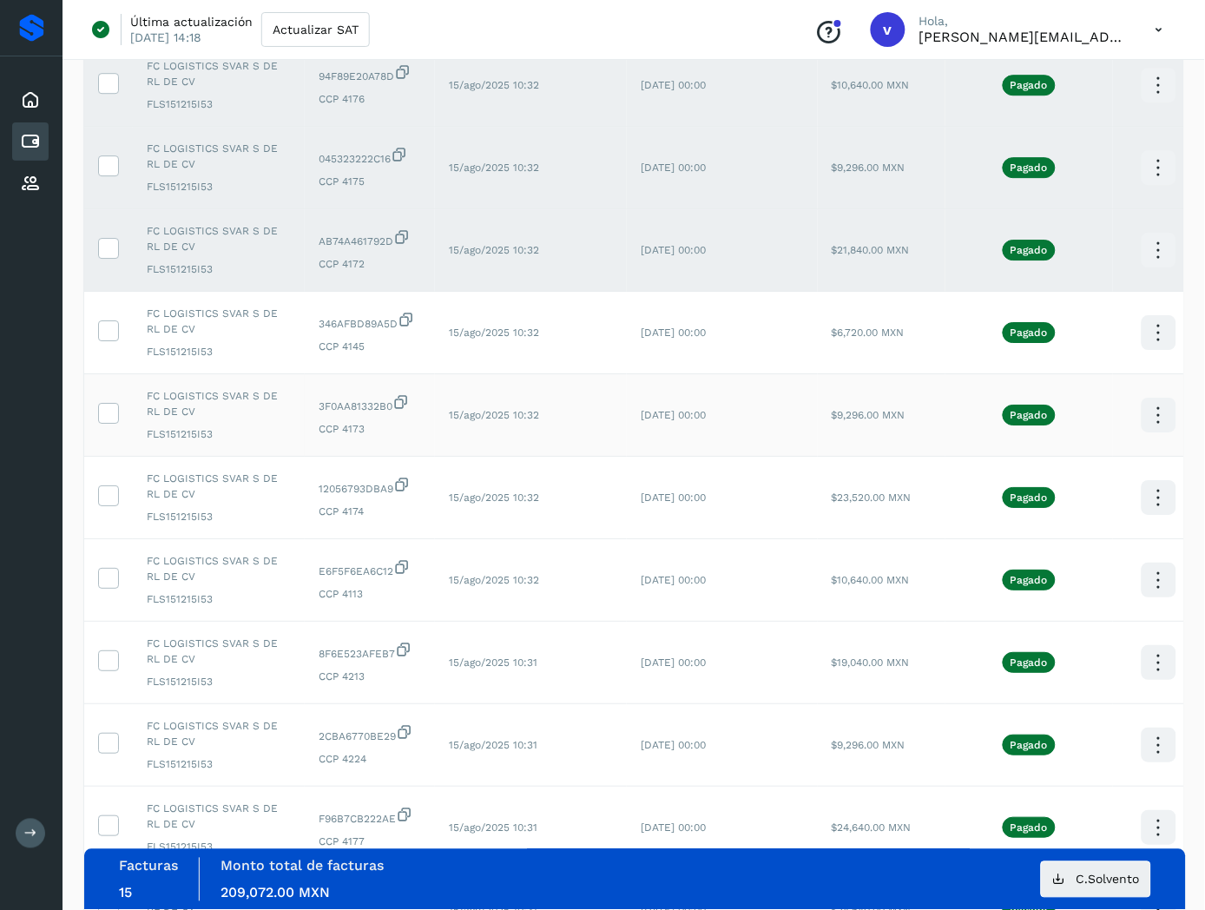
drag, startPoint x: 102, startPoint y: 333, endPoint x: 101, endPoint y: 399, distance: 66.0
click at [101, 333] on icon at bounding box center [108, 329] width 18 height 18
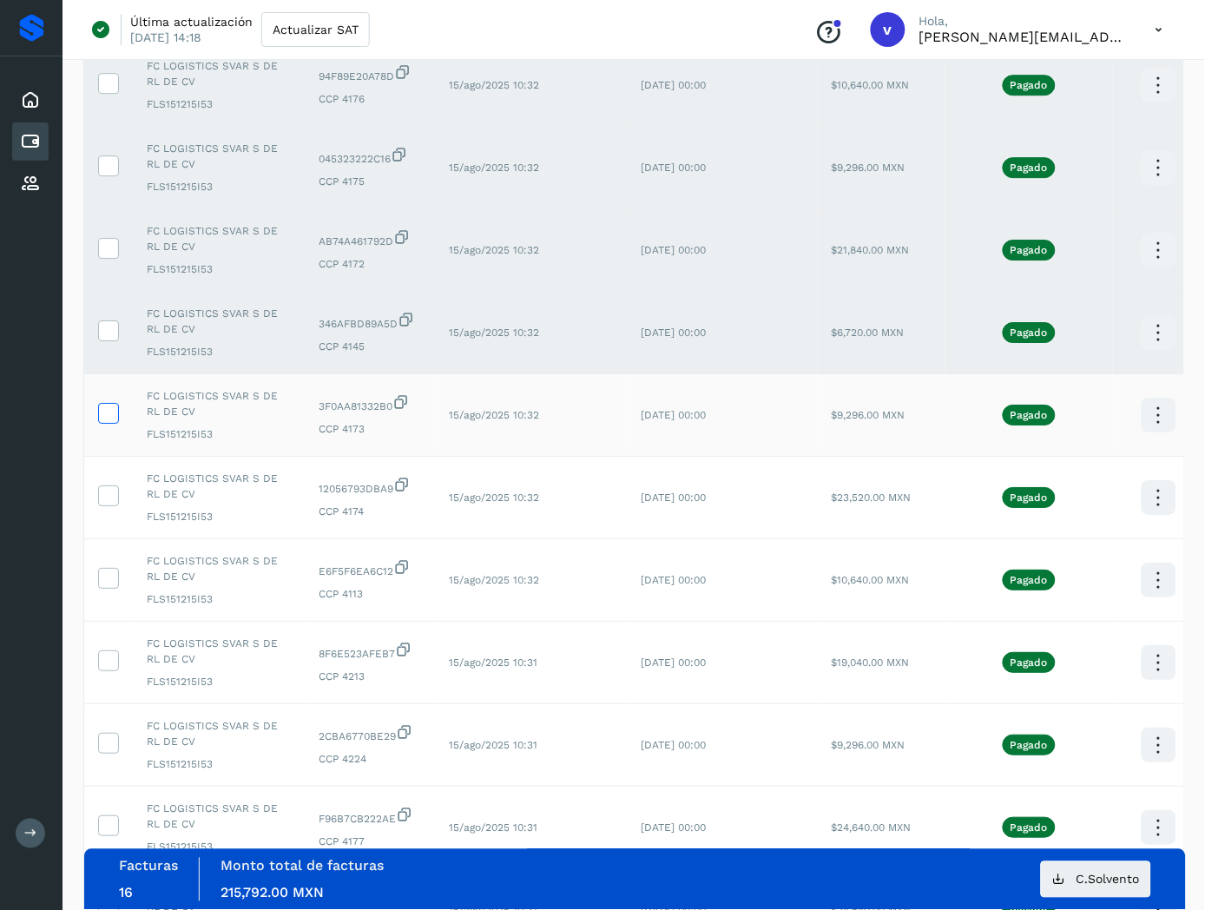
click at [101, 413] on icon at bounding box center [108, 412] width 18 height 18
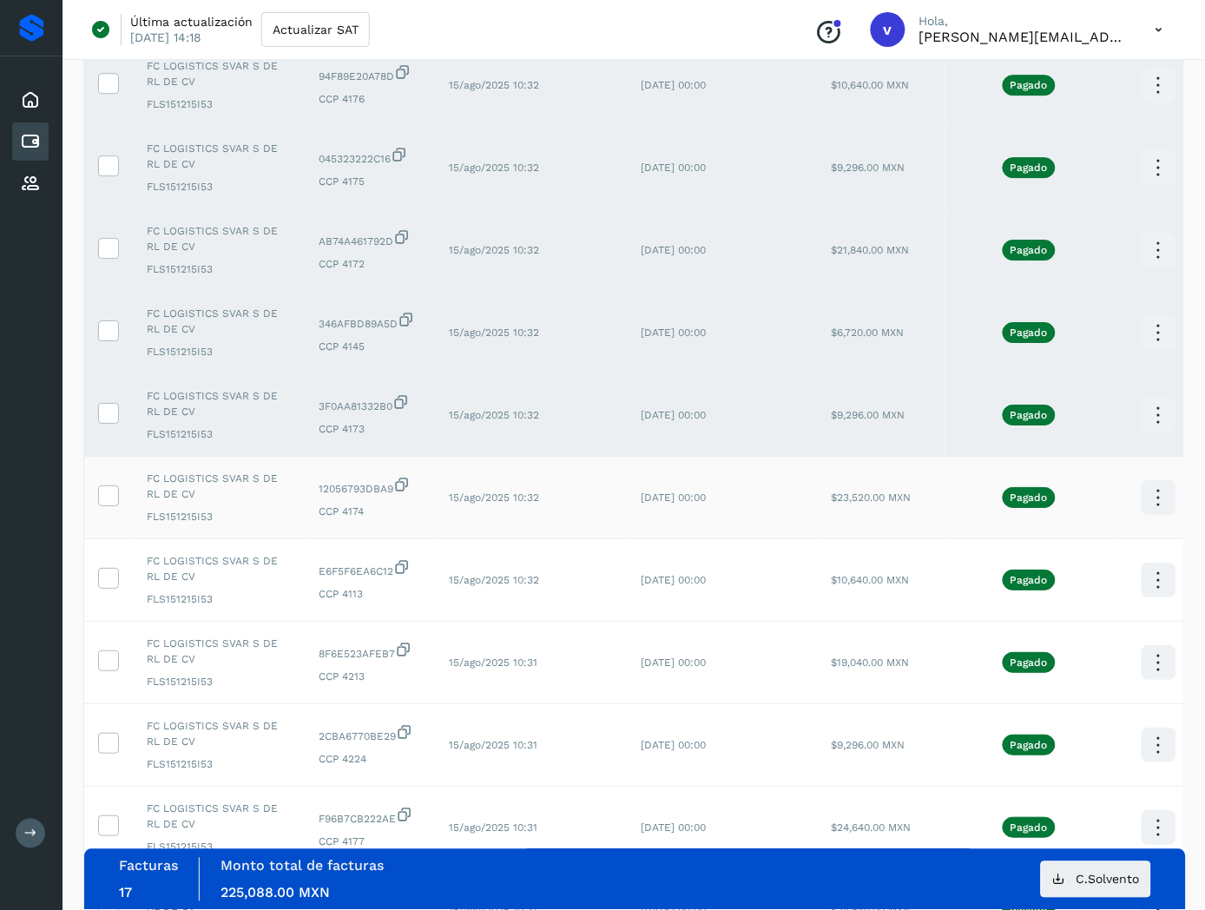
click at [114, 511] on td at bounding box center [108, 498] width 49 height 83
click at [114, 500] on icon at bounding box center [108, 494] width 18 height 18
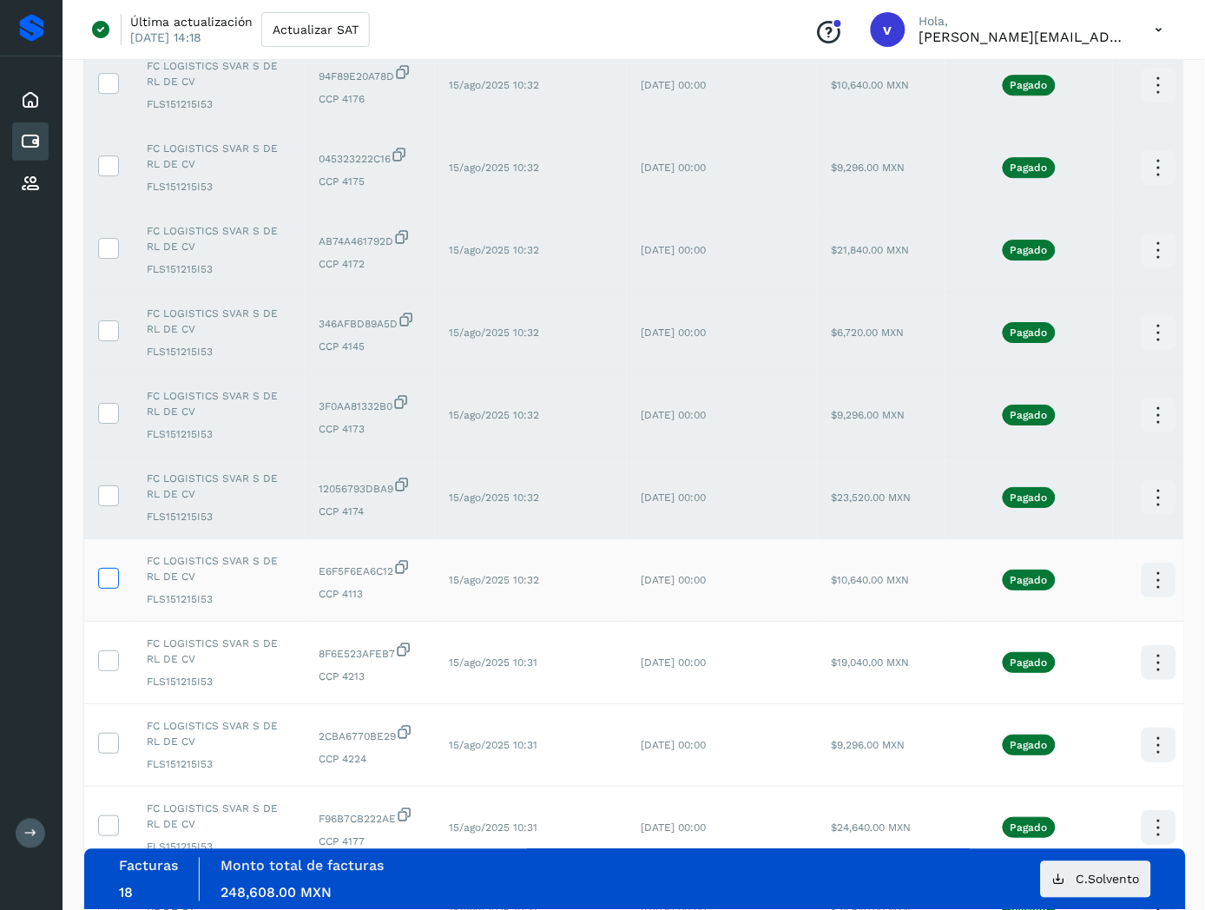
click at [111, 584] on icon at bounding box center [108, 577] width 18 height 18
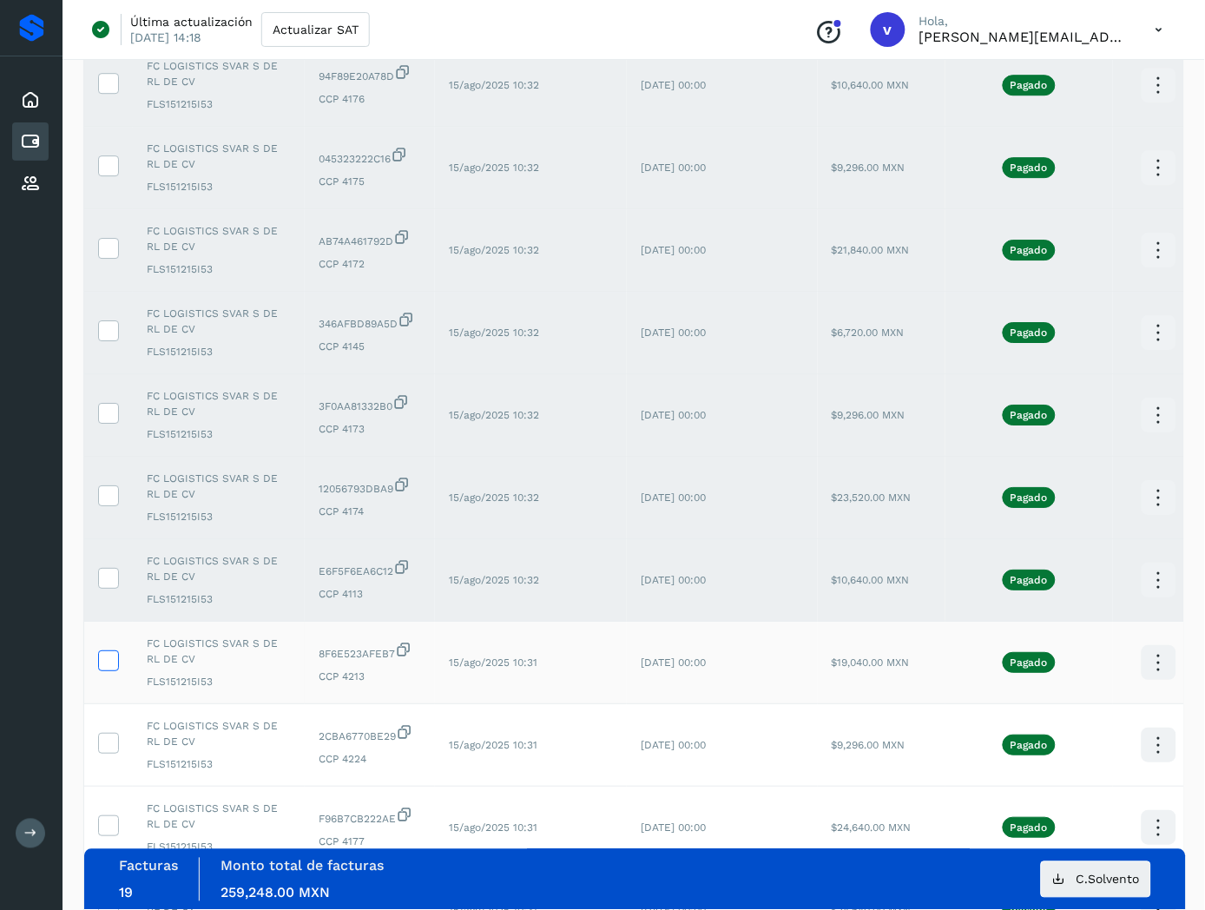
click at [105, 671] on label at bounding box center [108, 660] width 21 height 21
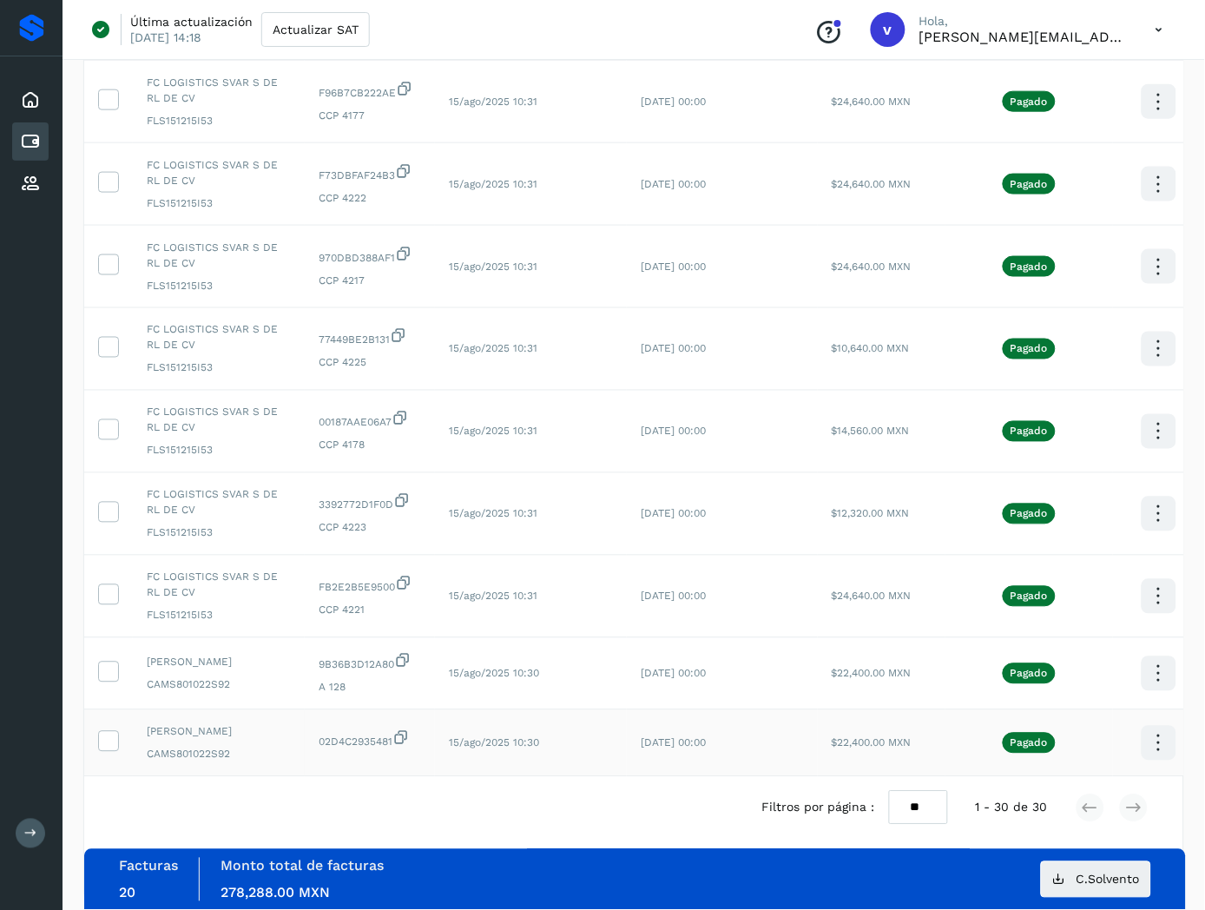
scroll to position [2036, 0]
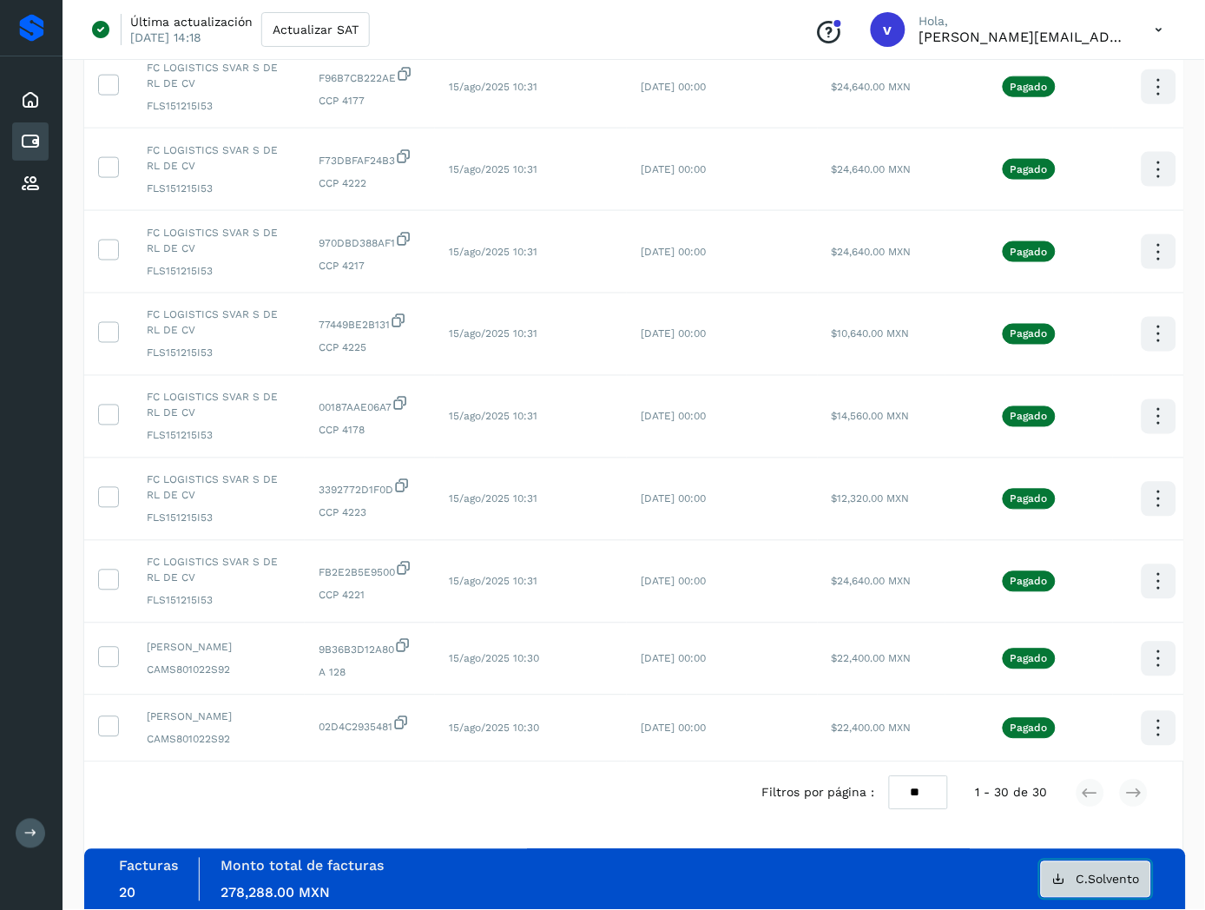
click at [1073, 878] on button "C.Solvento" at bounding box center [1096, 879] width 110 height 36
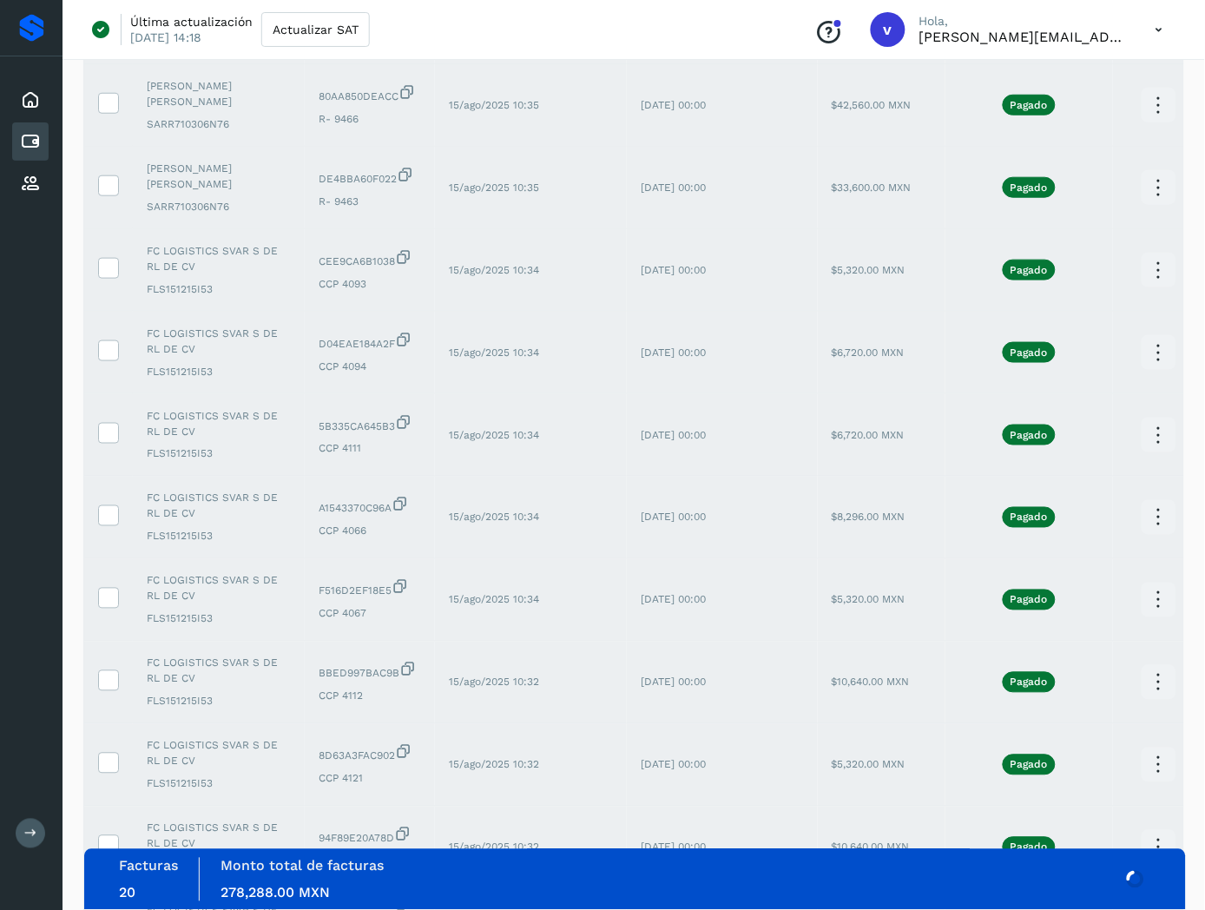
scroll to position [0, 0]
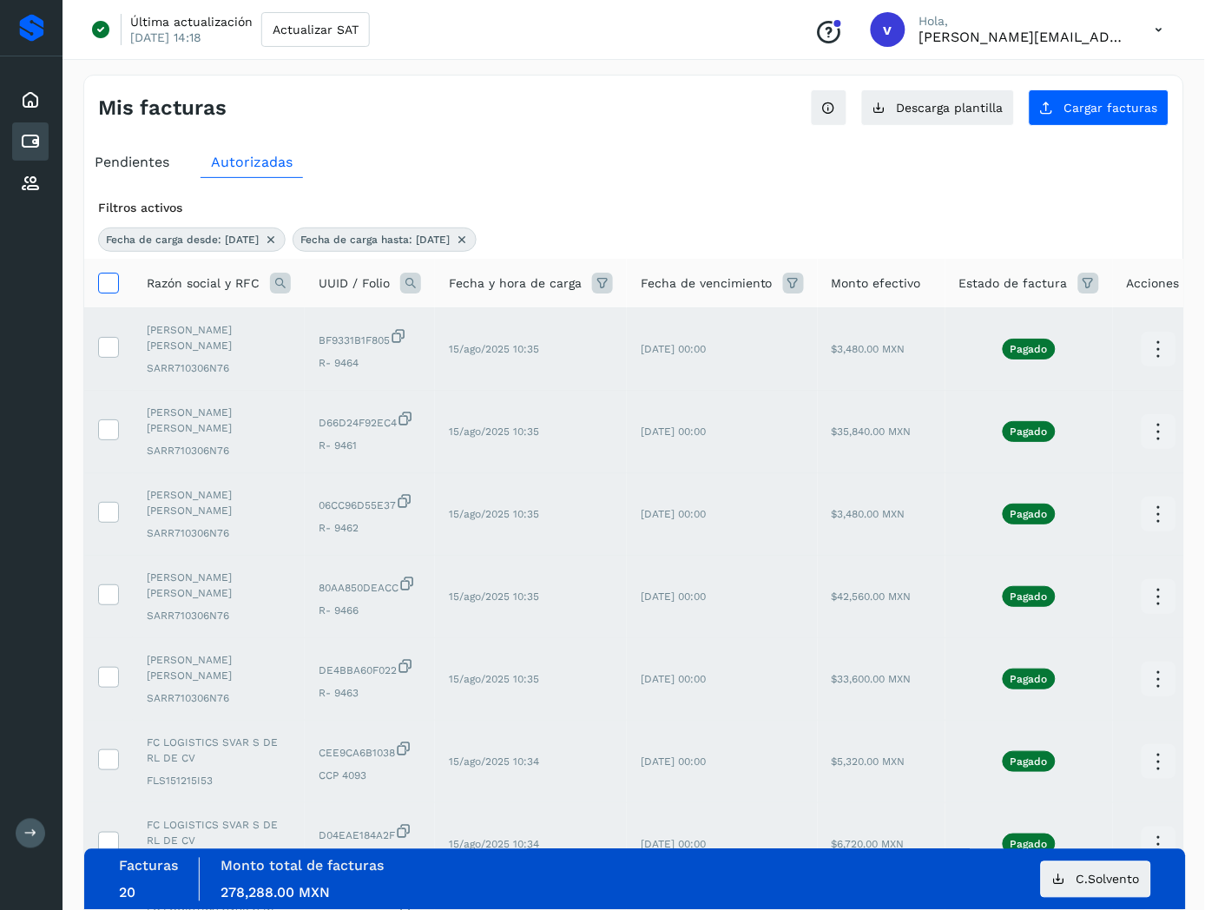
click at [108, 284] on icon at bounding box center [108, 282] width 18 height 18
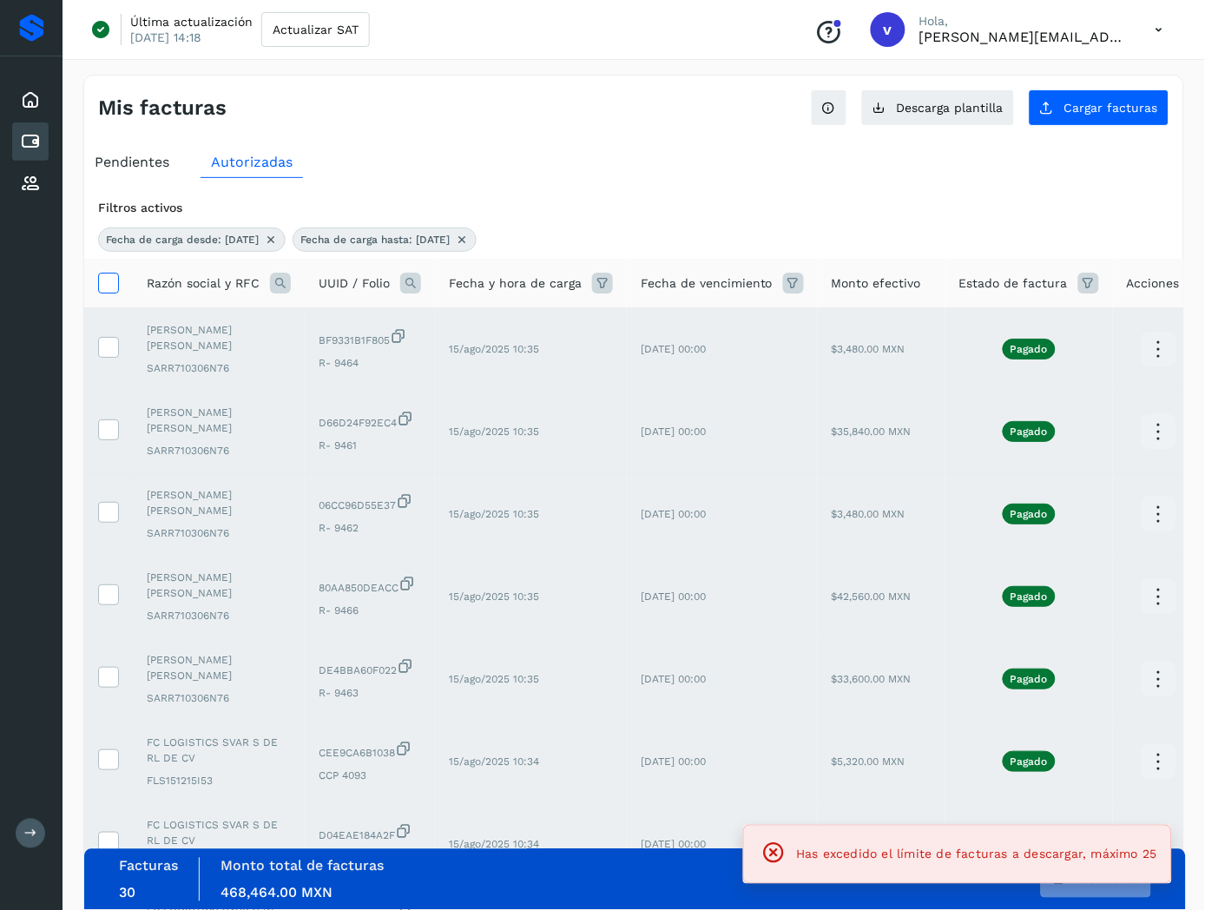
click at [108, 284] on icon at bounding box center [108, 282] width 18 height 18
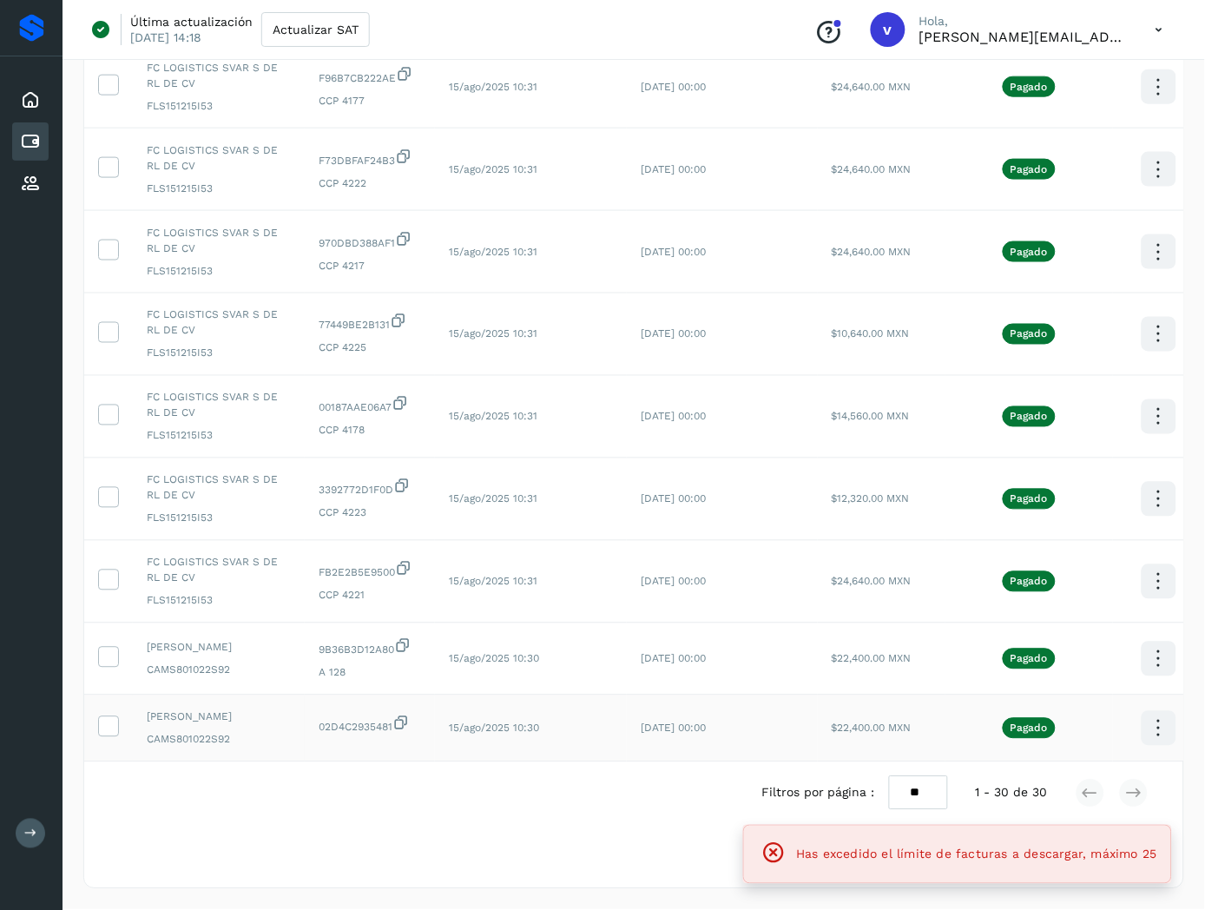
scroll to position [2036, 0]
click at [110, 716] on icon at bounding box center [108, 725] width 18 height 18
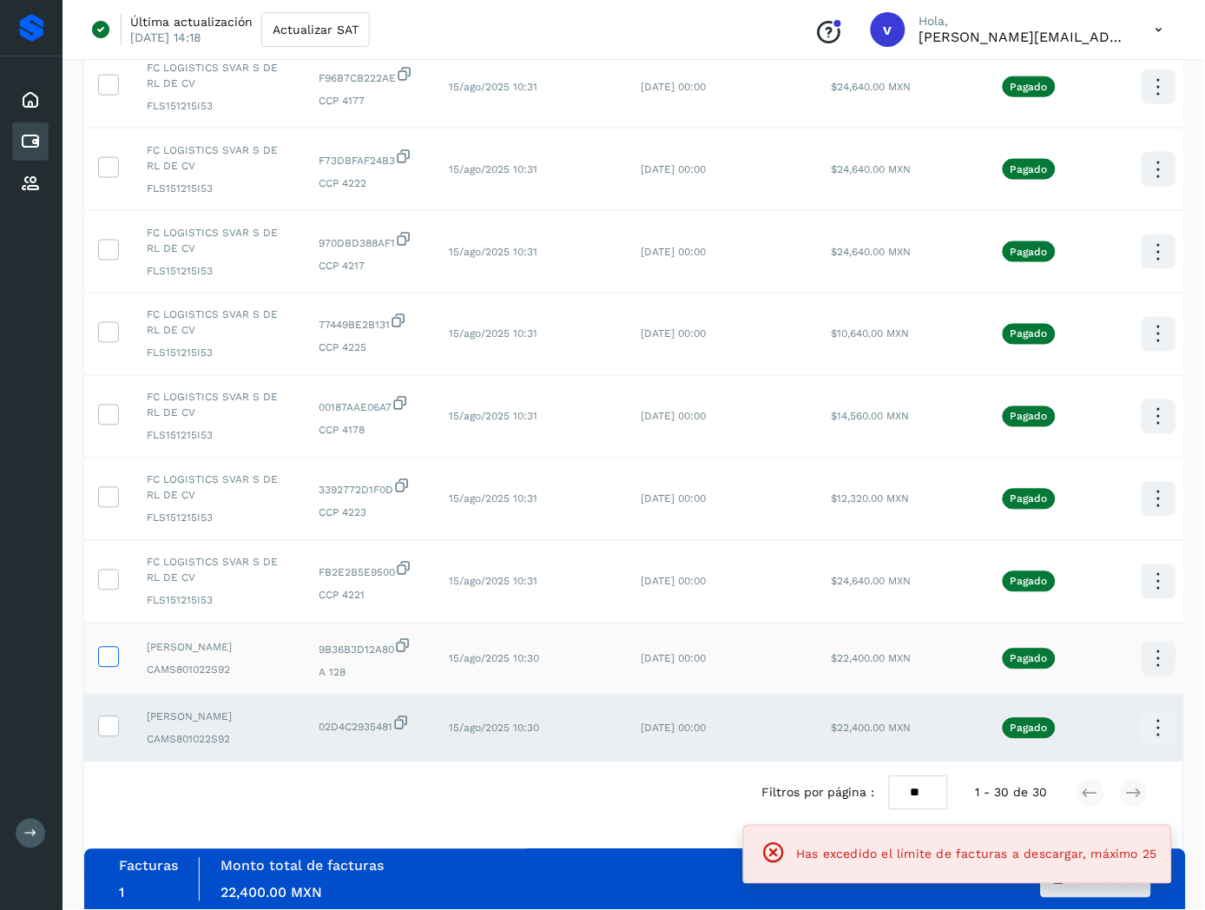
click at [113, 647] on icon at bounding box center [108, 656] width 18 height 18
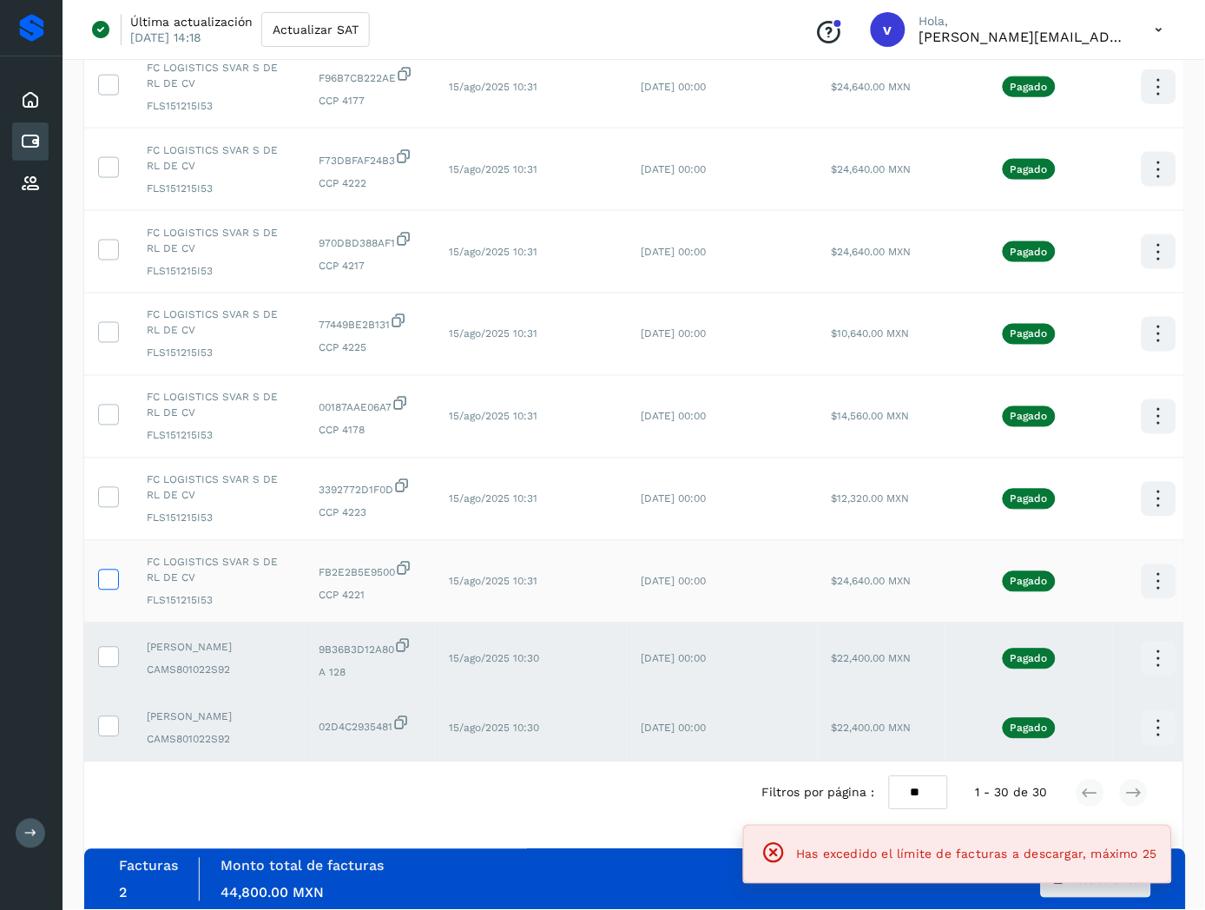
click at [102, 570] on icon at bounding box center [108, 579] width 18 height 18
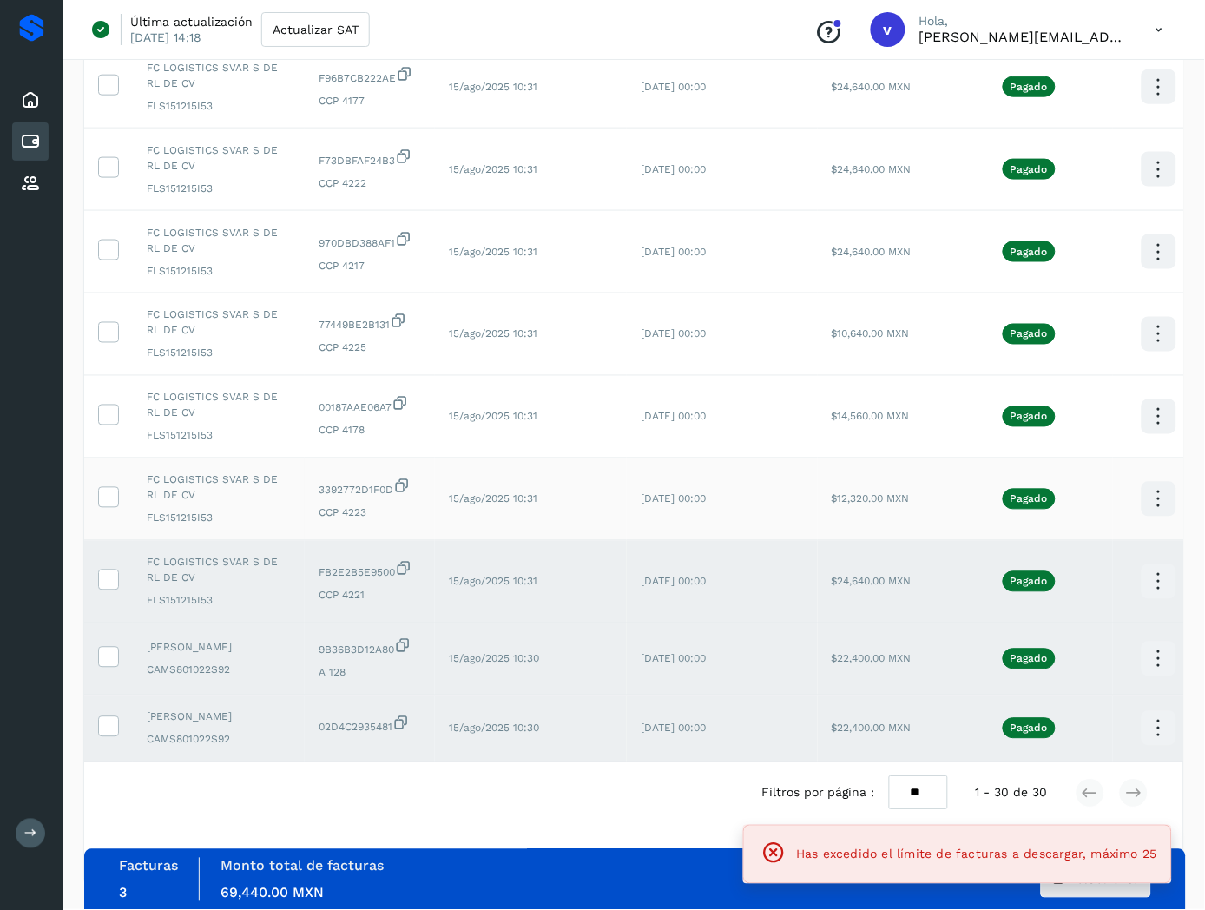
click at [110, 471] on td at bounding box center [108, 500] width 49 height 83
click at [114, 487] on icon at bounding box center [108, 496] width 18 height 18
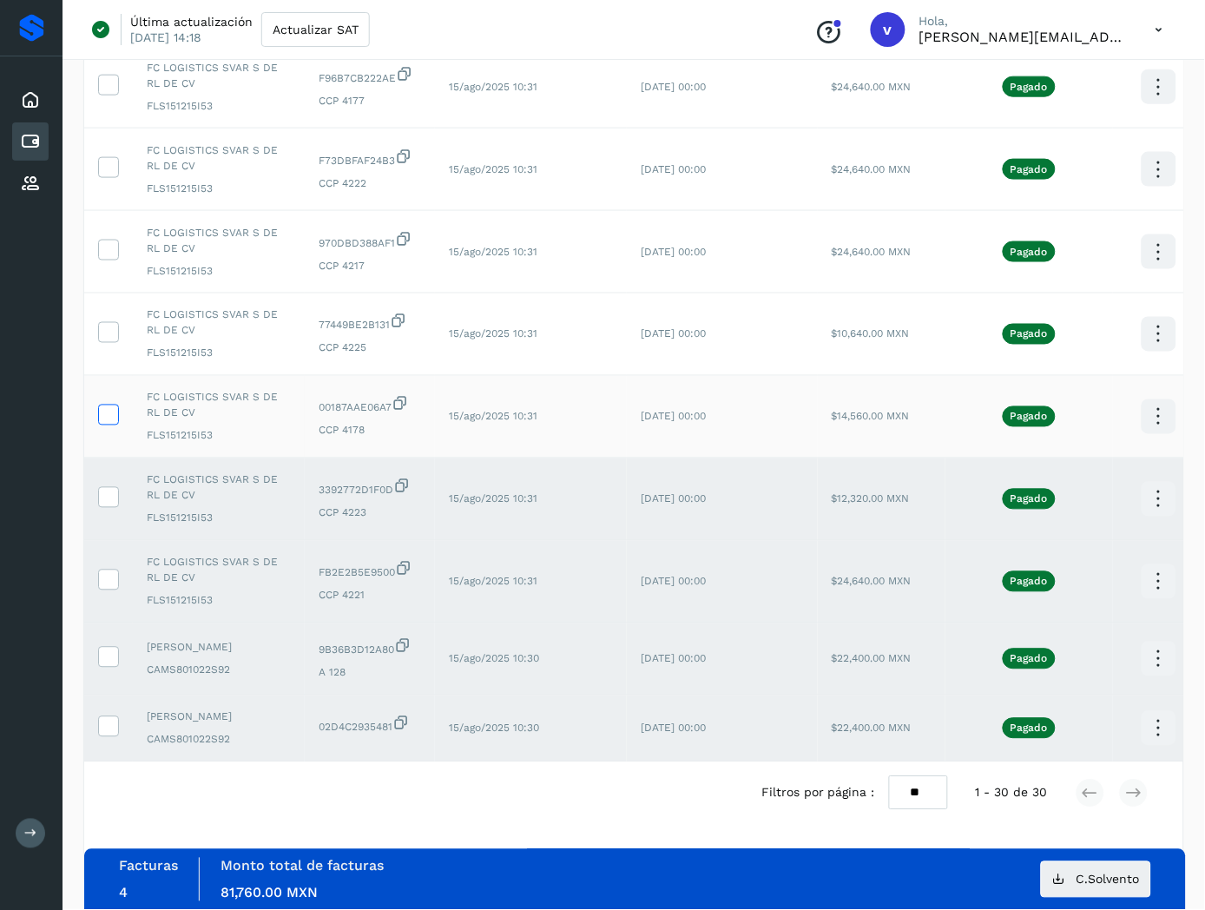
click at [116, 405] on icon at bounding box center [108, 414] width 18 height 18
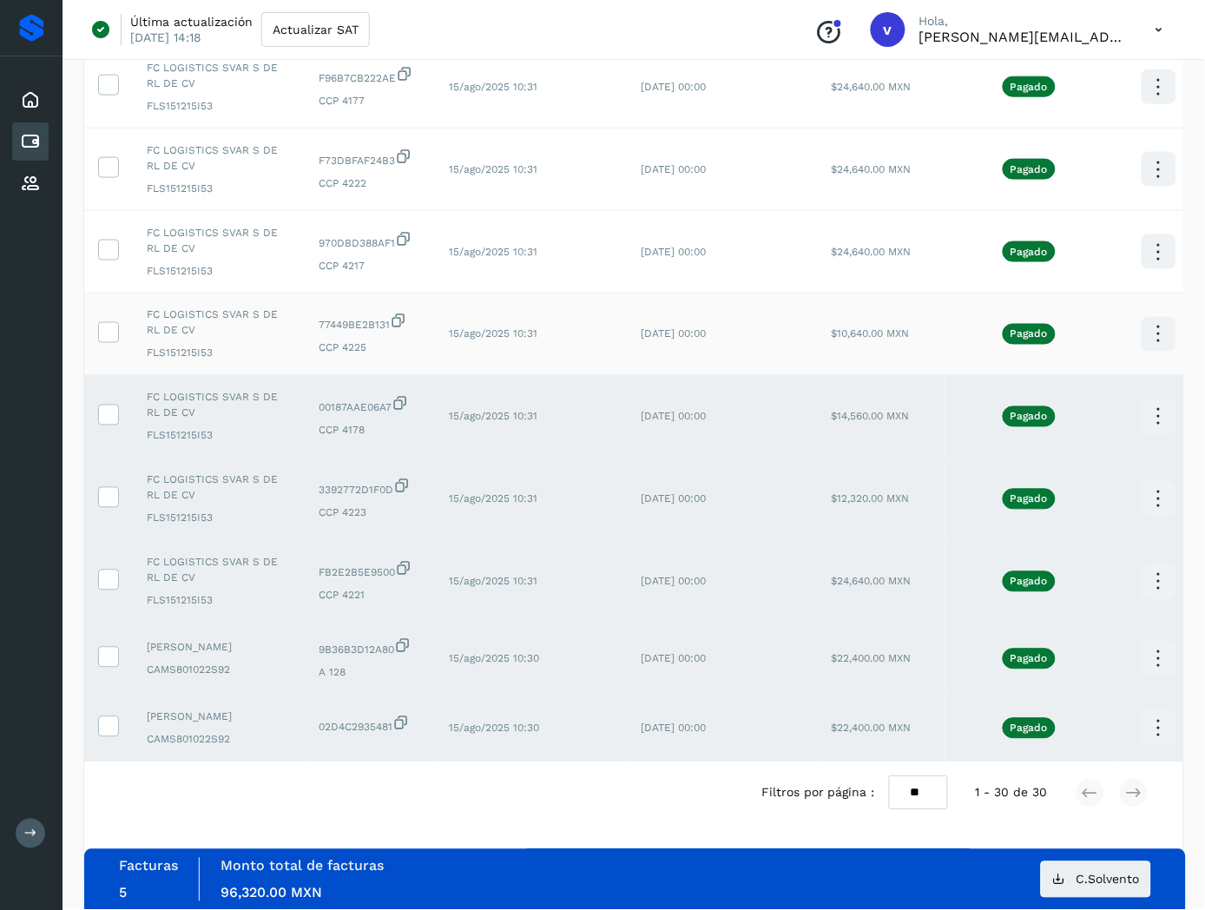
drag, startPoint x: 108, startPoint y: 291, endPoint x: 113, endPoint y: 272, distance: 19.8
click at [113, 294] on td at bounding box center [108, 335] width 49 height 83
click at [113, 322] on icon at bounding box center [108, 331] width 18 height 18
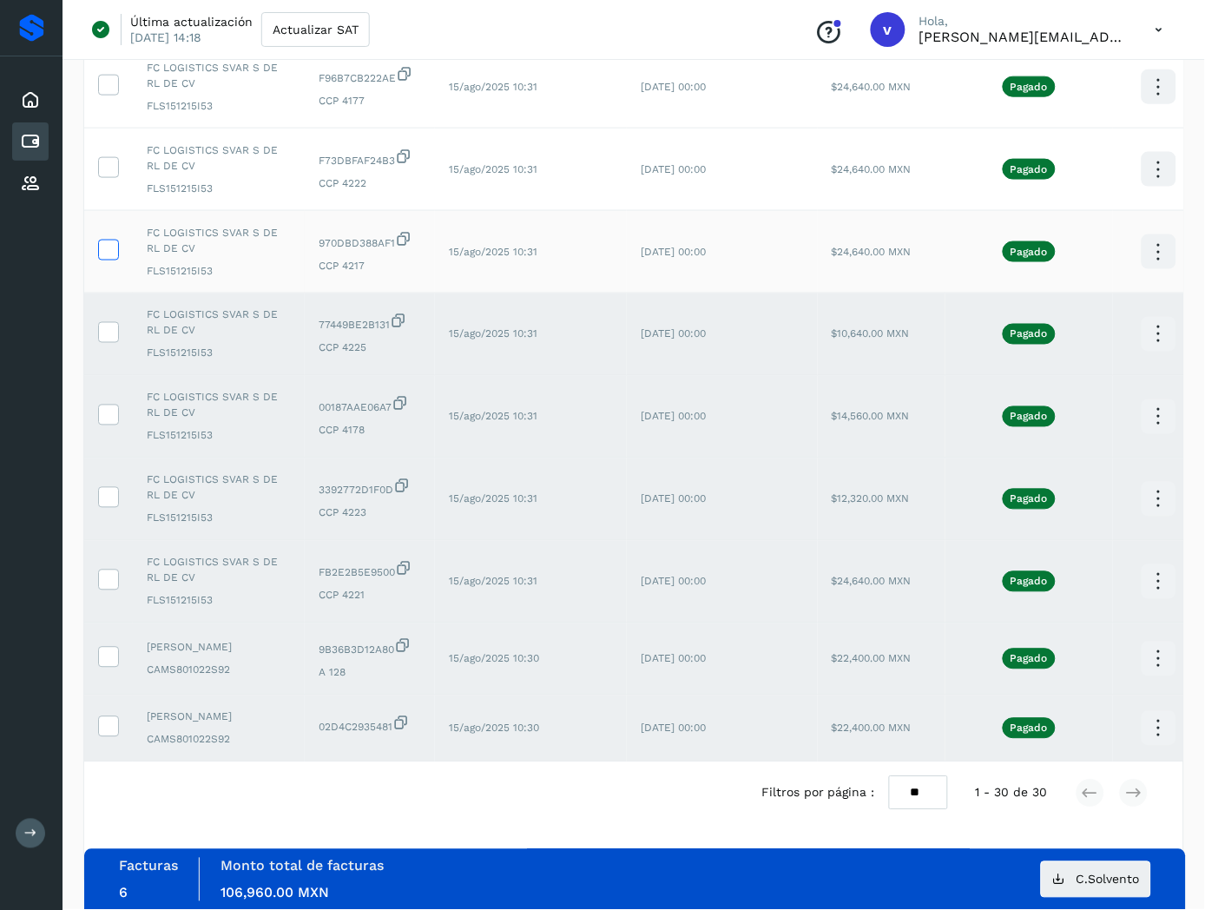
click at [113, 240] on icon at bounding box center [108, 249] width 18 height 18
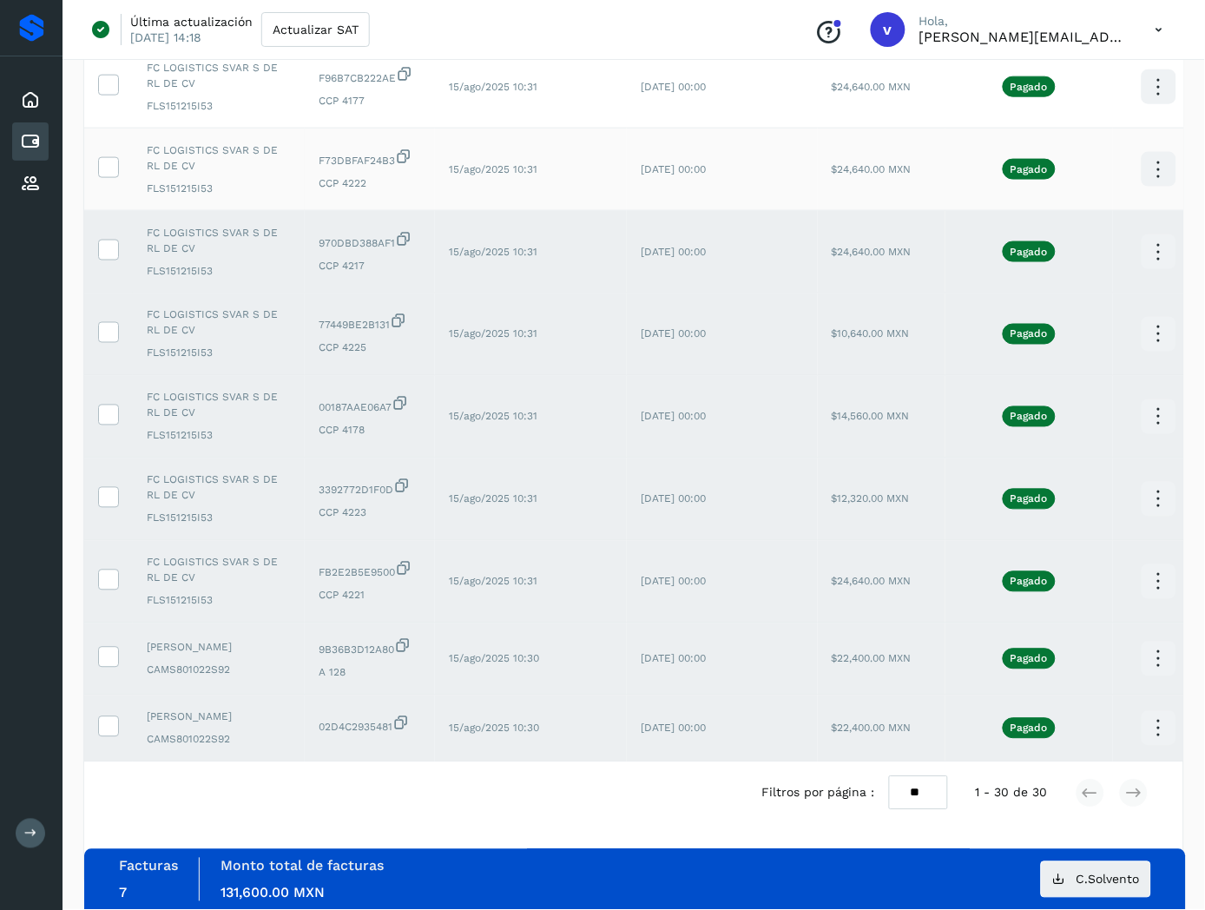
click at [110, 157] on icon at bounding box center [108, 166] width 18 height 18
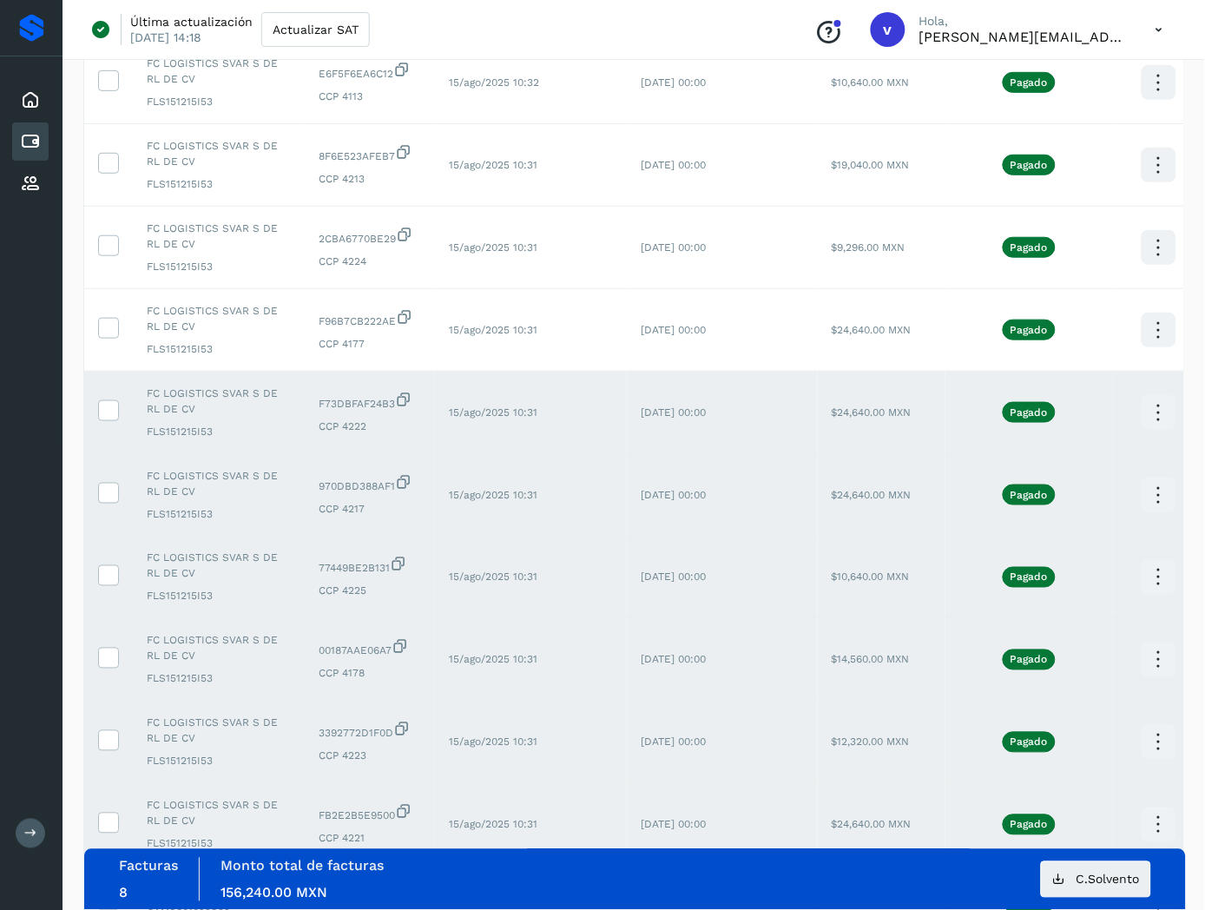
scroll to position [1746, 0]
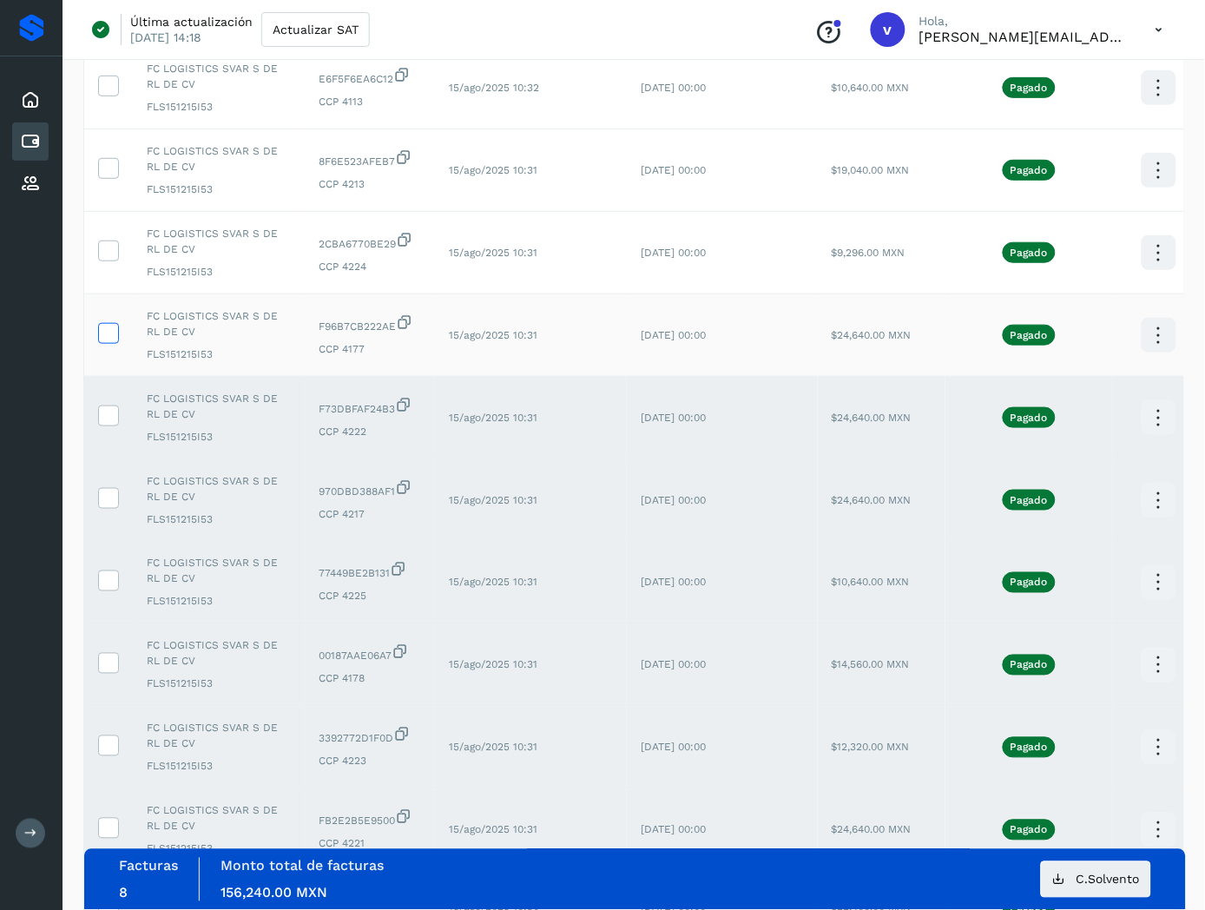
click at [104, 337] on icon at bounding box center [108, 332] width 18 height 18
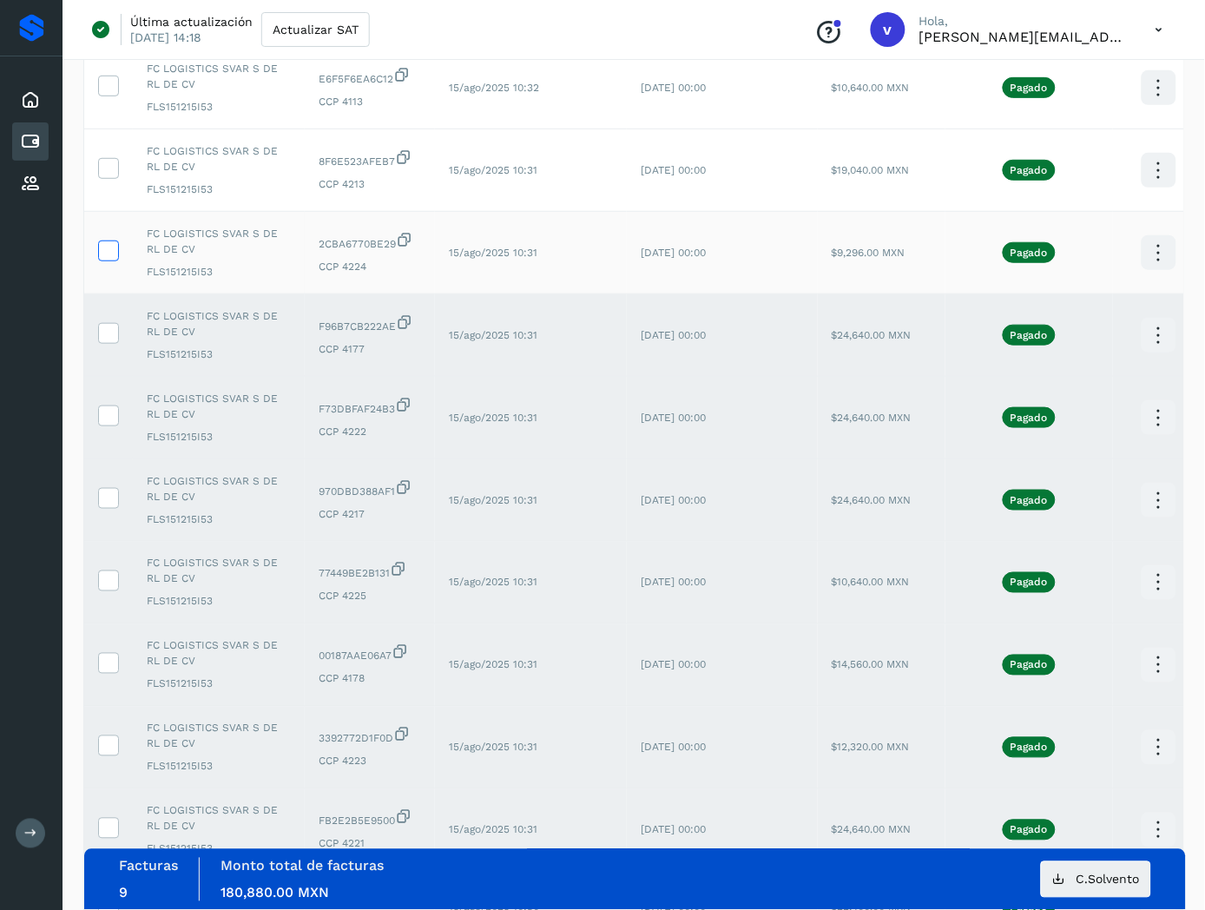
click at [109, 247] on icon at bounding box center [108, 250] width 18 height 18
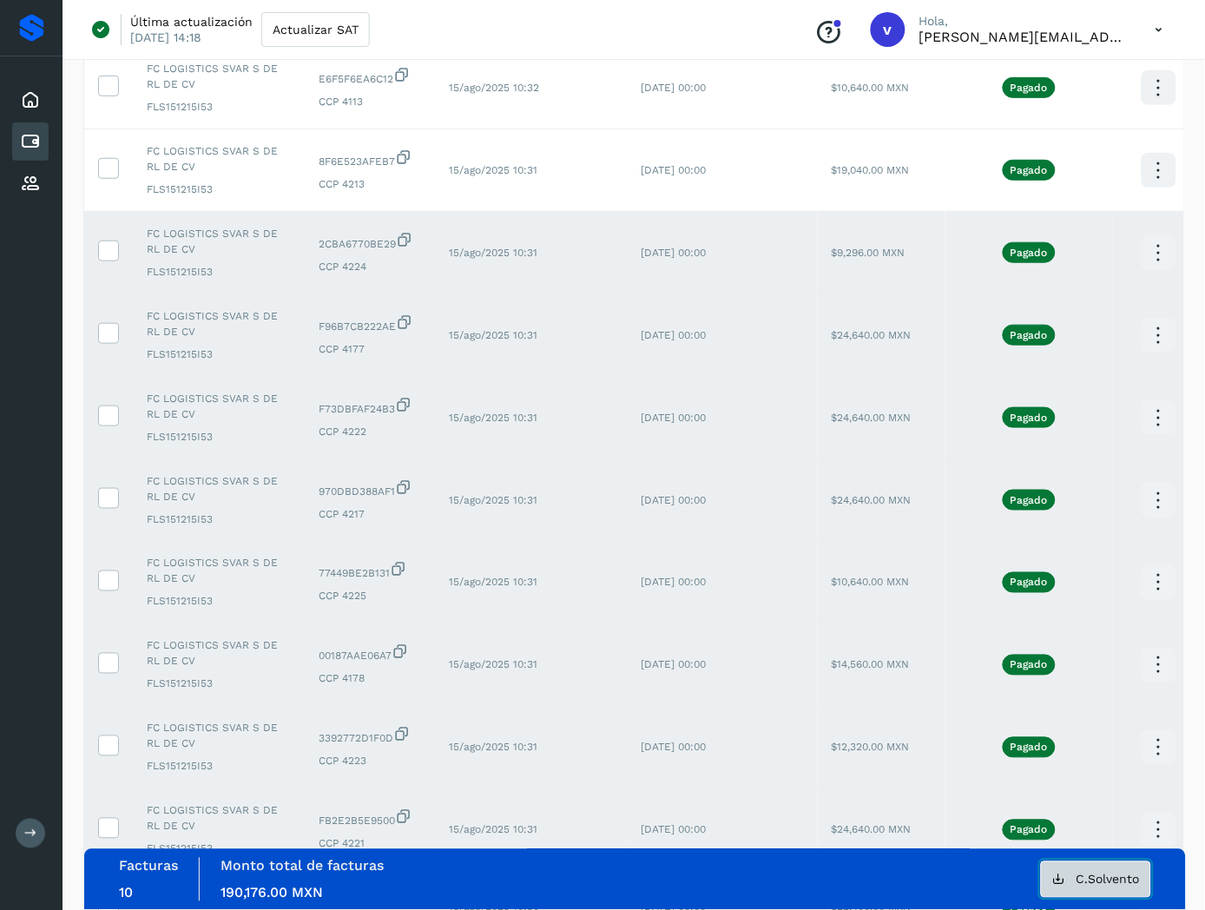
click at [1043, 873] on button "C.Solvento" at bounding box center [1096, 879] width 110 height 36
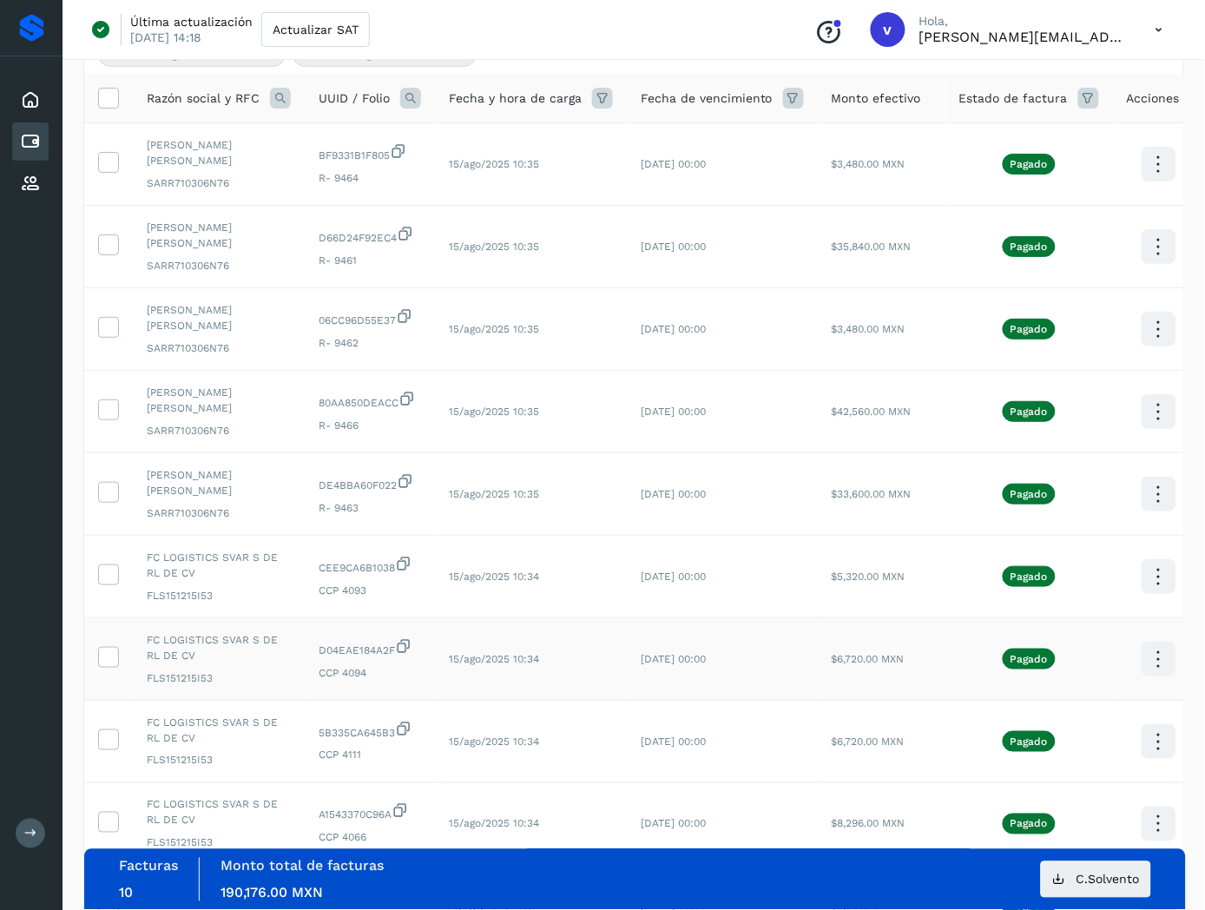
scroll to position [106, 0]
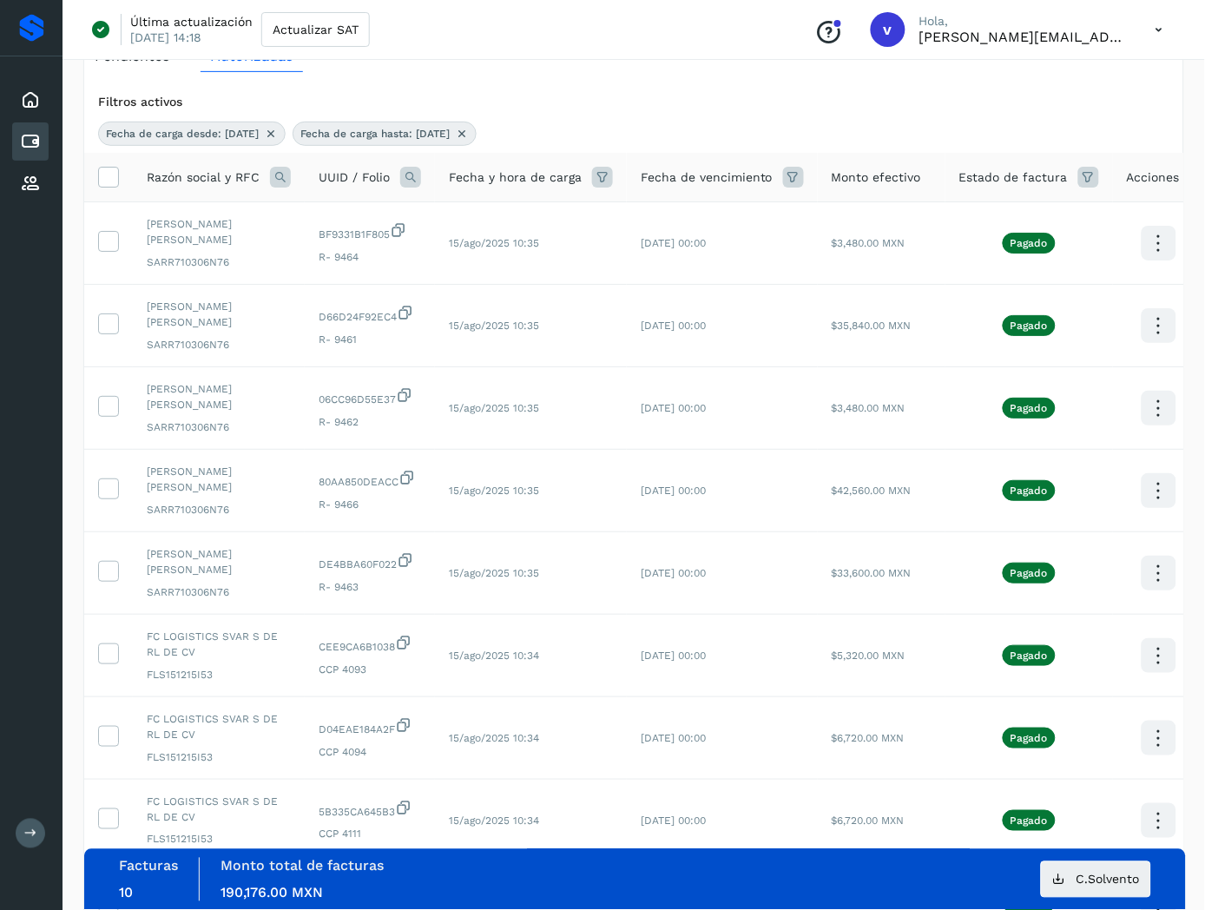
click at [106, 193] on th at bounding box center [108, 178] width 49 height 50
click at [107, 185] on icon at bounding box center [108, 176] width 18 height 18
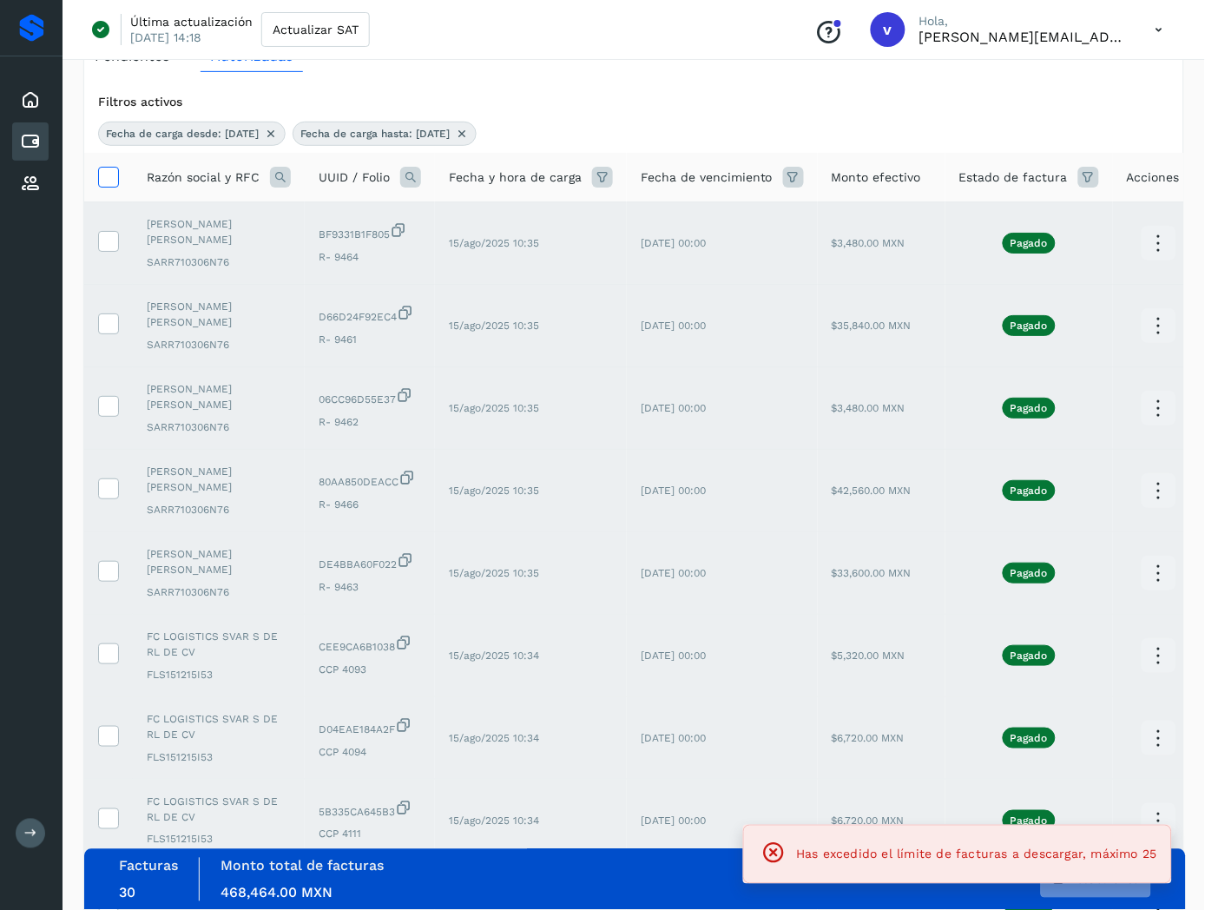
click at [107, 185] on icon at bounding box center [108, 176] width 18 height 18
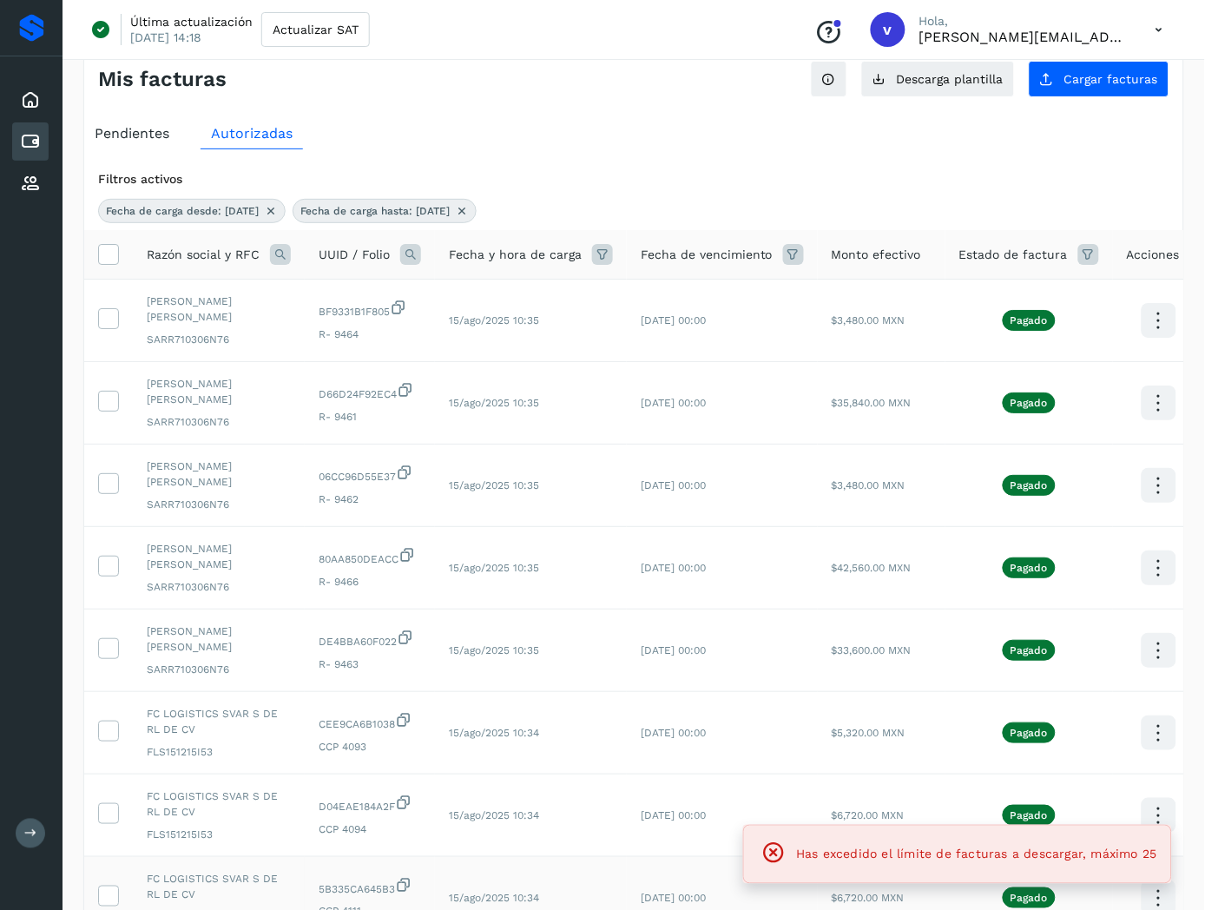
scroll to position [0, 0]
